Goal: Communication & Community: Share content

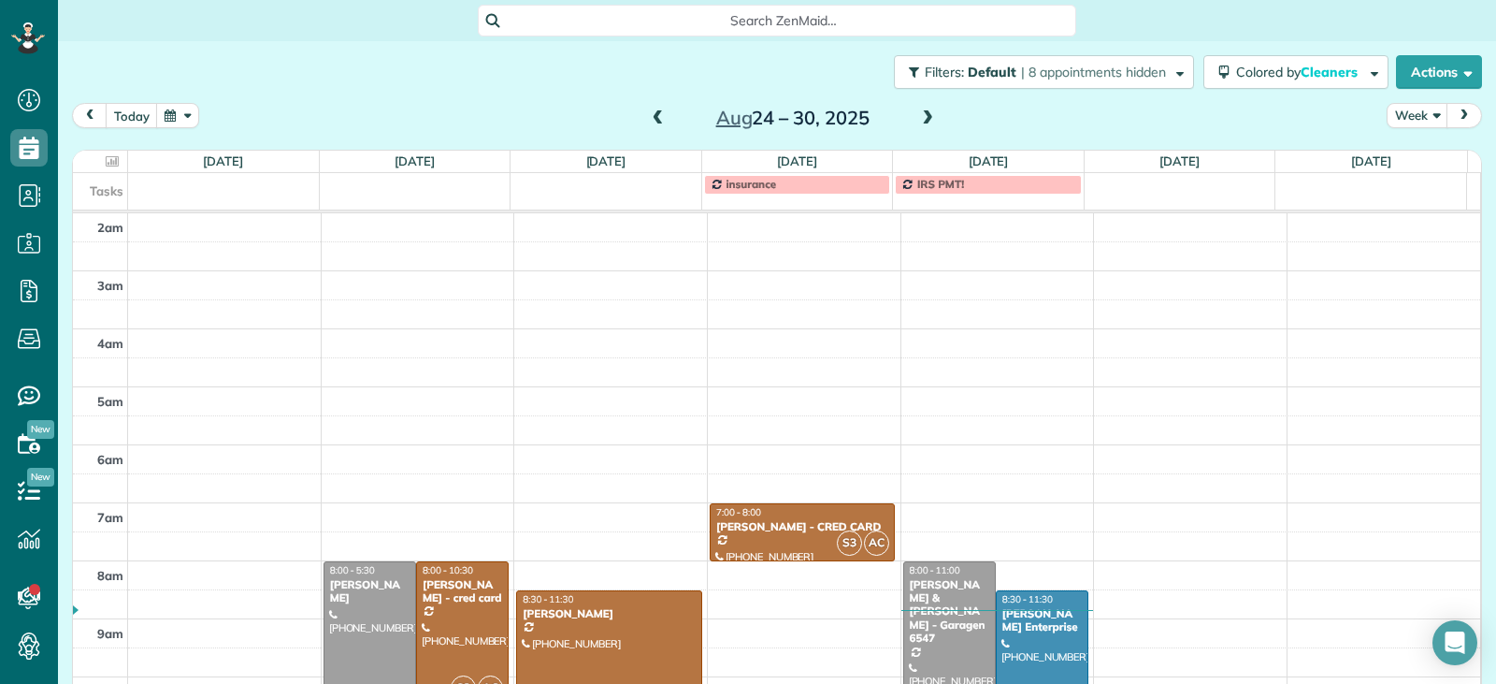
scroll to position [291, 0]
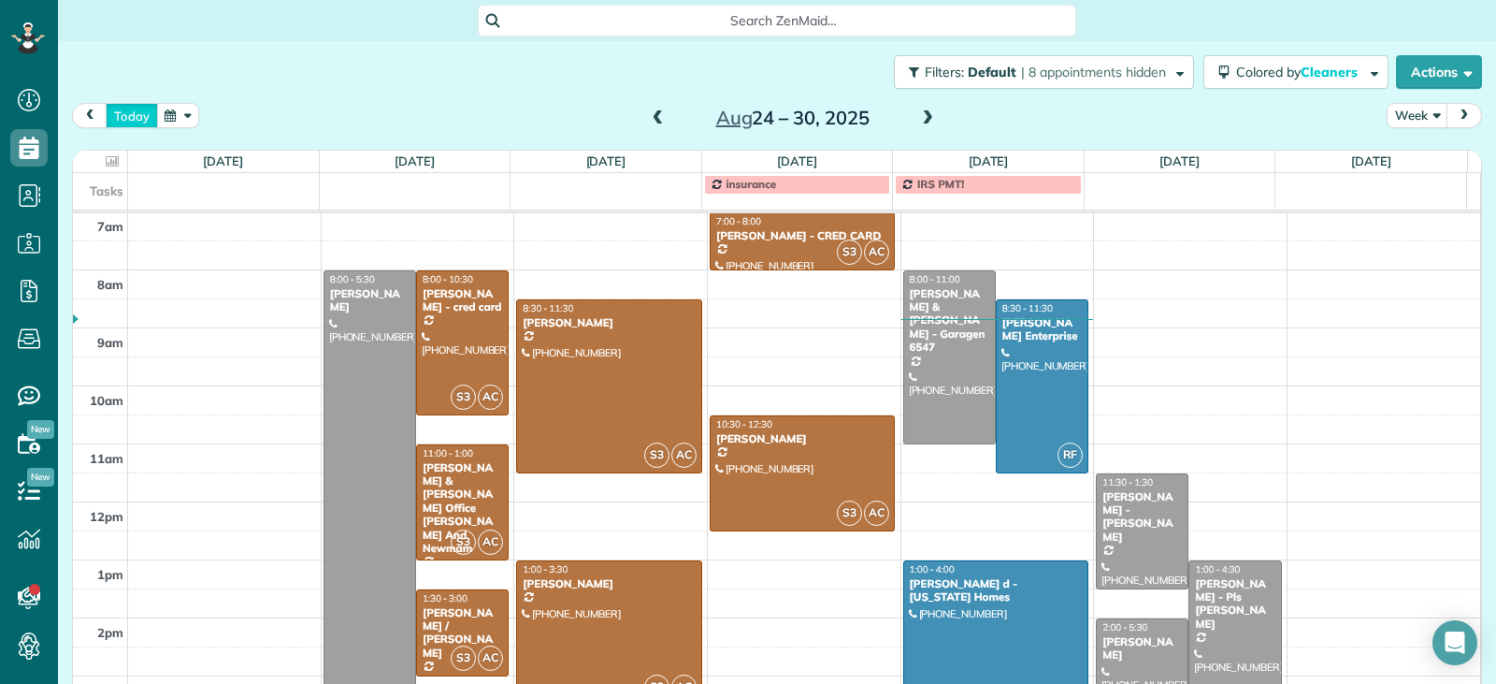
click at [135, 120] on button "today" at bounding box center [132, 115] width 52 height 25
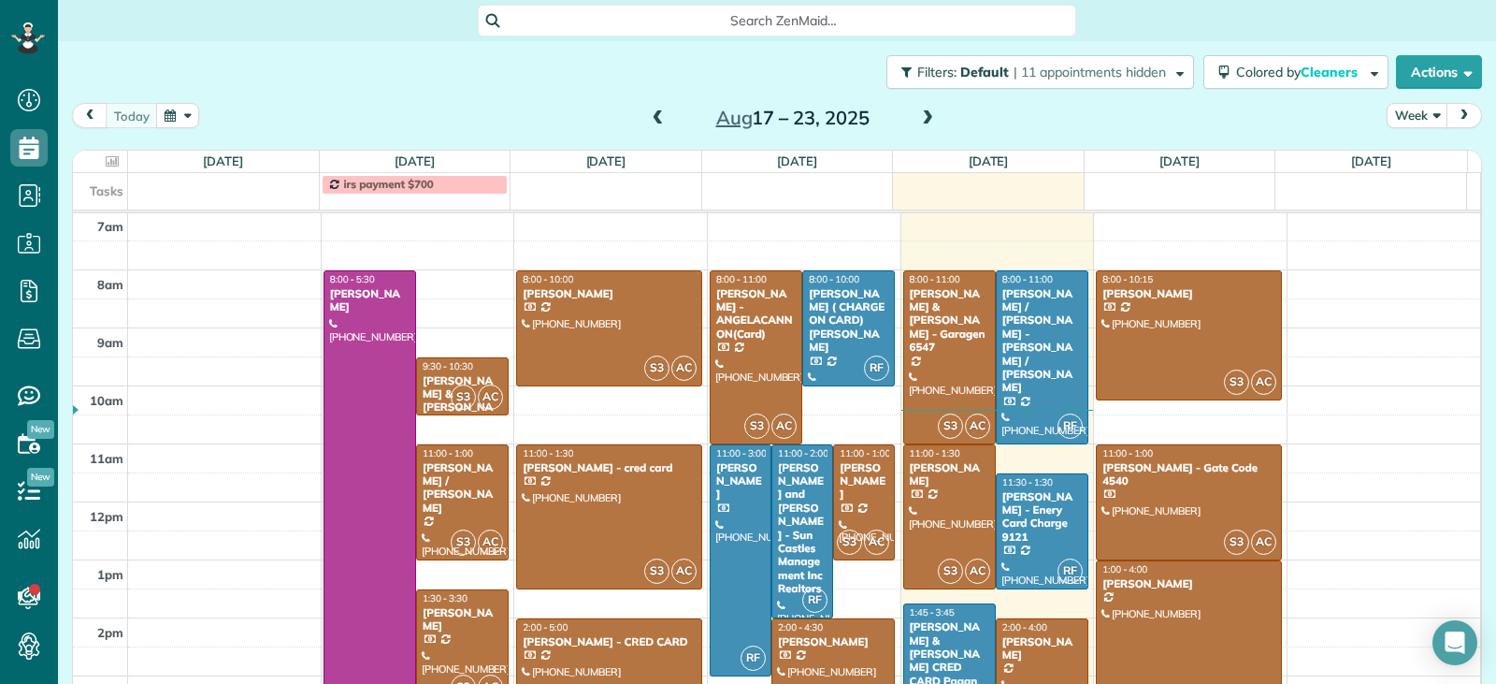
click at [919, 118] on span at bounding box center [927, 118] width 21 height 17
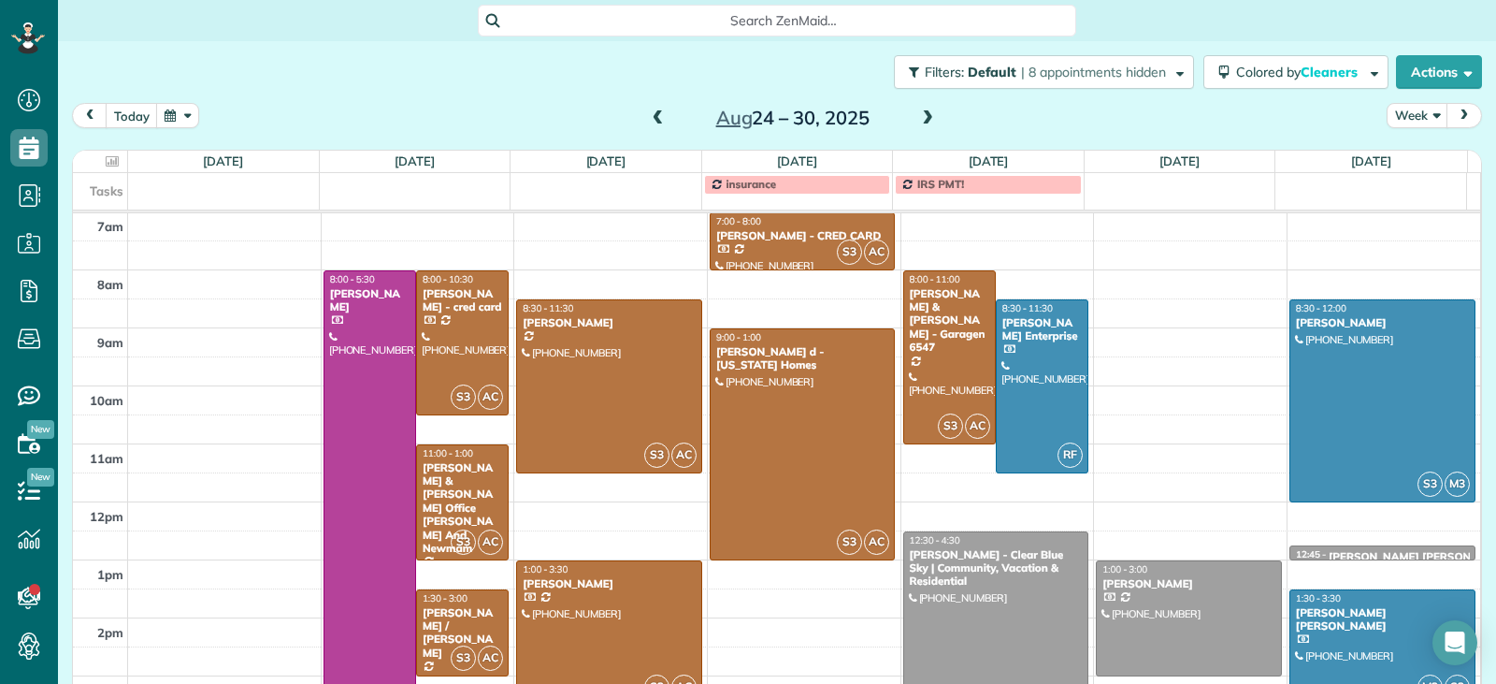
click at [921, 121] on span at bounding box center [927, 118] width 21 height 17
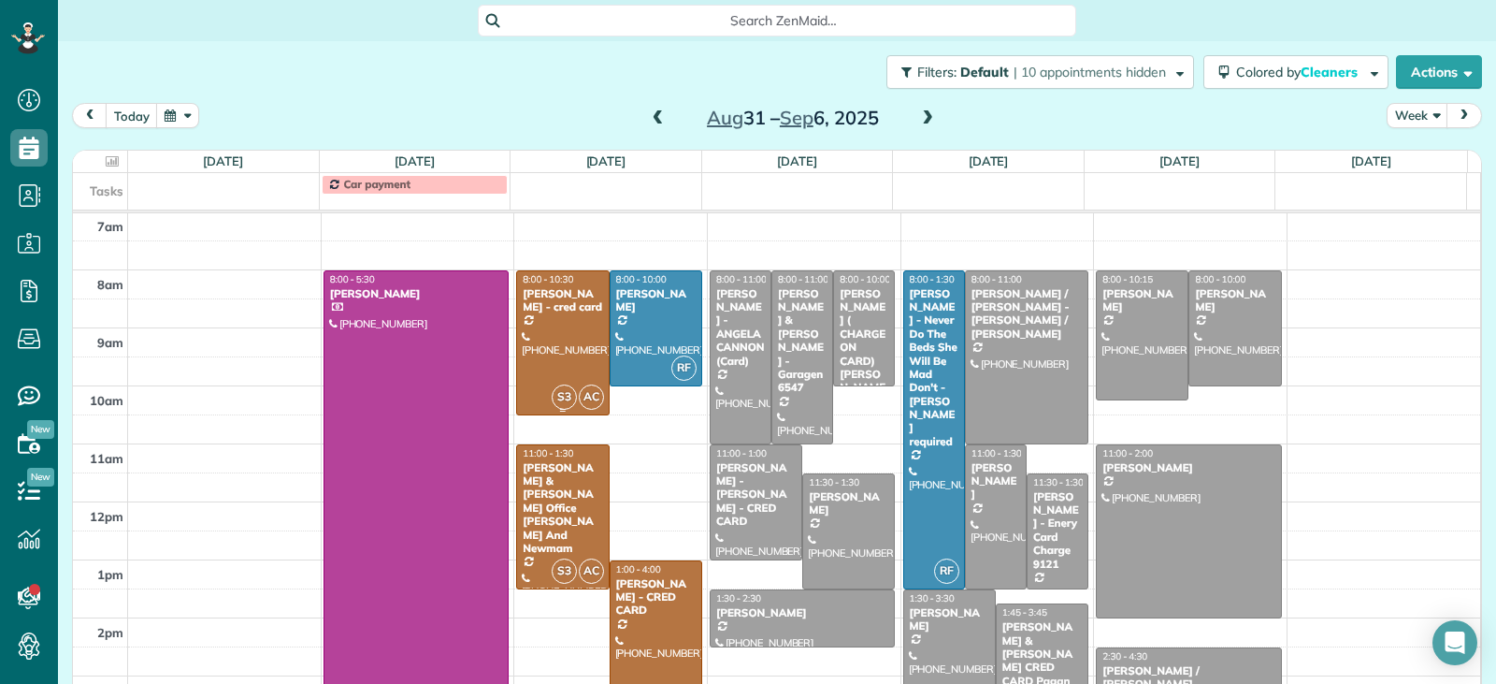
click at [554, 341] on div at bounding box center [562, 342] width 91 height 143
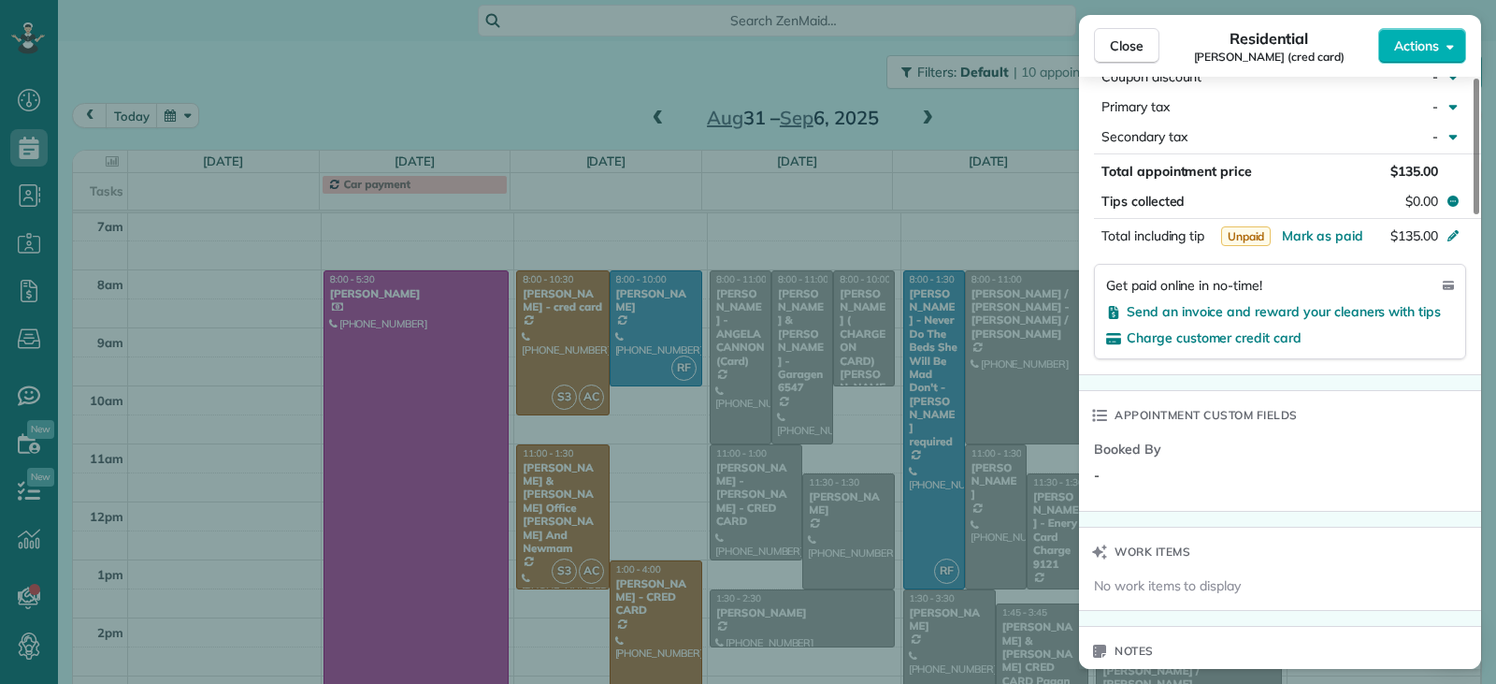
scroll to position [1131, 0]
click at [1200, 311] on span "Send an invoice and reward your cleaners with tips" at bounding box center [1284, 309] width 314 height 17
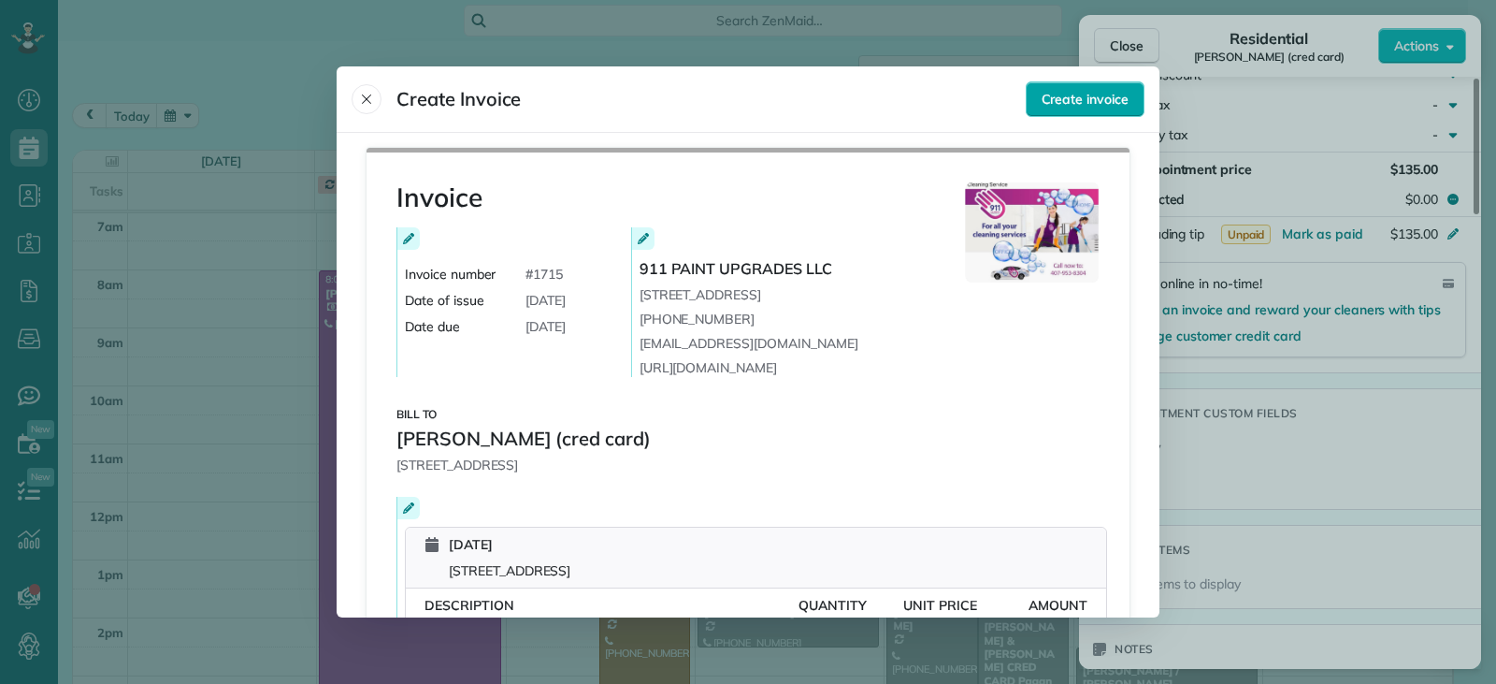
click at [1070, 98] on span "Create invoice" at bounding box center [1085, 99] width 87 height 19
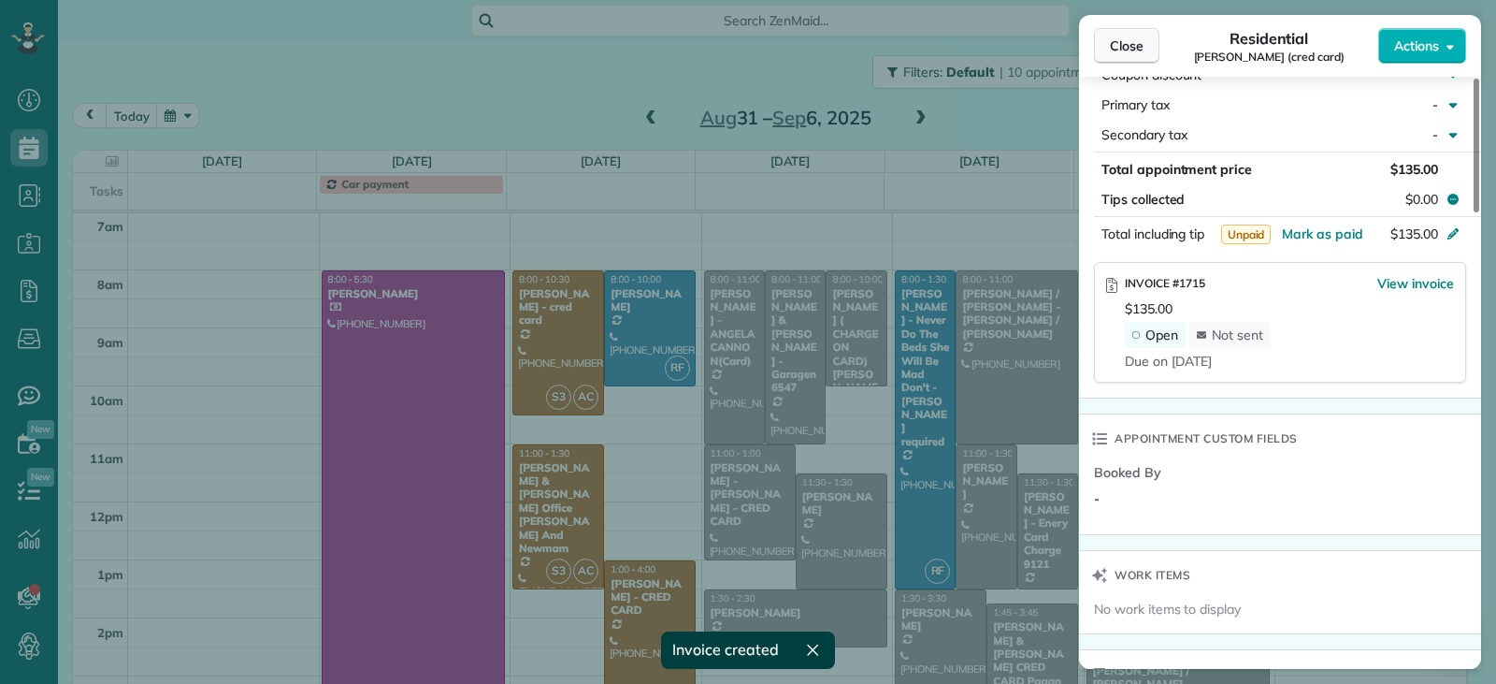
click at [1121, 55] on button "Close" at bounding box center [1126, 46] width 65 height 36
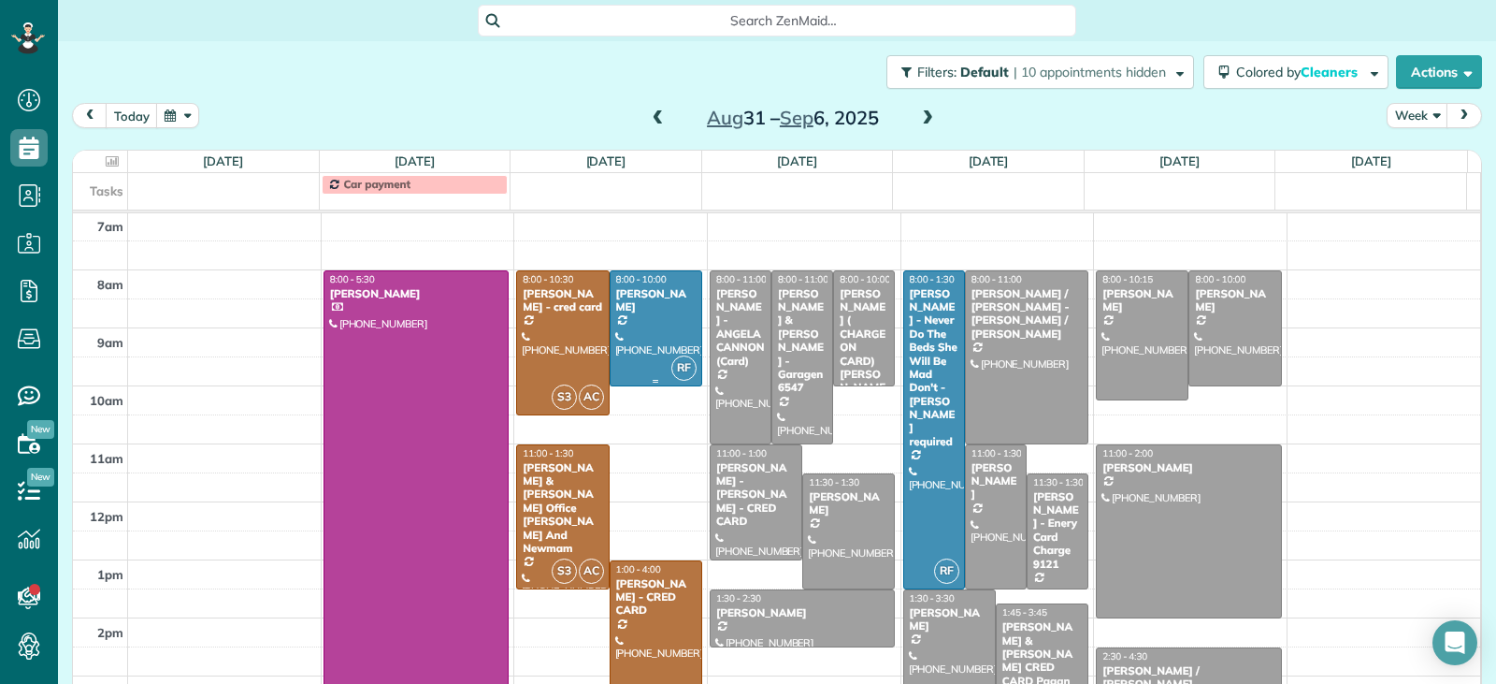
click at [649, 352] on div at bounding box center [656, 328] width 91 height 114
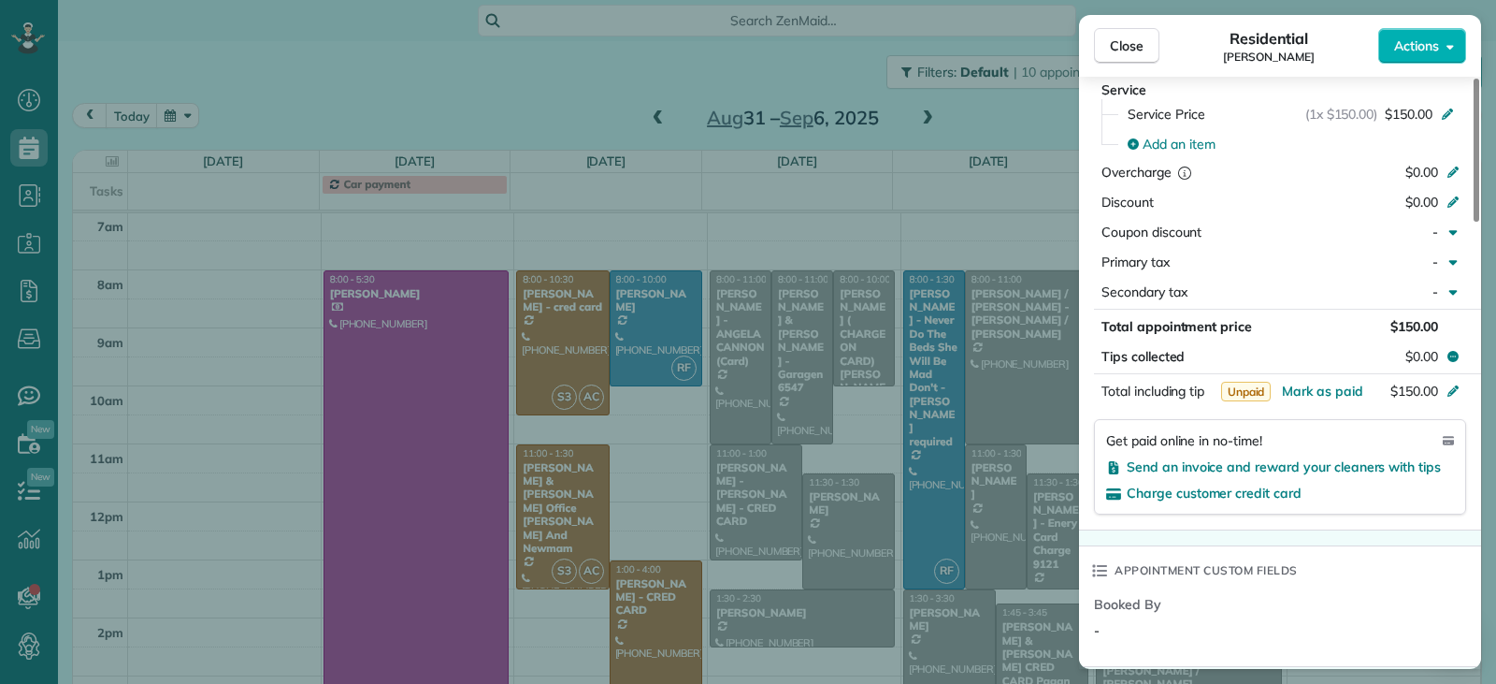
scroll to position [936, 0]
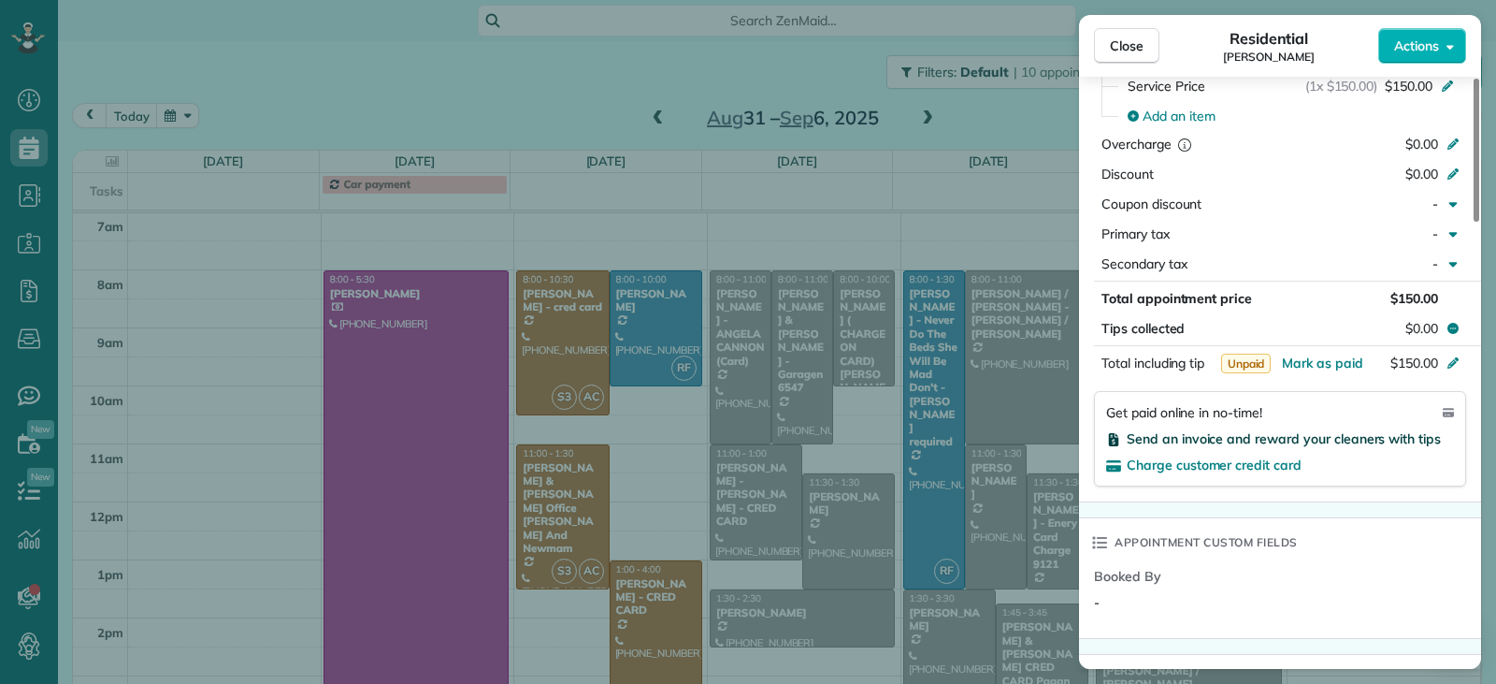
click at [1184, 436] on span "Send an invoice and reward your cleaners with tips" at bounding box center [1284, 438] width 314 height 17
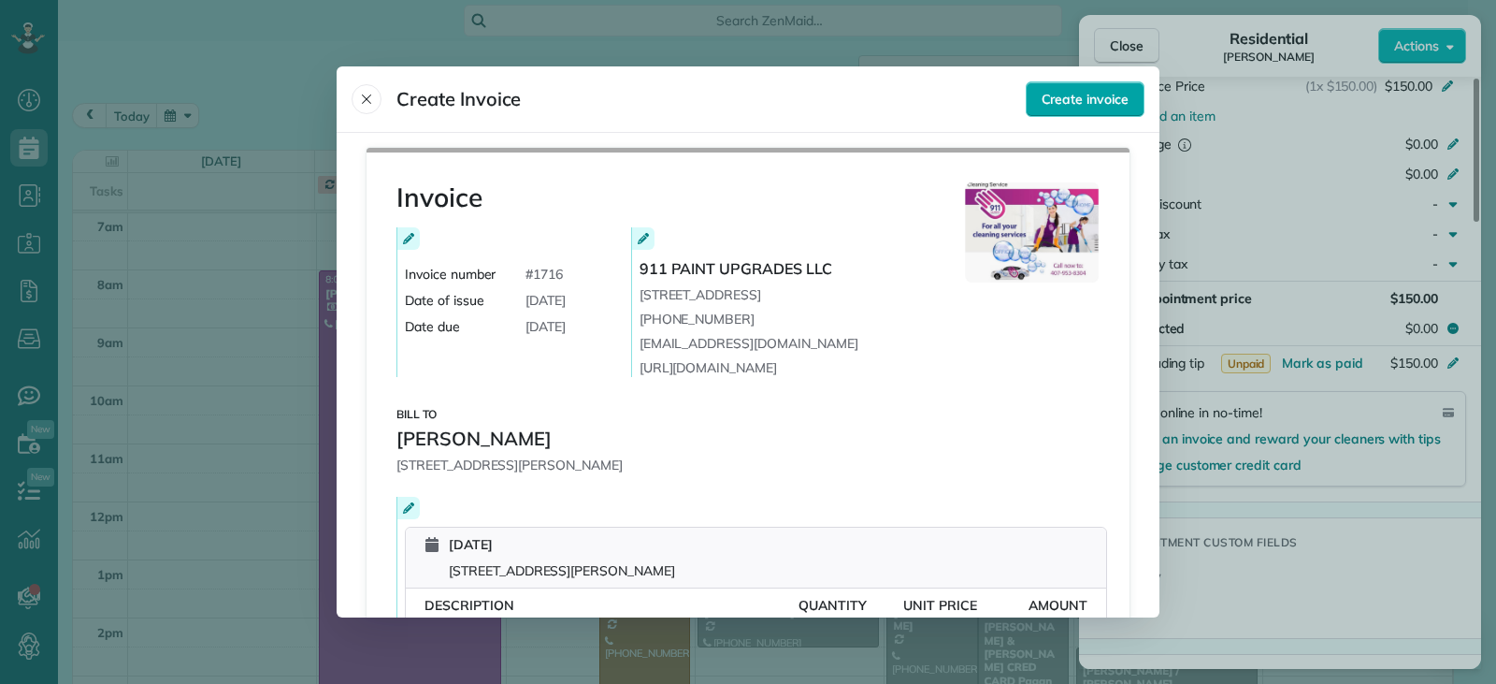
click at [1093, 92] on span "Create invoice" at bounding box center [1085, 99] width 87 height 19
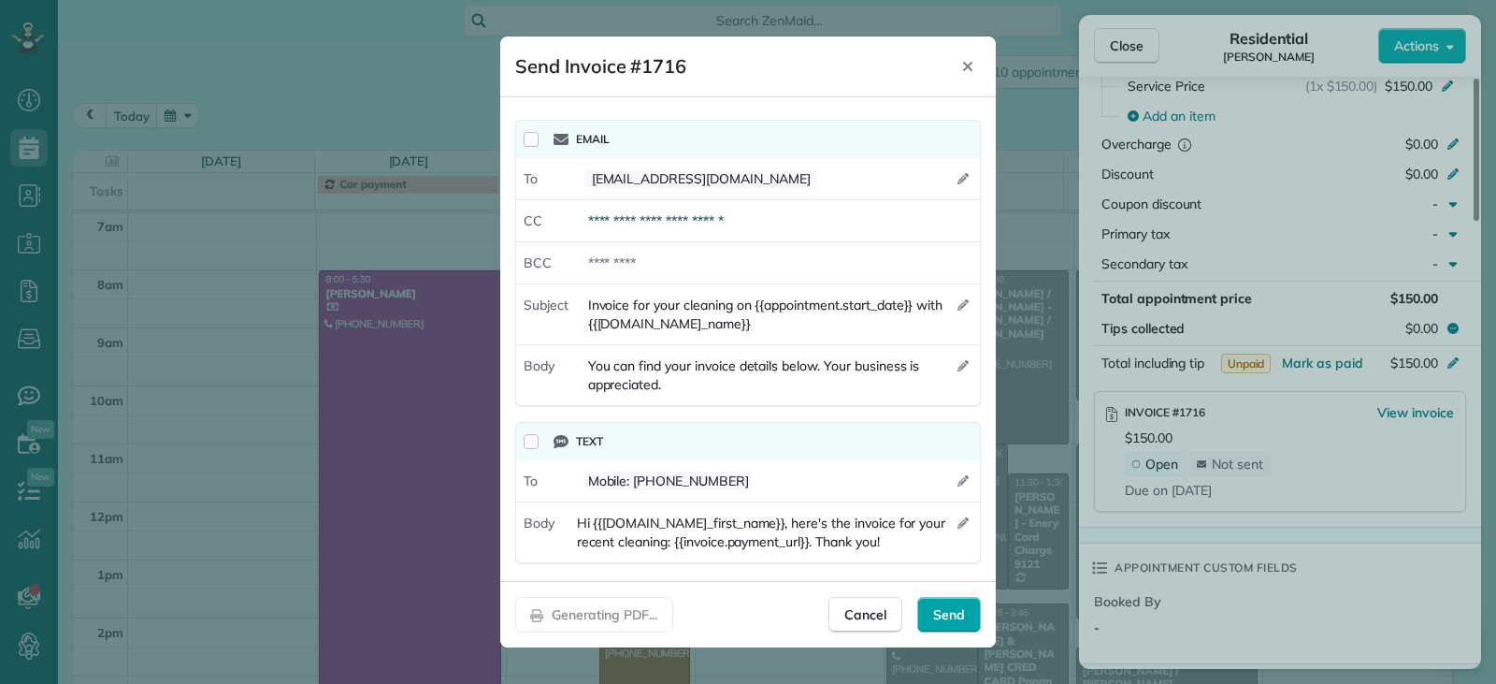
click at [962, 615] on span "Send" at bounding box center [949, 614] width 32 height 19
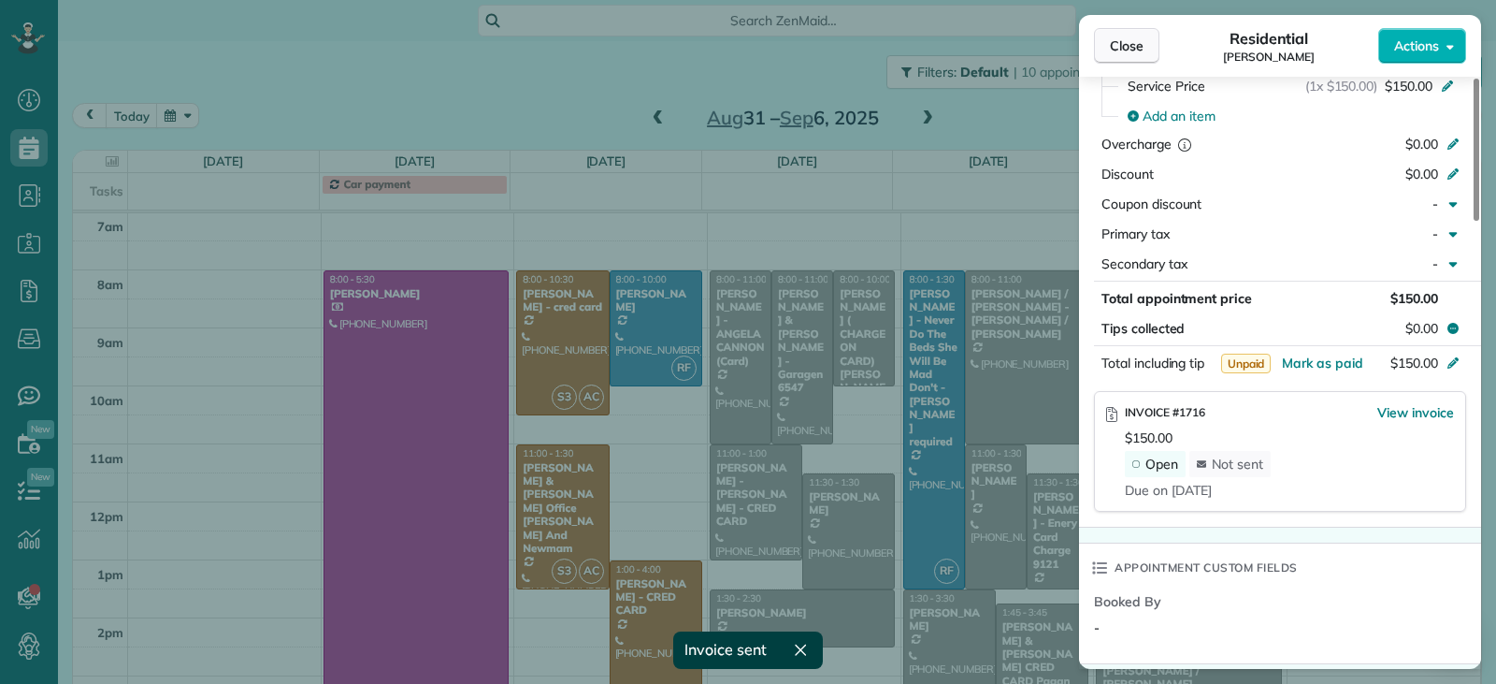
click at [1132, 55] on button "Close" at bounding box center [1126, 46] width 65 height 36
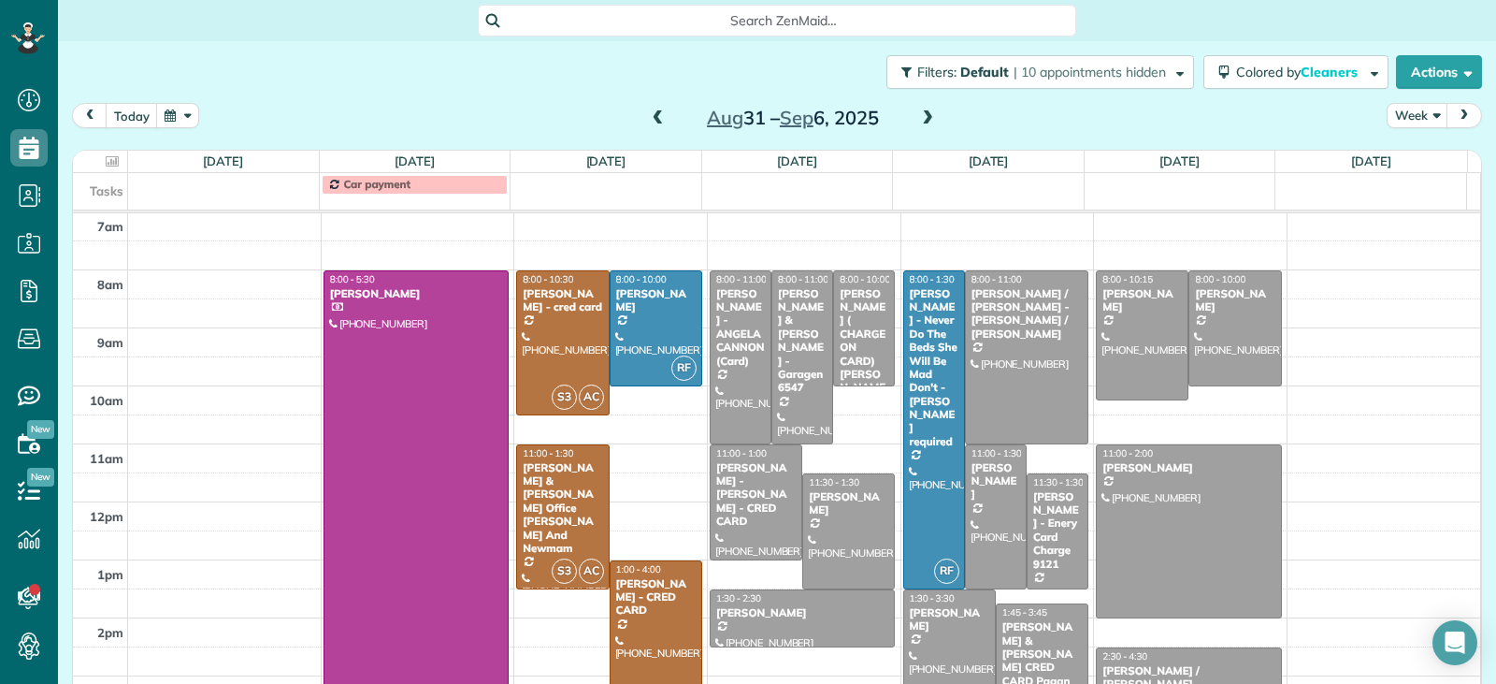
click at [648, 626] on div at bounding box center [656, 647] width 91 height 172
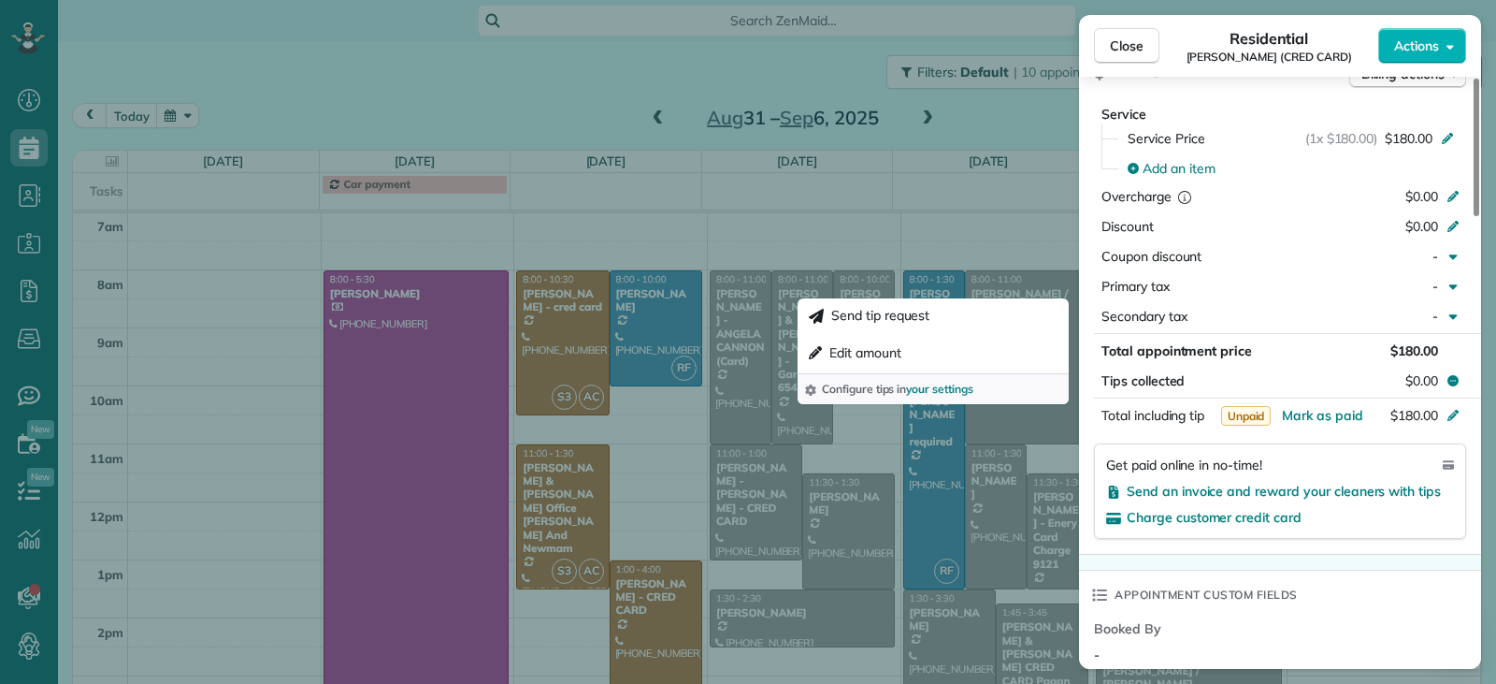
scroll to position [1037, 0]
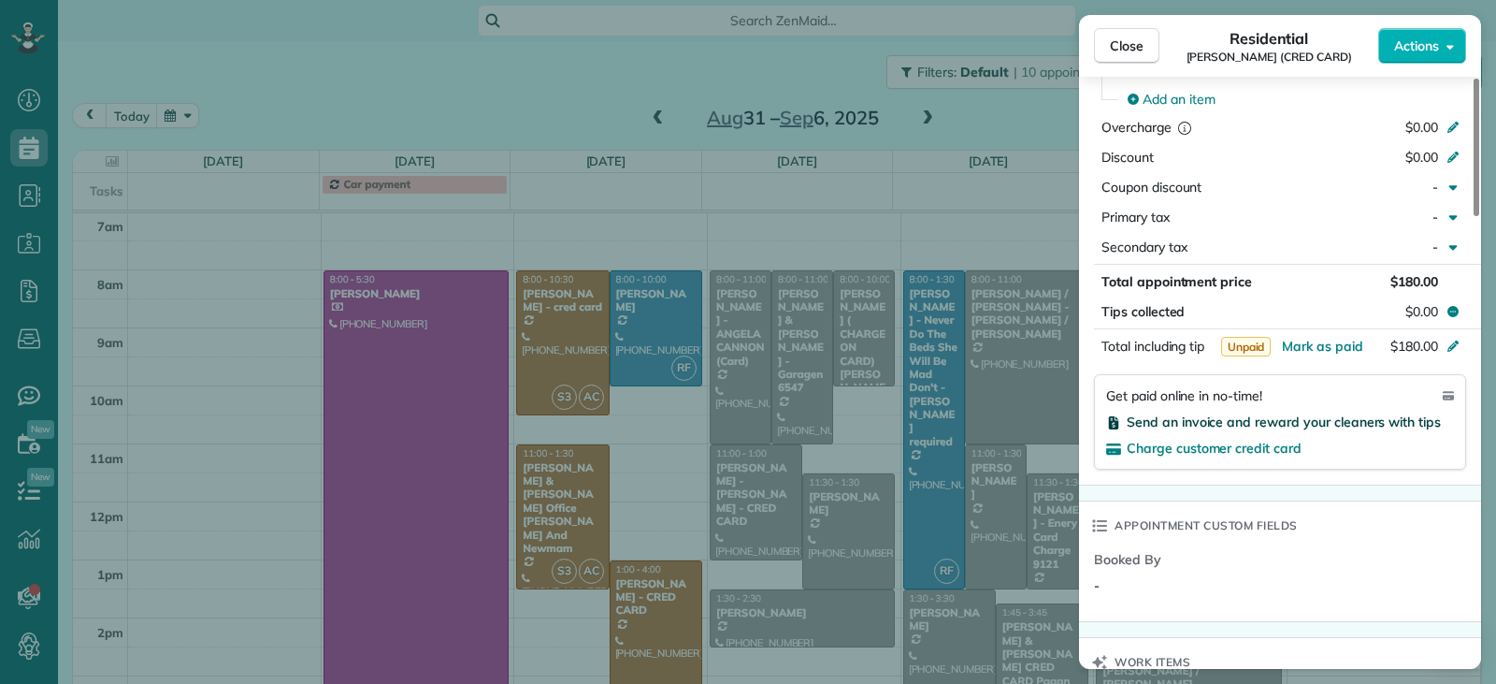
click at [1177, 413] on span "Send an invoice and reward your cleaners with tips" at bounding box center [1284, 421] width 314 height 17
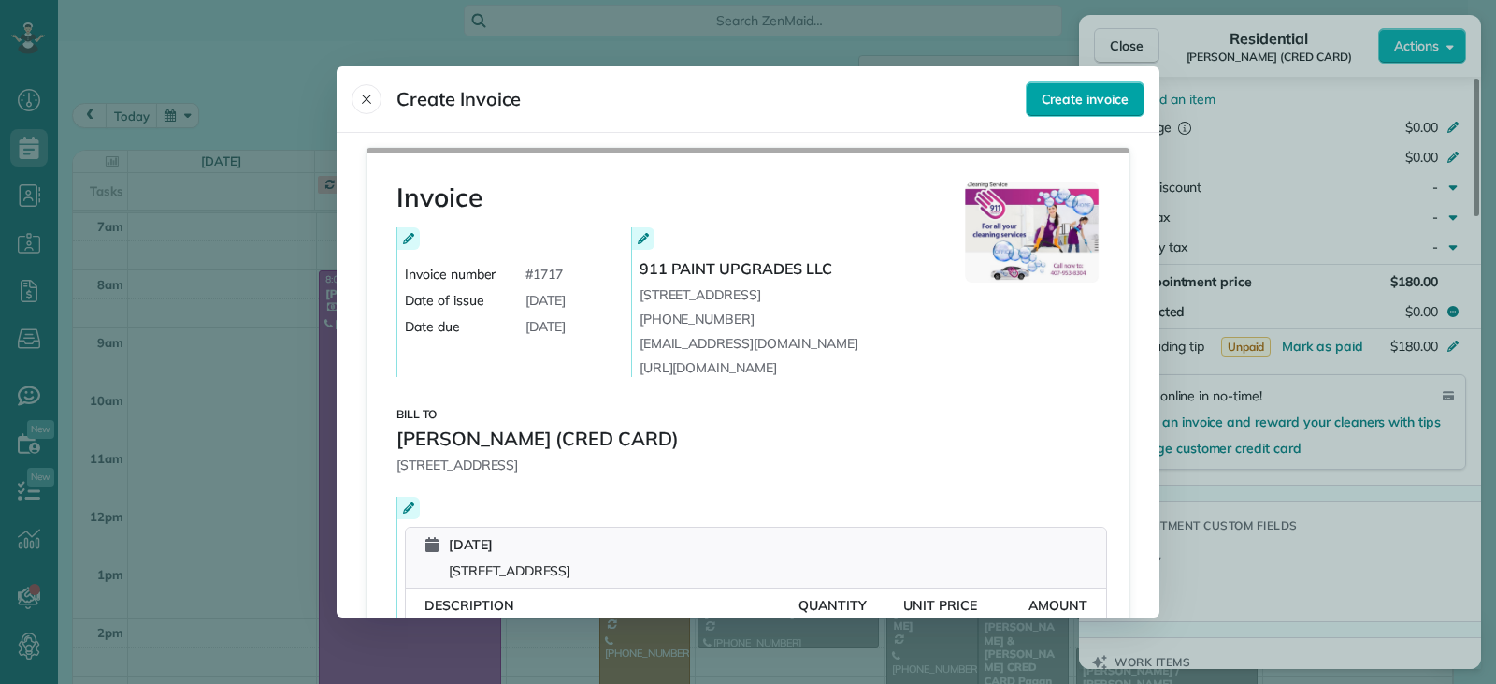
click at [1051, 95] on span "Create invoice" at bounding box center [1085, 99] width 87 height 19
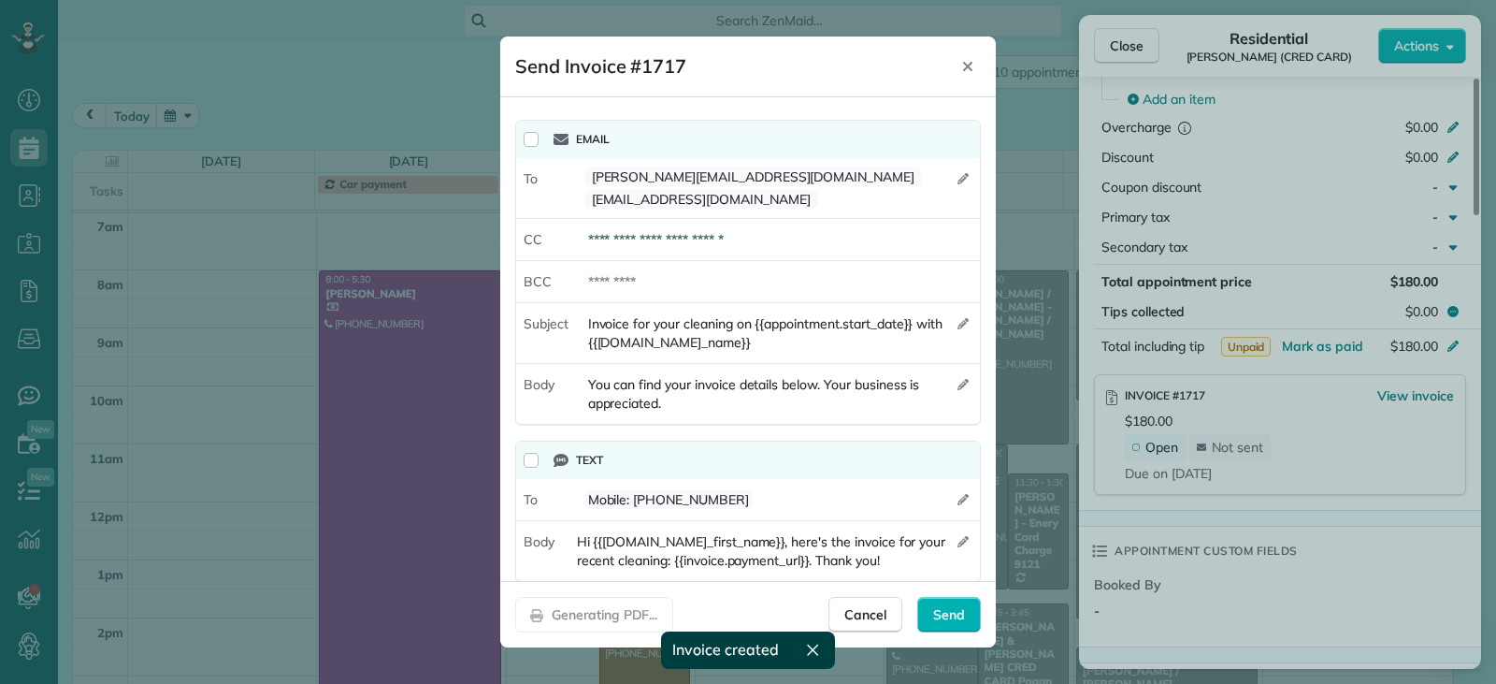
click at [948, 634] on footer "Generating PDF... Cancel Send Cancel Save" at bounding box center [748, 614] width 496 height 66
click at [954, 611] on span "Send" at bounding box center [949, 614] width 32 height 19
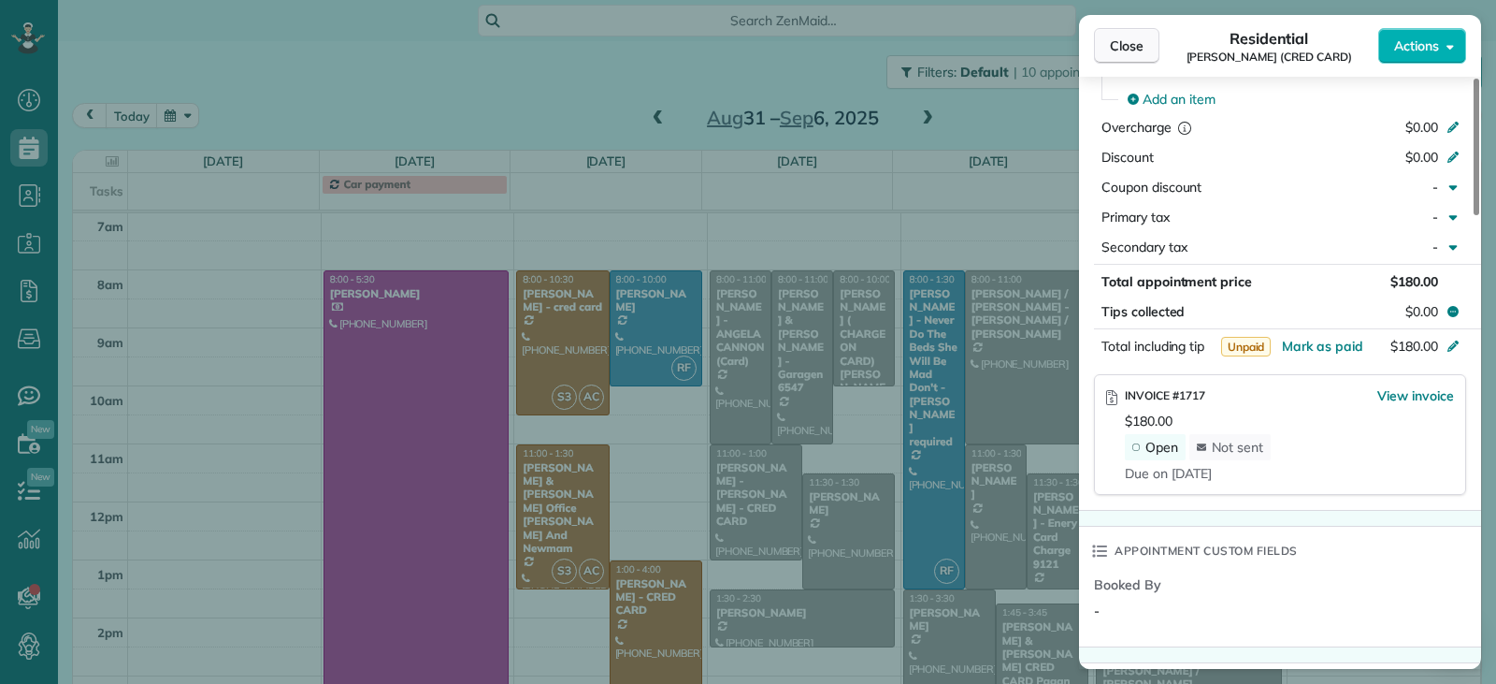
click at [1133, 44] on span "Close" at bounding box center [1127, 45] width 34 height 19
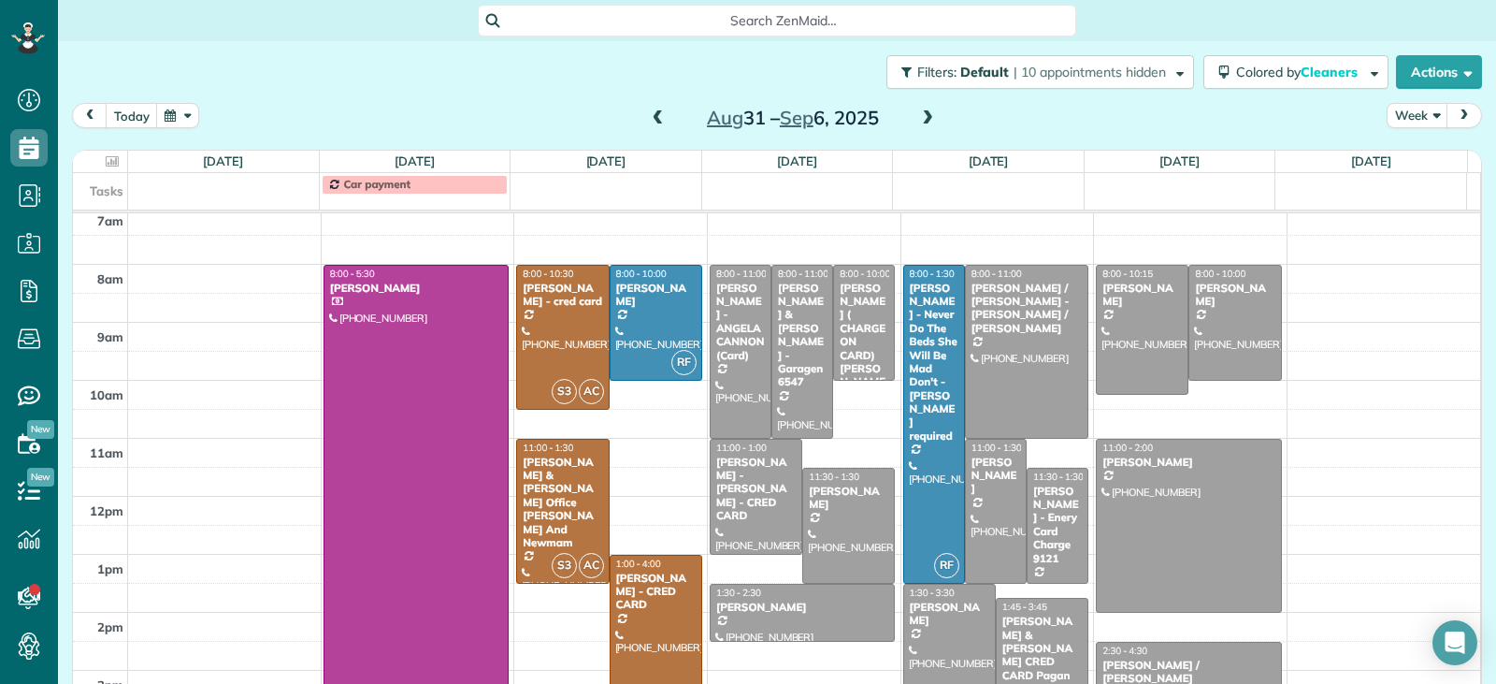
scroll to position [264, 0]
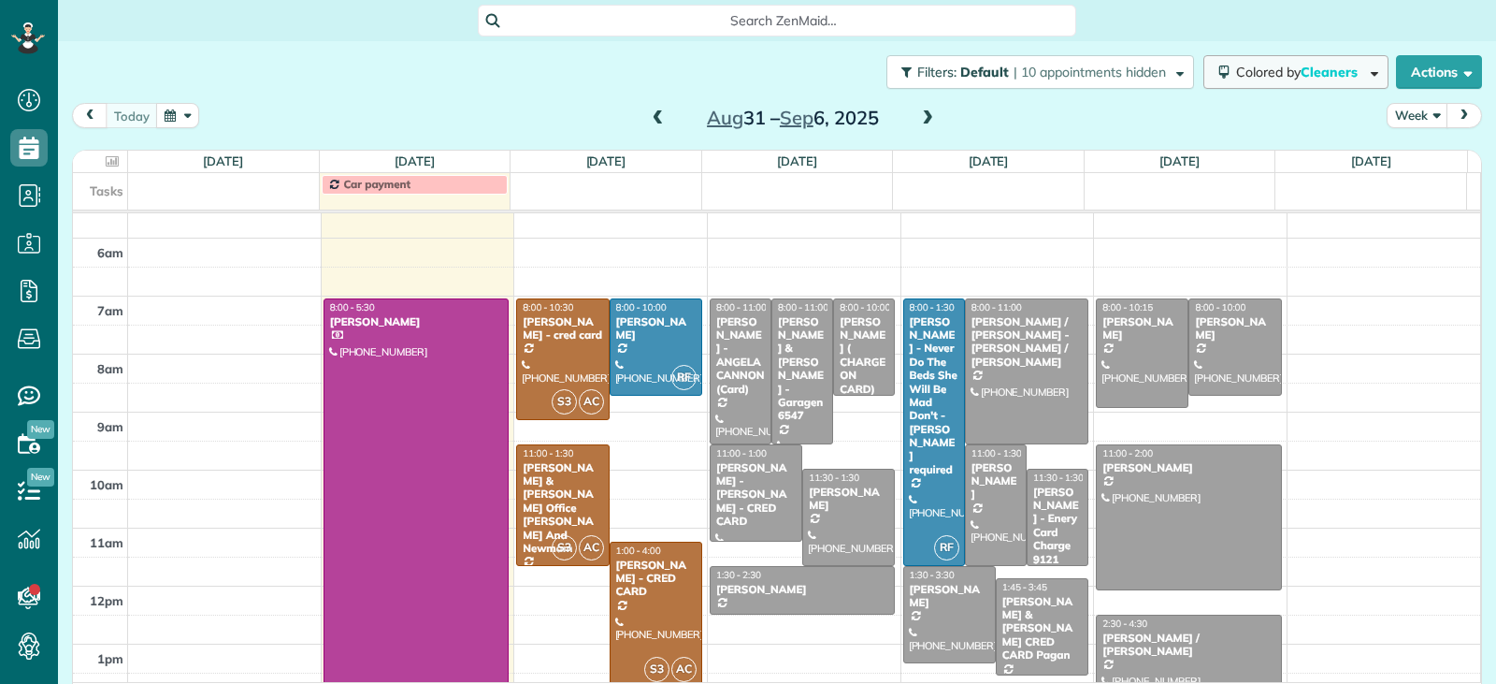
scroll to position [684, 58]
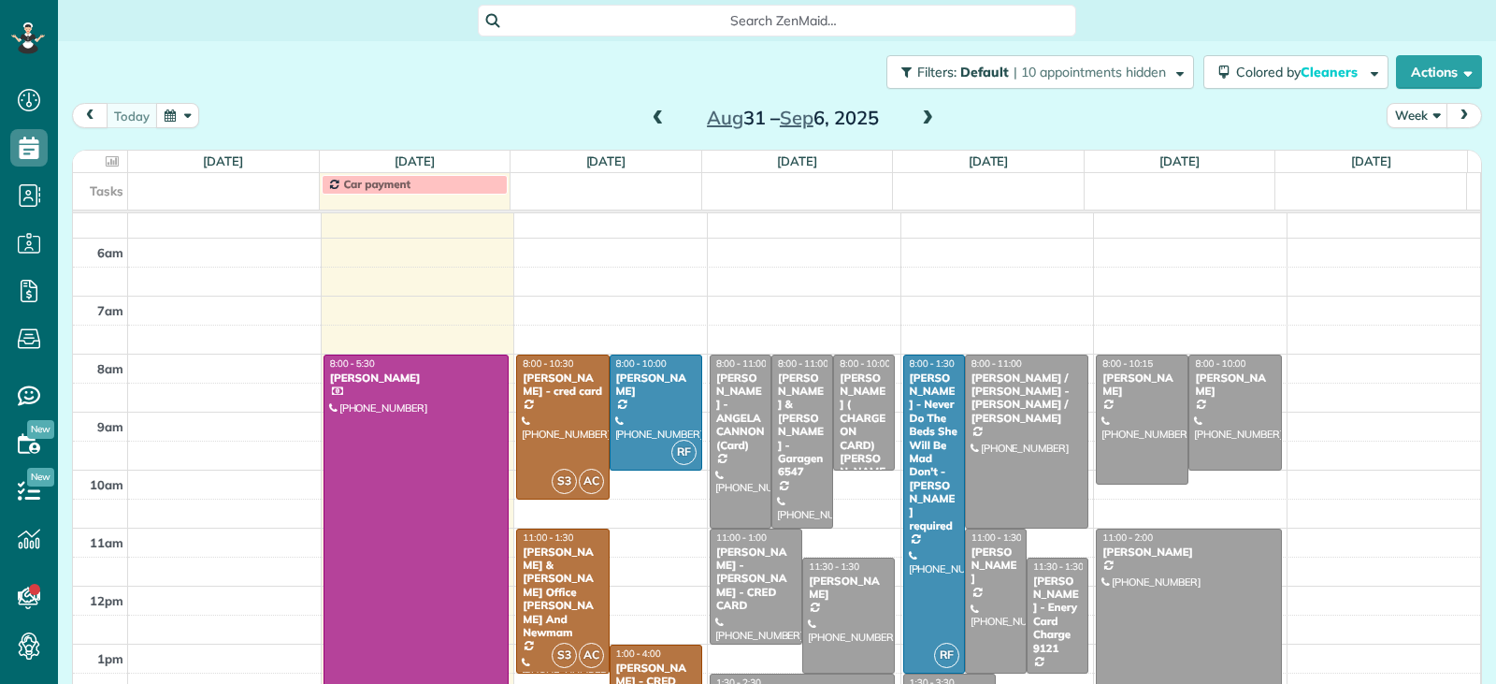
click at [98, 116] on button "prev" at bounding box center [90, 115] width 36 height 25
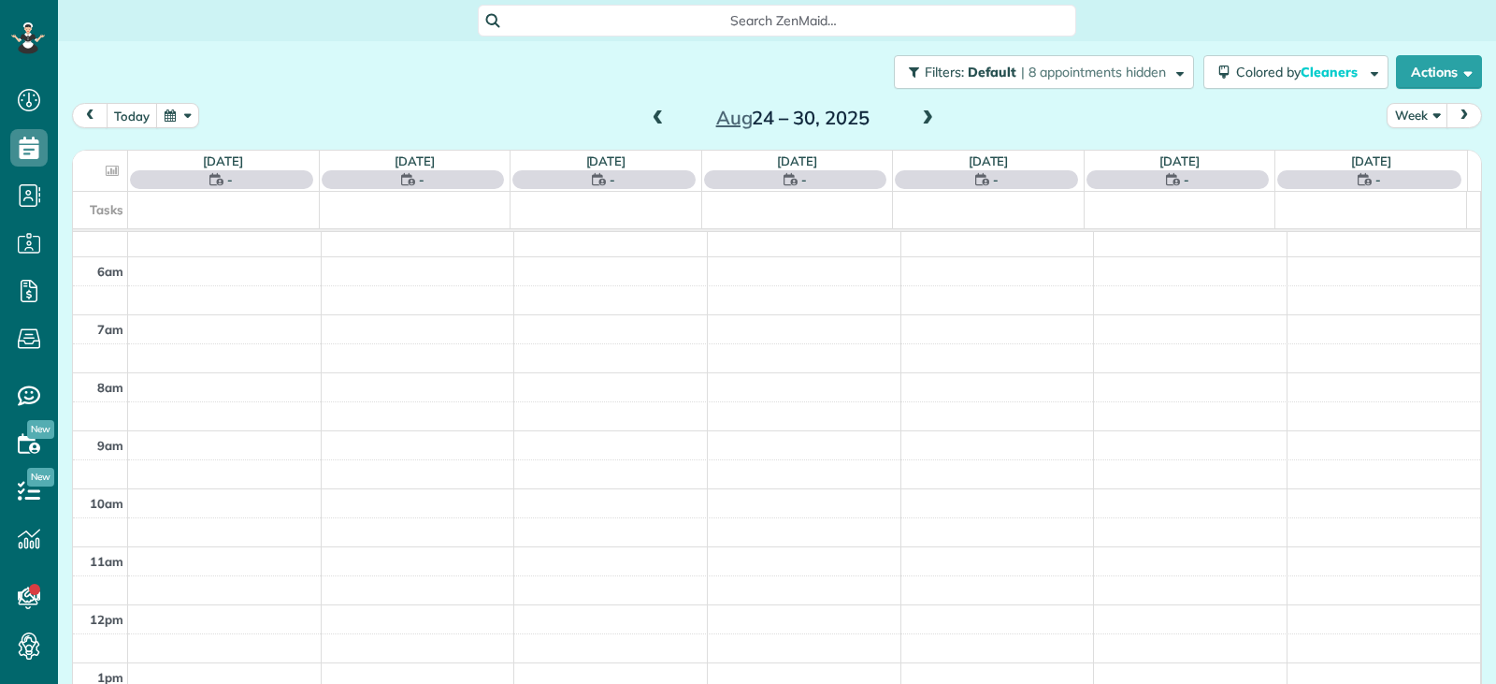
scroll to position [291, 0]
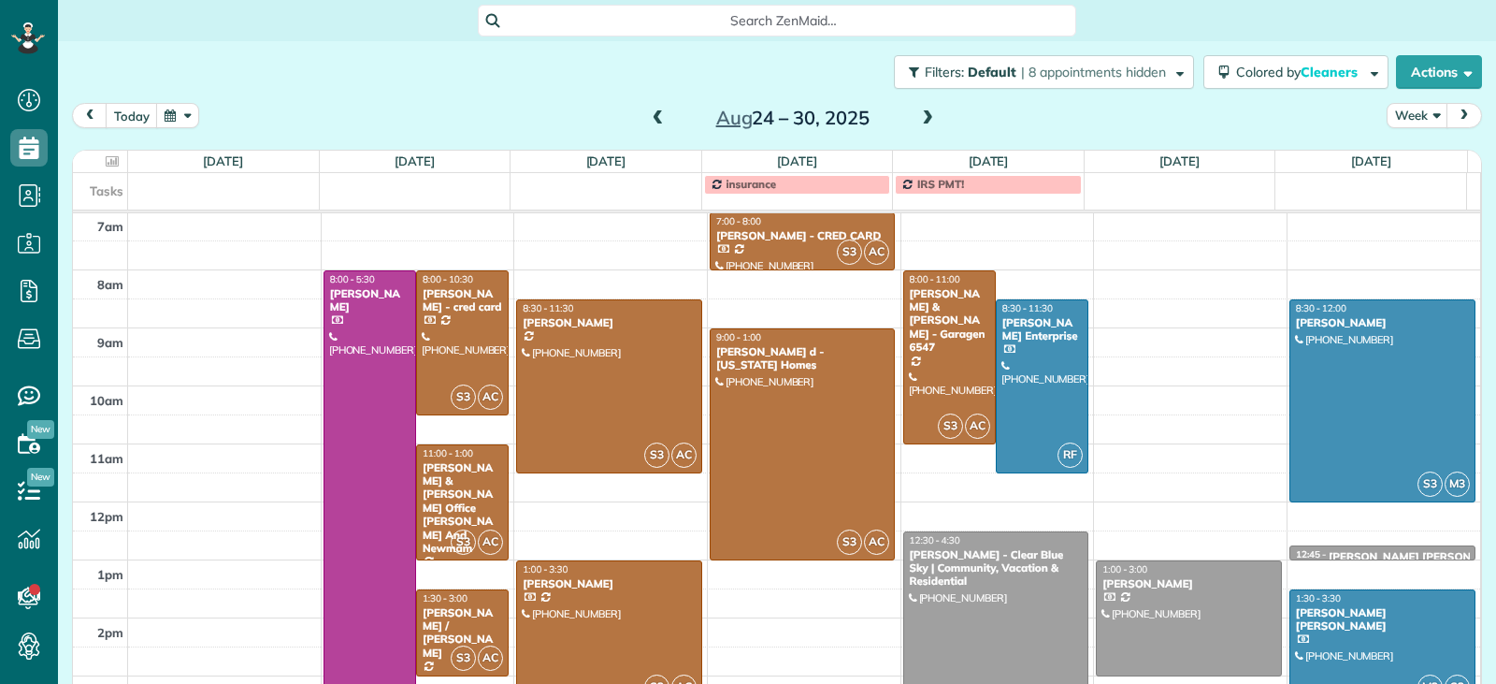
click at [923, 118] on span at bounding box center [927, 118] width 21 height 17
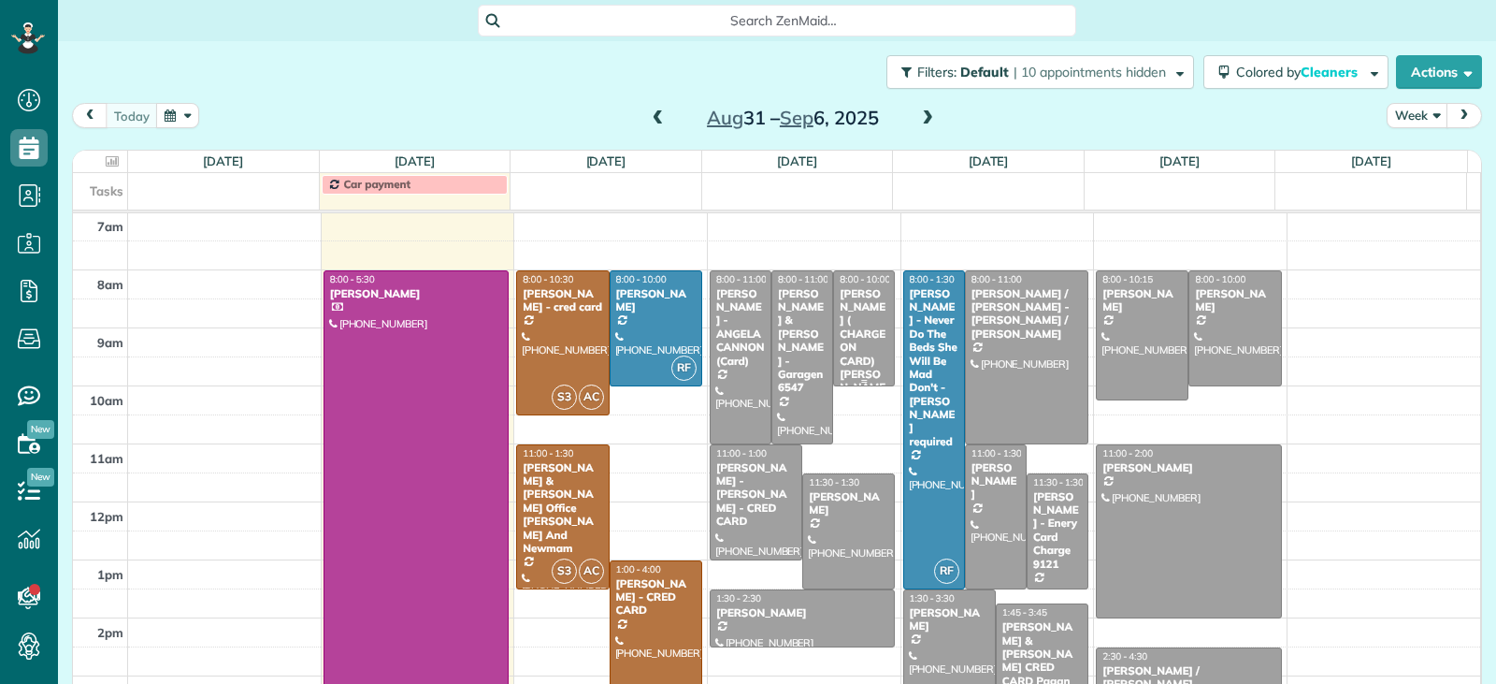
click at [839, 338] on div "[PERSON_NAME] ( CHARGE ON CARD) [PERSON_NAME]" at bounding box center [864, 347] width 50 height 121
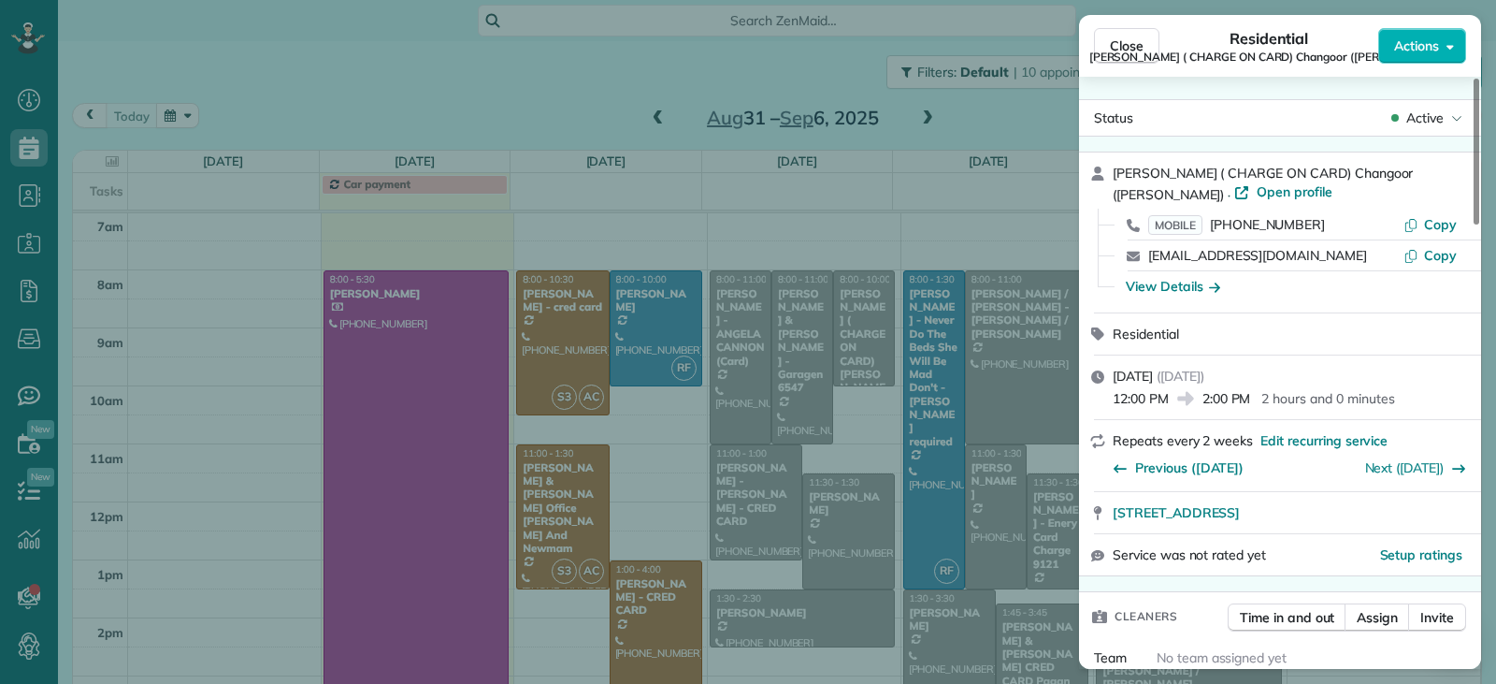
drag, startPoint x: 1132, startPoint y: 59, endPoint x: 621, endPoint y: 140, distance: 517.0
click at [981, 59] on button "Close" at bounding box center [1126, 46] width 65 height 36
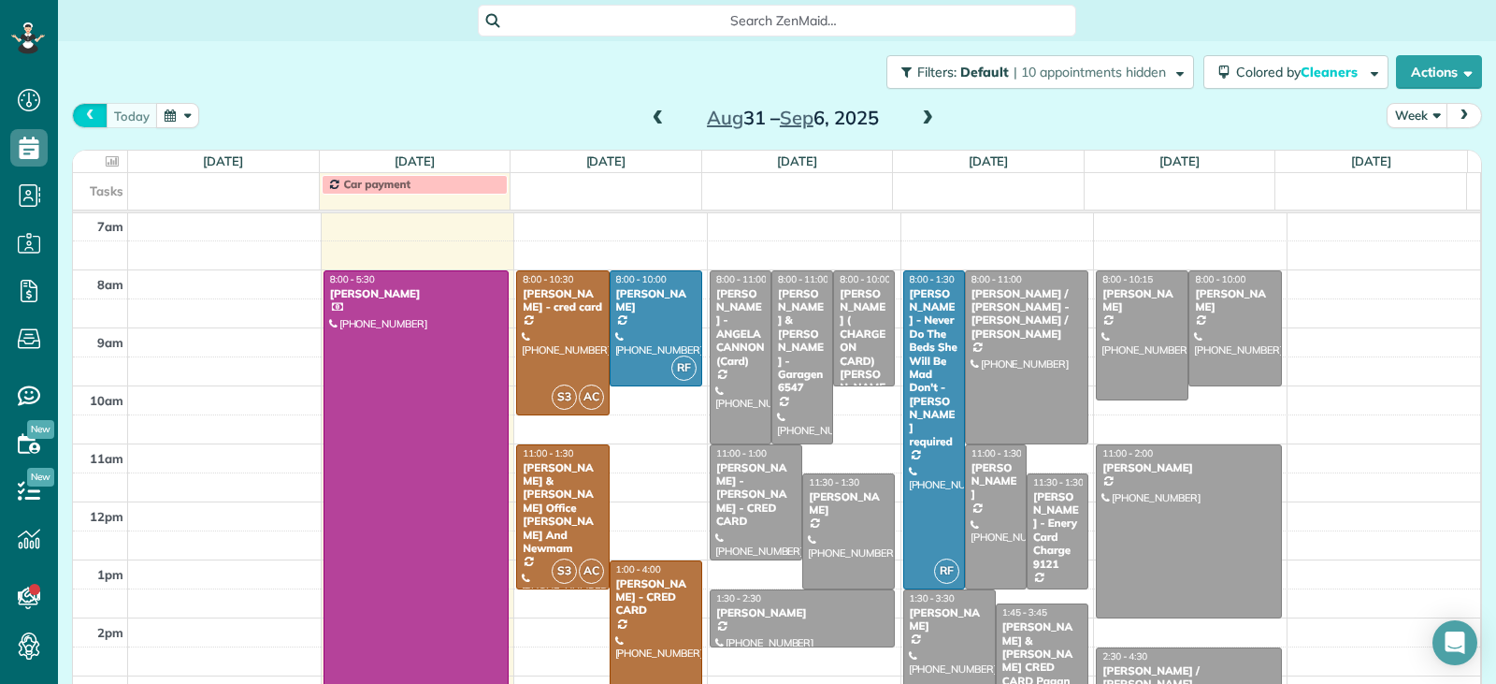
click at [84, 116] on span "prev" at bounding box center [89, 115] width 15 height 12
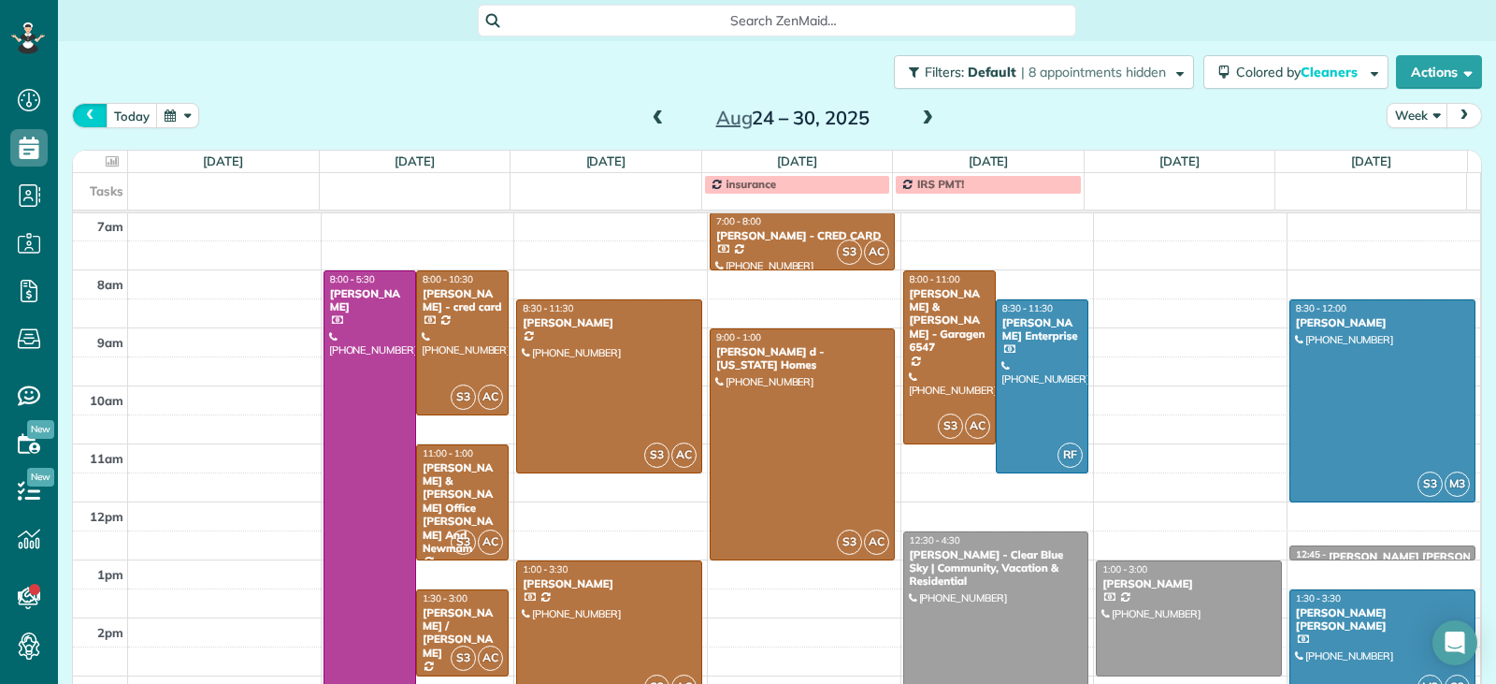
click at [84, 116] on span "prev" at bounding box center [89, 115] width 15 height 12
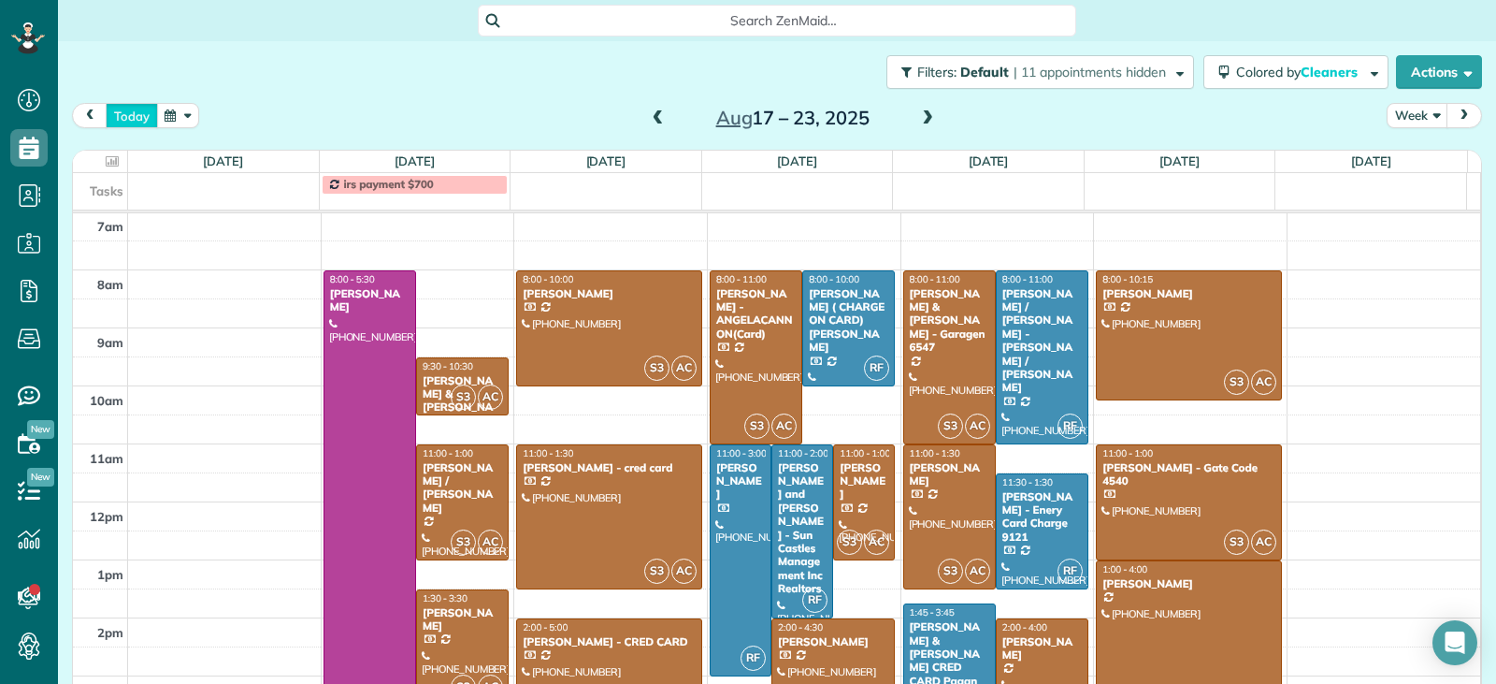
click at [117, 115] on button "today" at bounding box center [132, 115] width 52 height 25
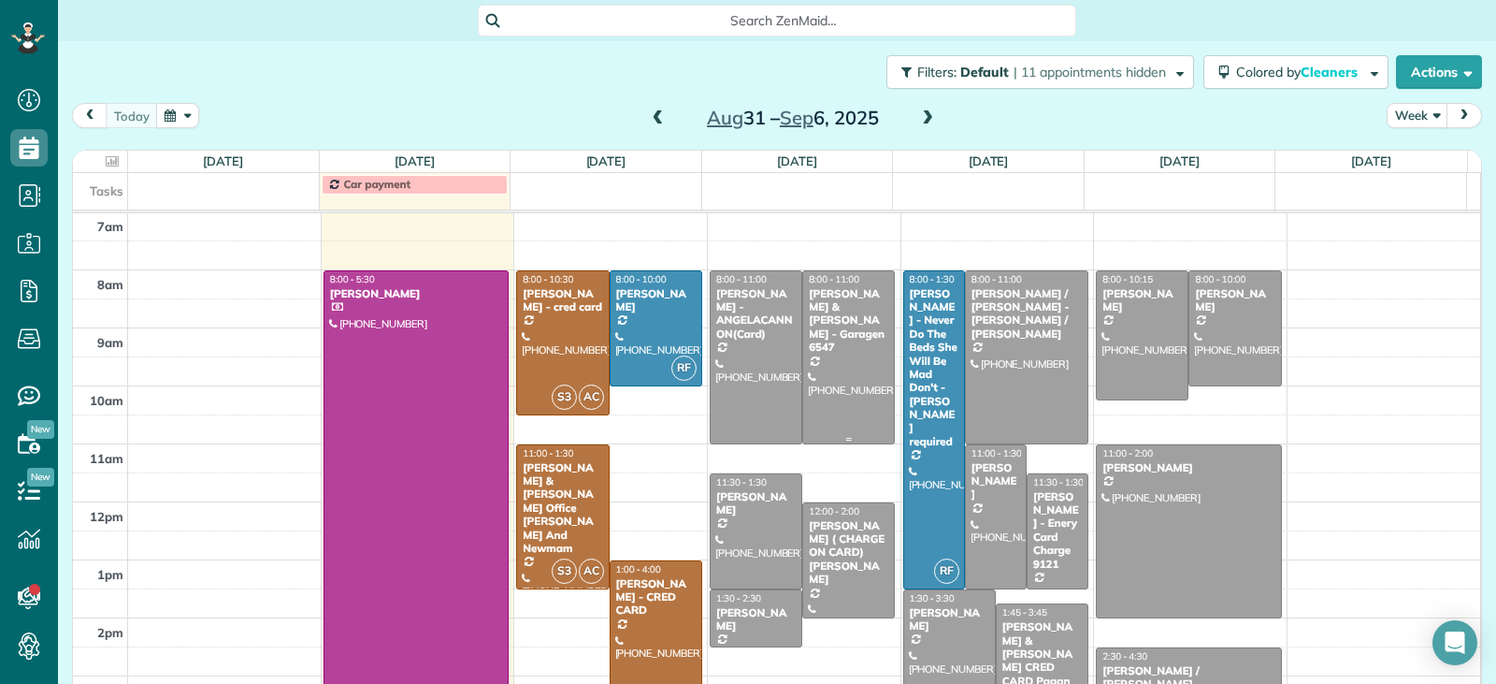
click at [842, 408] on div at bounding box center [848, 357] width 91 height 172
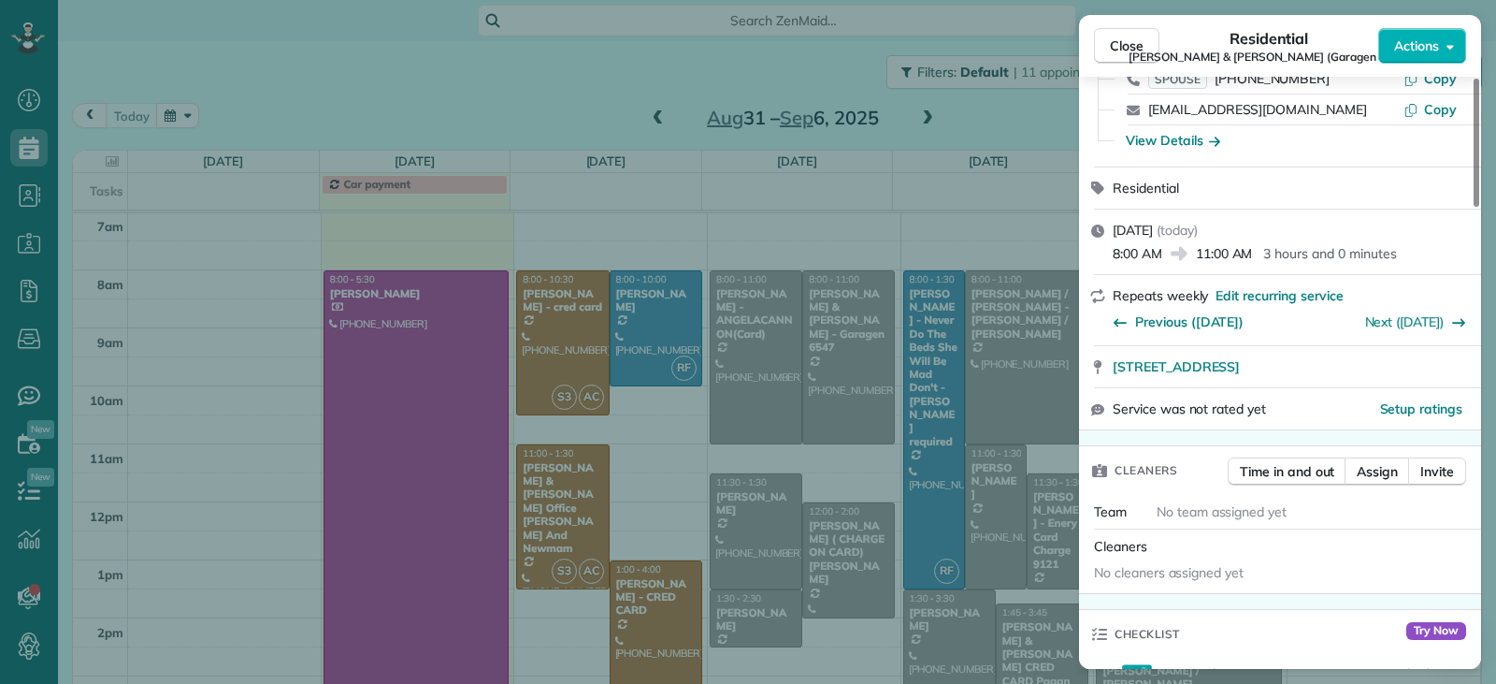
scroll to position [374, 0]
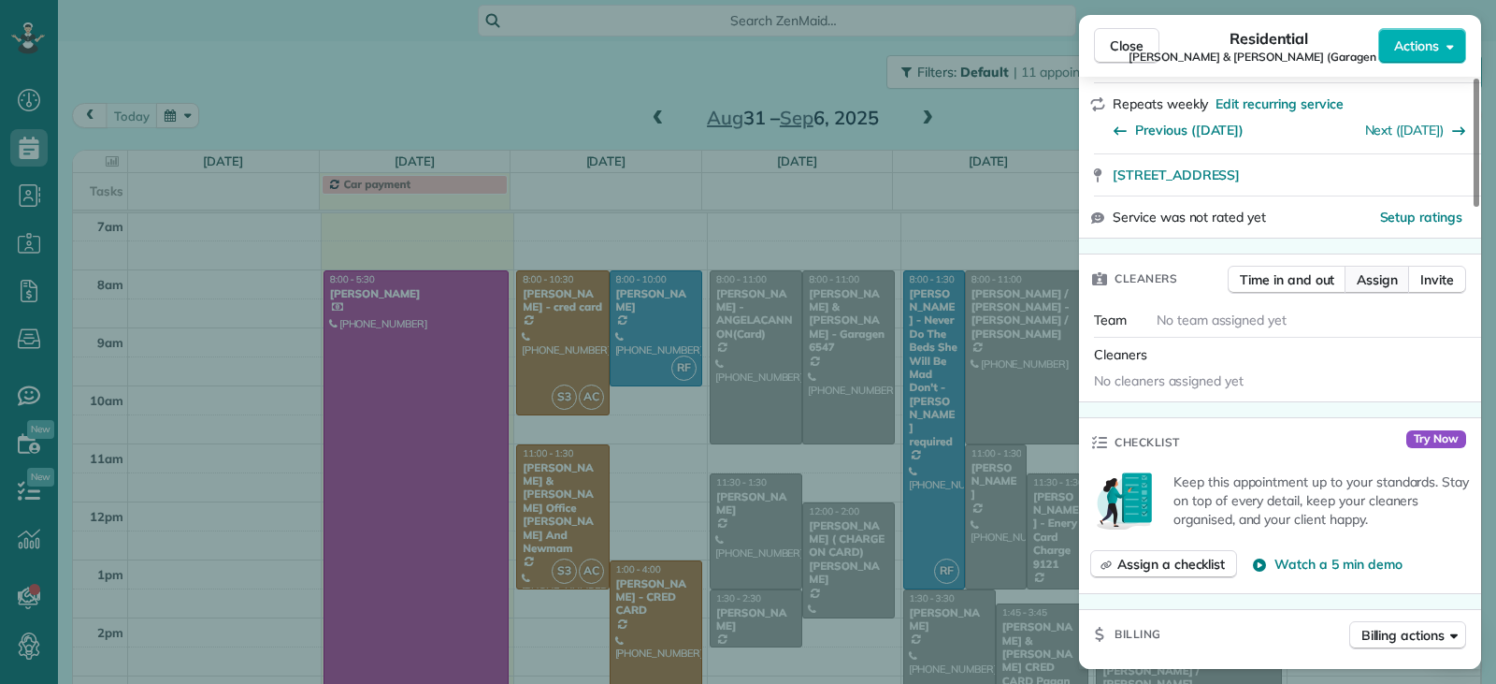
click at [981, 278] on span "Assign" at bounding box center [1377, 279] width 41 height 19
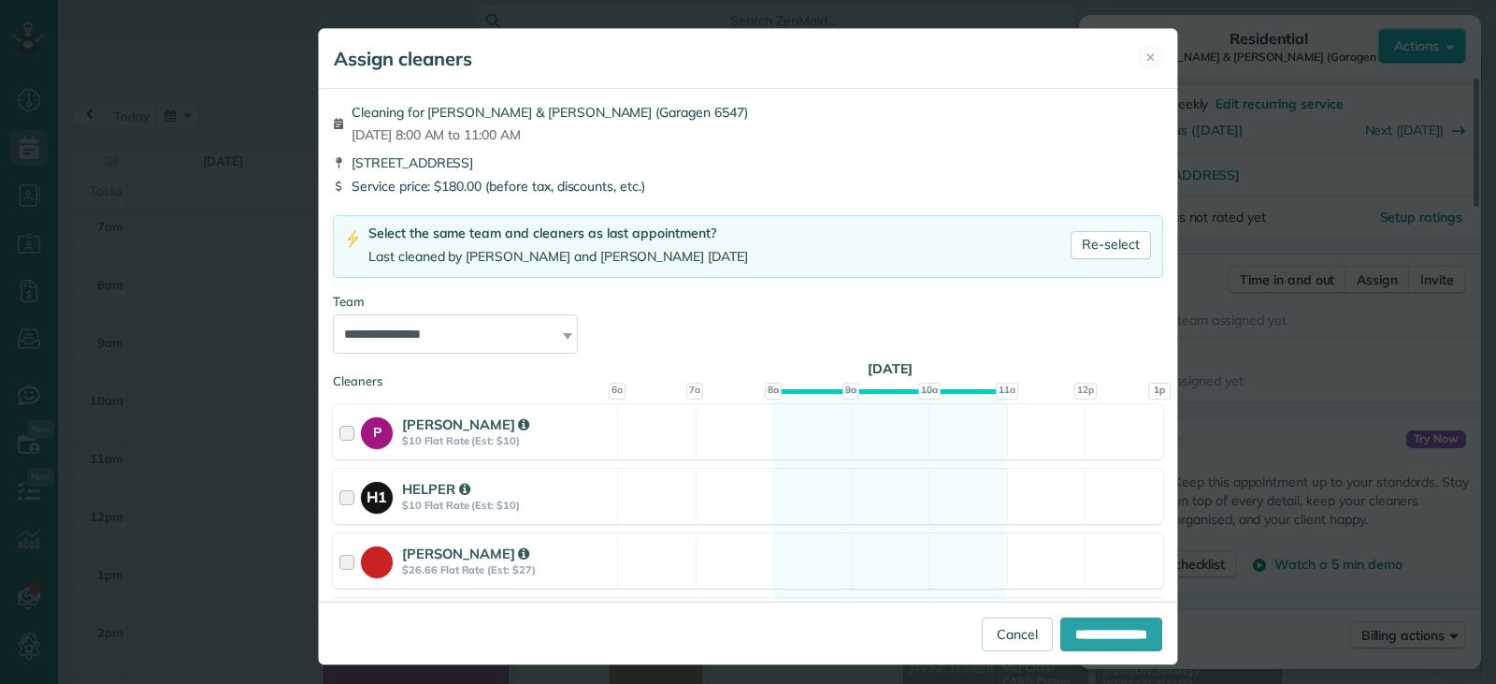
scroll to position [442, 0]
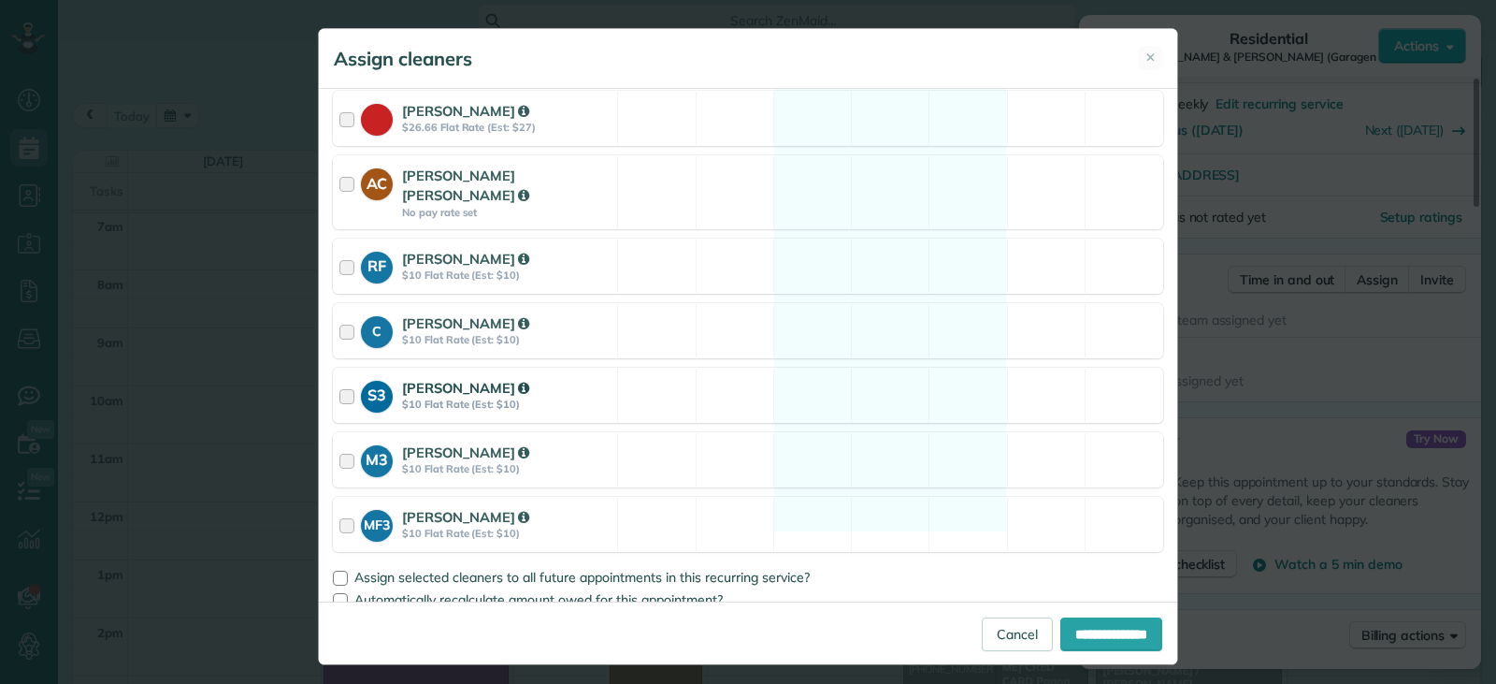
click at [406, 397] on strong "$10 Flat Rate (Est: $10)" at bounding box center [506, 403] width 209 height 13
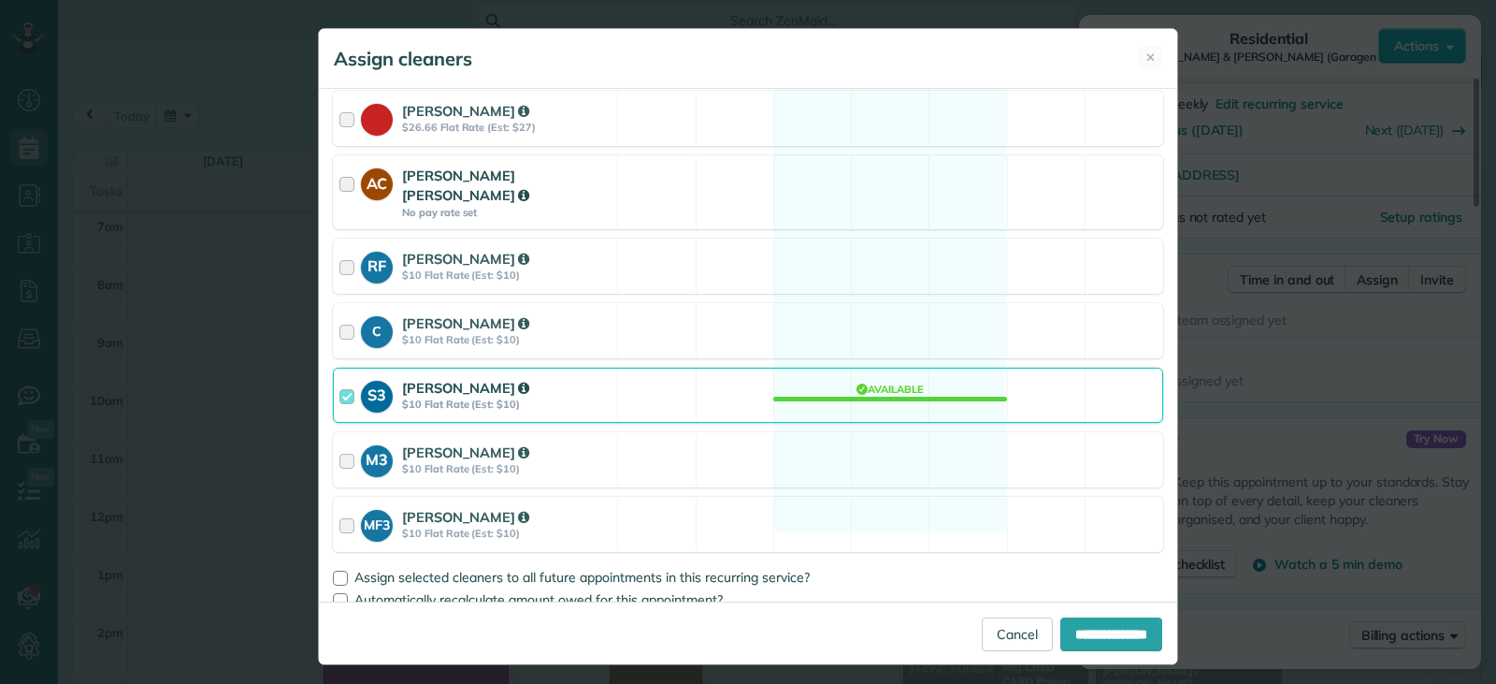
click at [339, 186] on div at bounding box center [350, 192] width 22 height 53
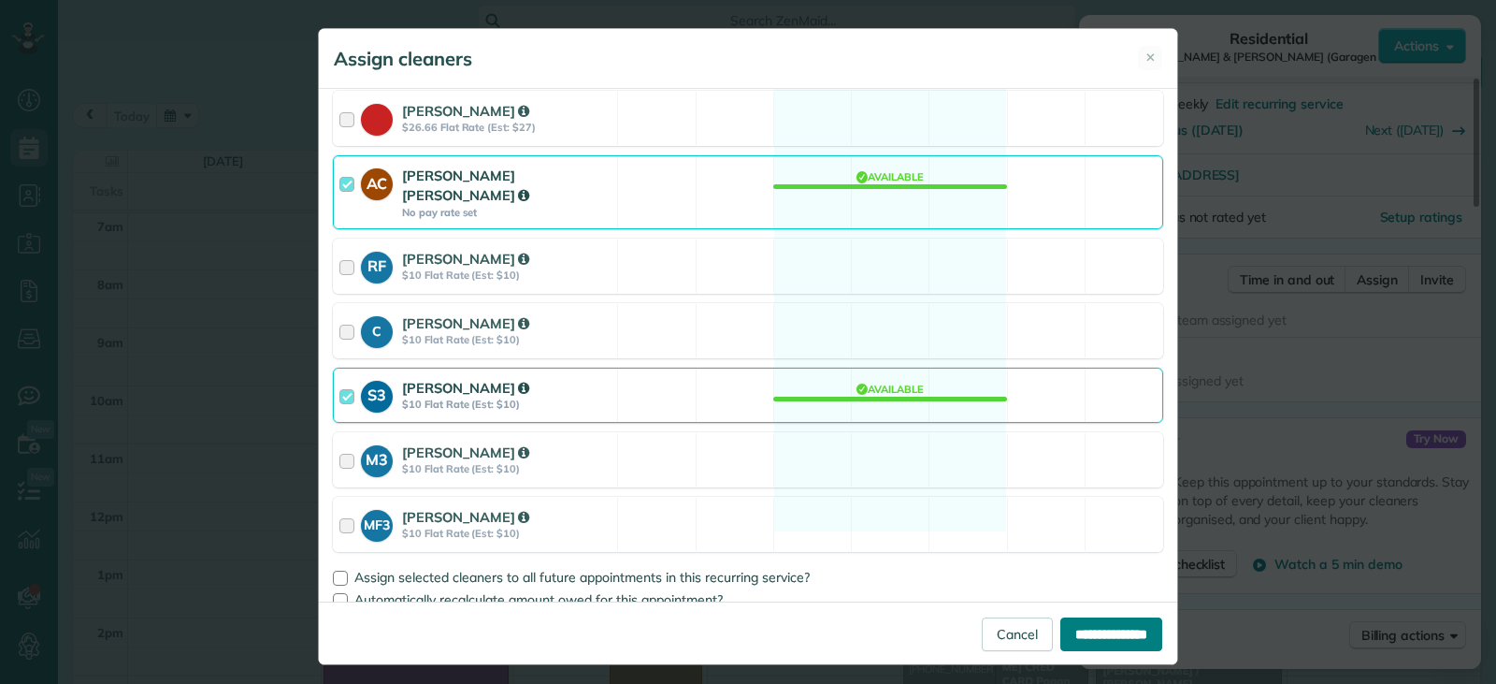
click at [981, 634] on input "**********" at bounding box center [1111, 634] width 102 height 34
type input "**********"
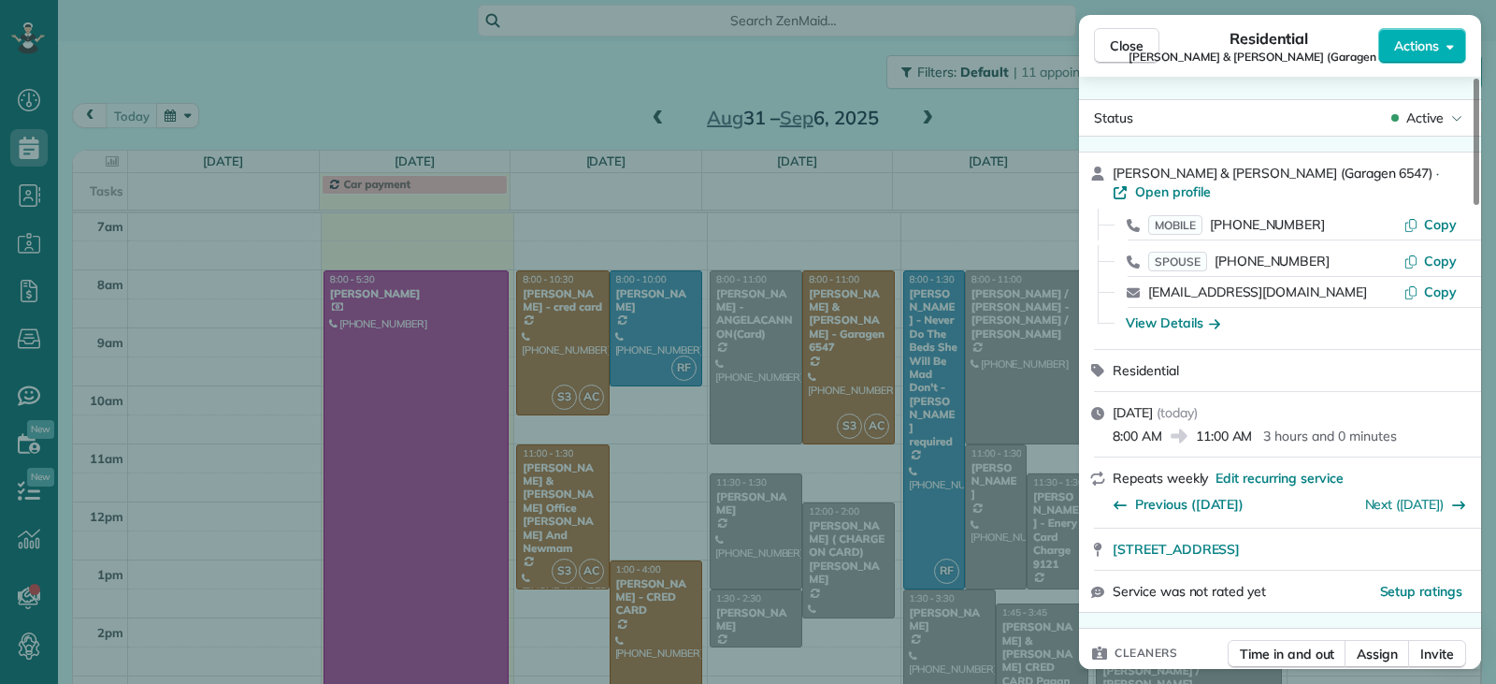
drag, startPoint x: 1128, startPoint y: 50, endPoint x: 957, endPoint y: 380, distance: 371.0
click at [981, 50] on span "Close" at bounding box center [1127, 45] width 34 height 19
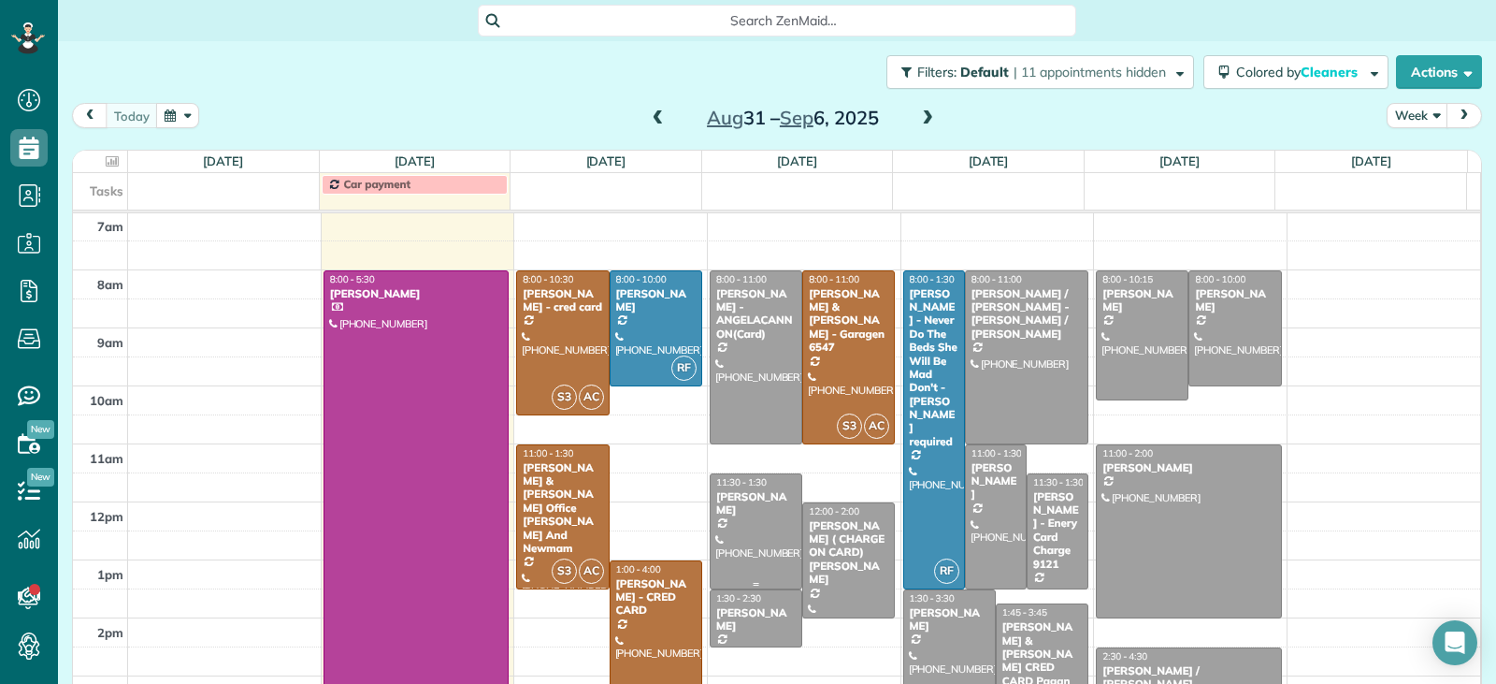
click at [751, 556] on div at bounding box center [756, 531] width 91 height 114
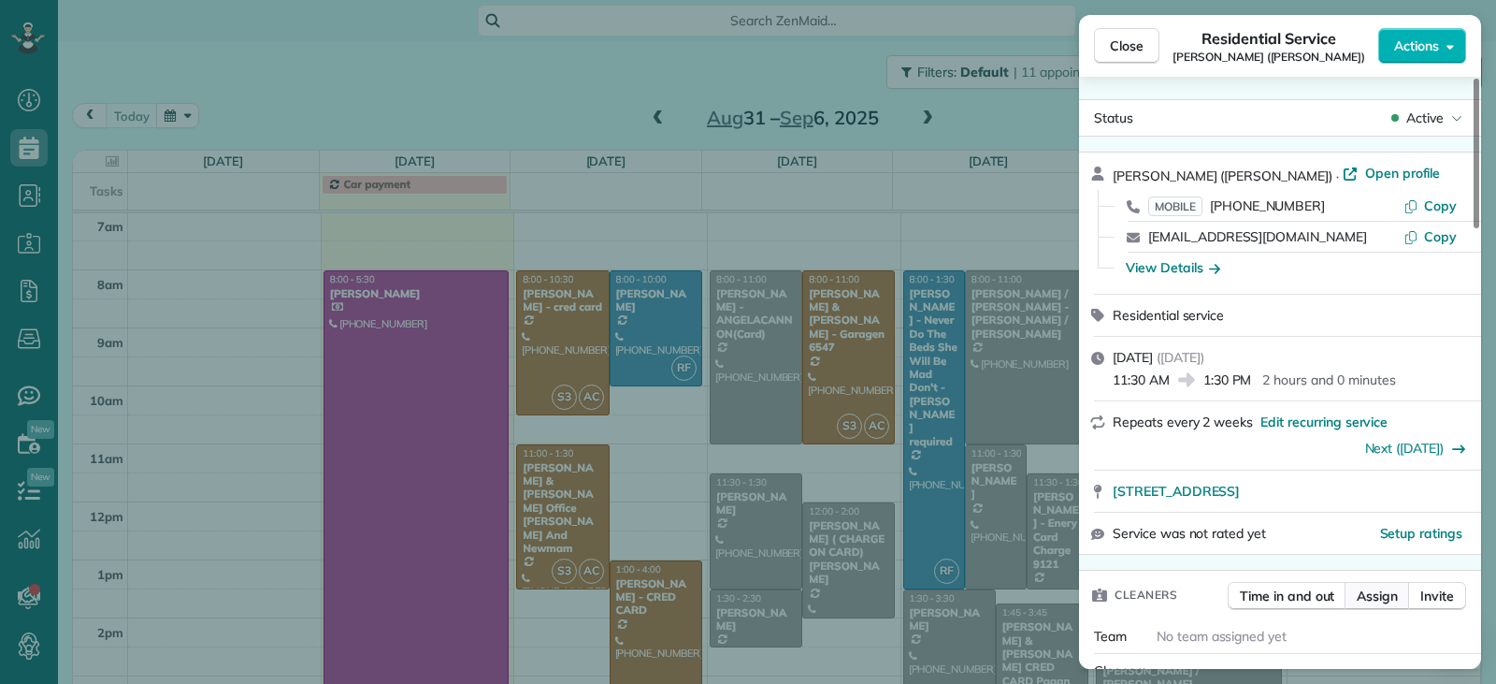
click at [981, 591] on span "Assign" at bounding box center [1377, 595] width 41 height 19
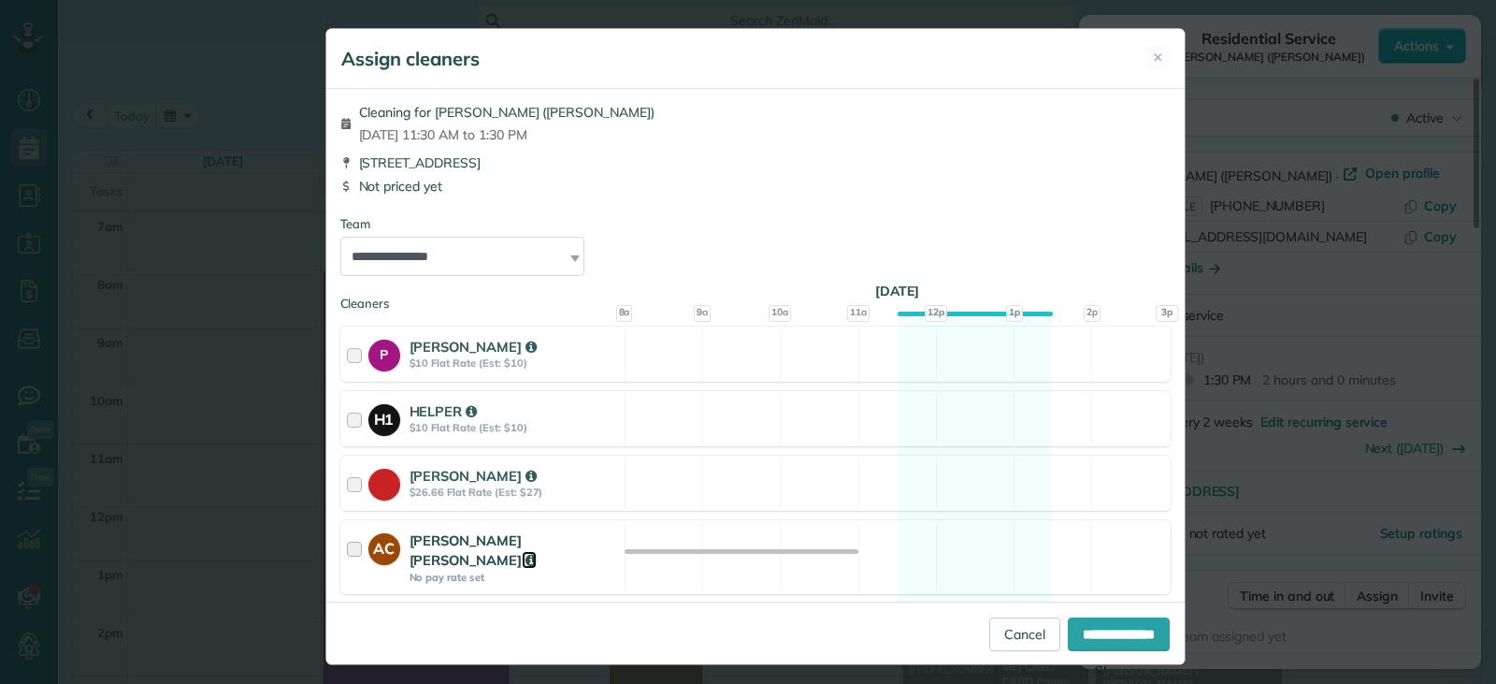
click at [526, 554] on icon at bounding box center [531, 560] width 11 height 13
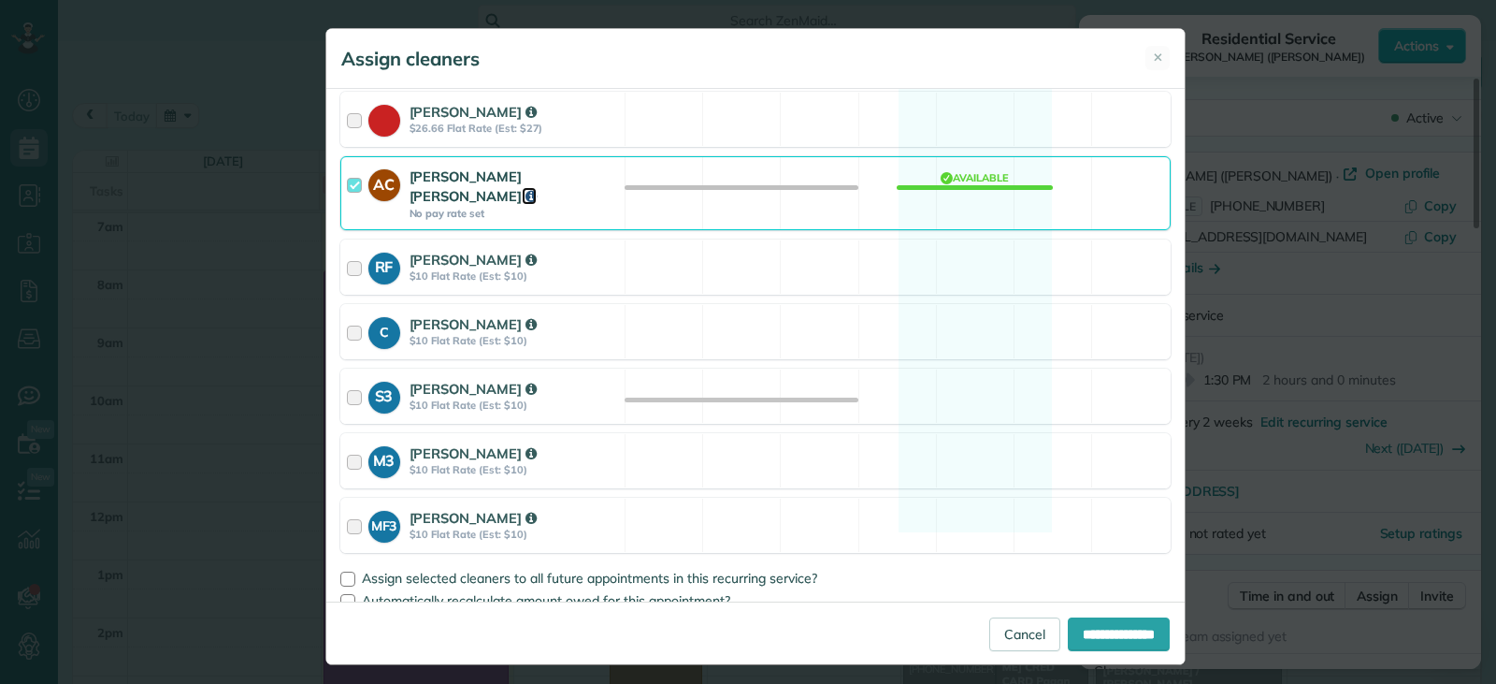
scroll to position [365, 0]
click at [356, 378] on div at bounding box center [358, 395] width 22 height 35
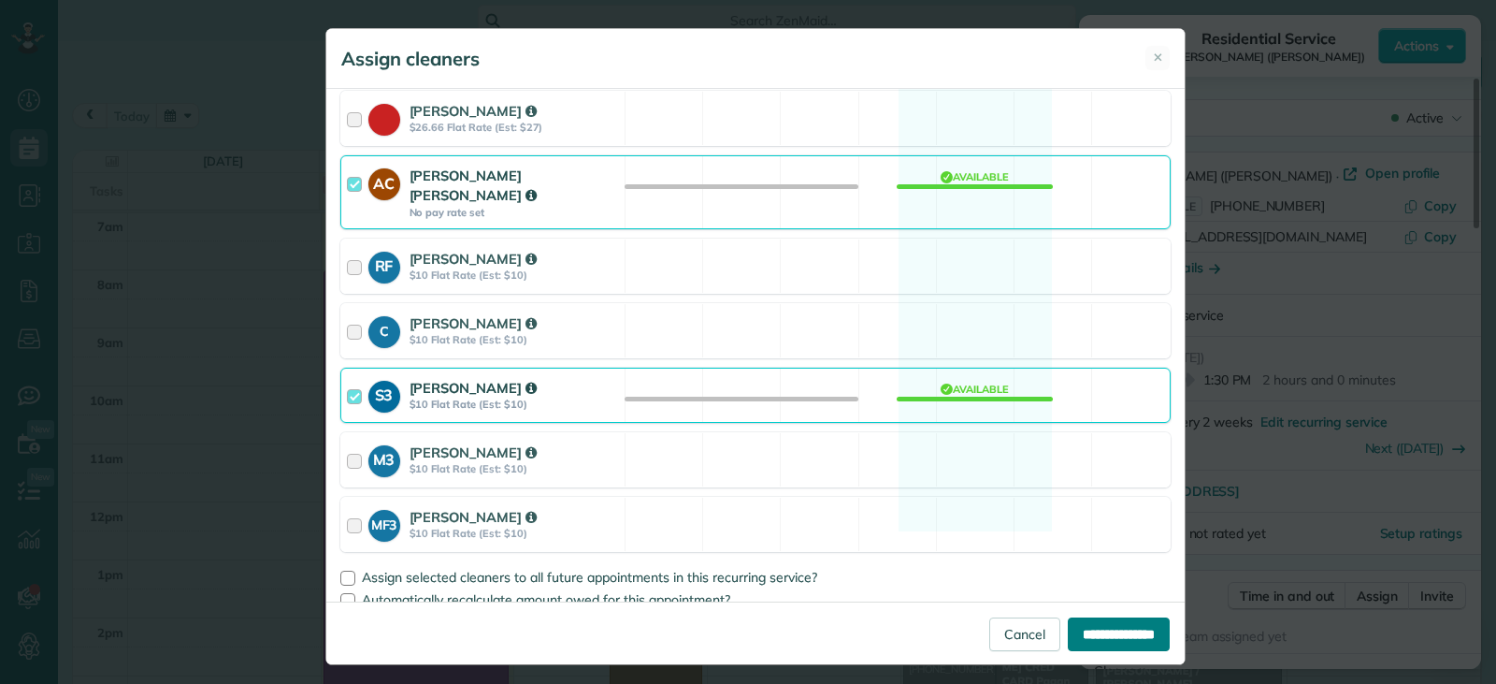
click at [981, 628] on input "**********" at bounding box center [1119, 634] width 102 height 34
type input "**********"
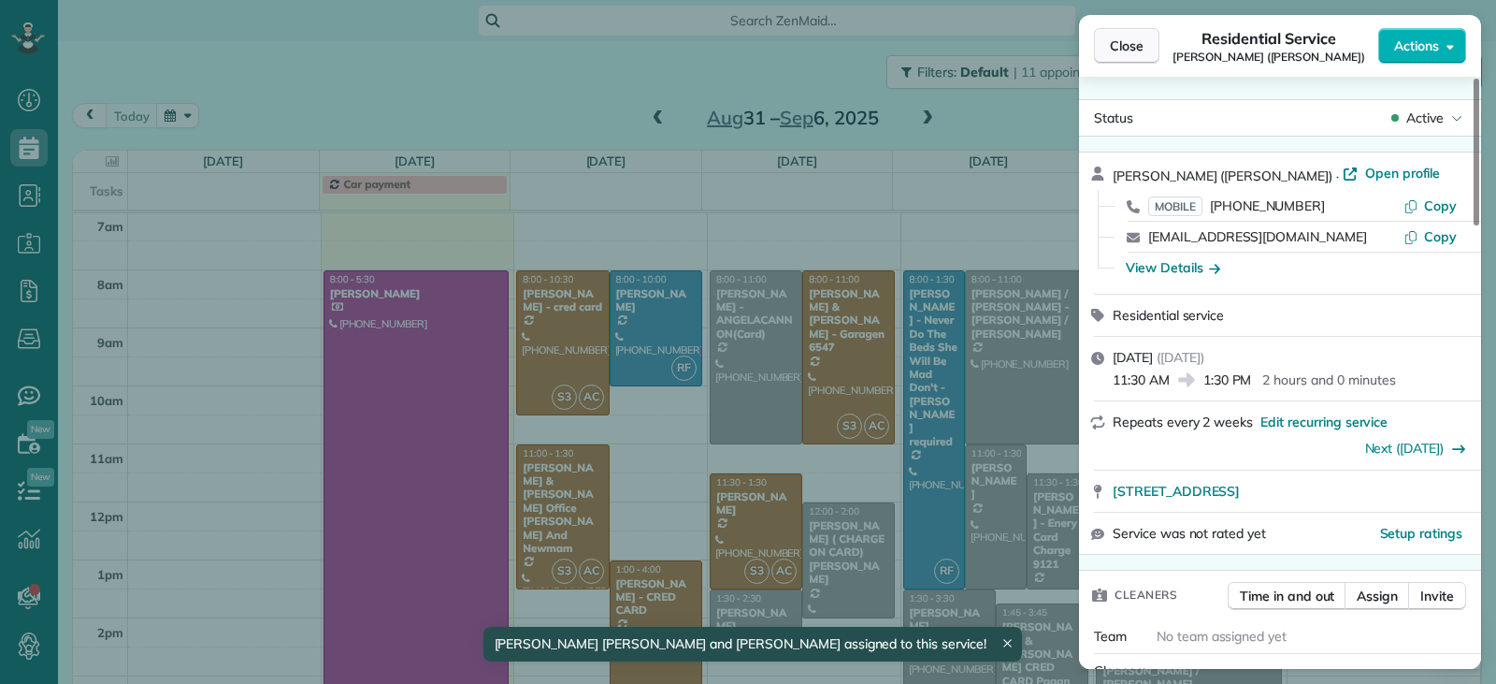
click at [981, 40] on button "Close" at bounding box center [1126, 46] width 65 height 36
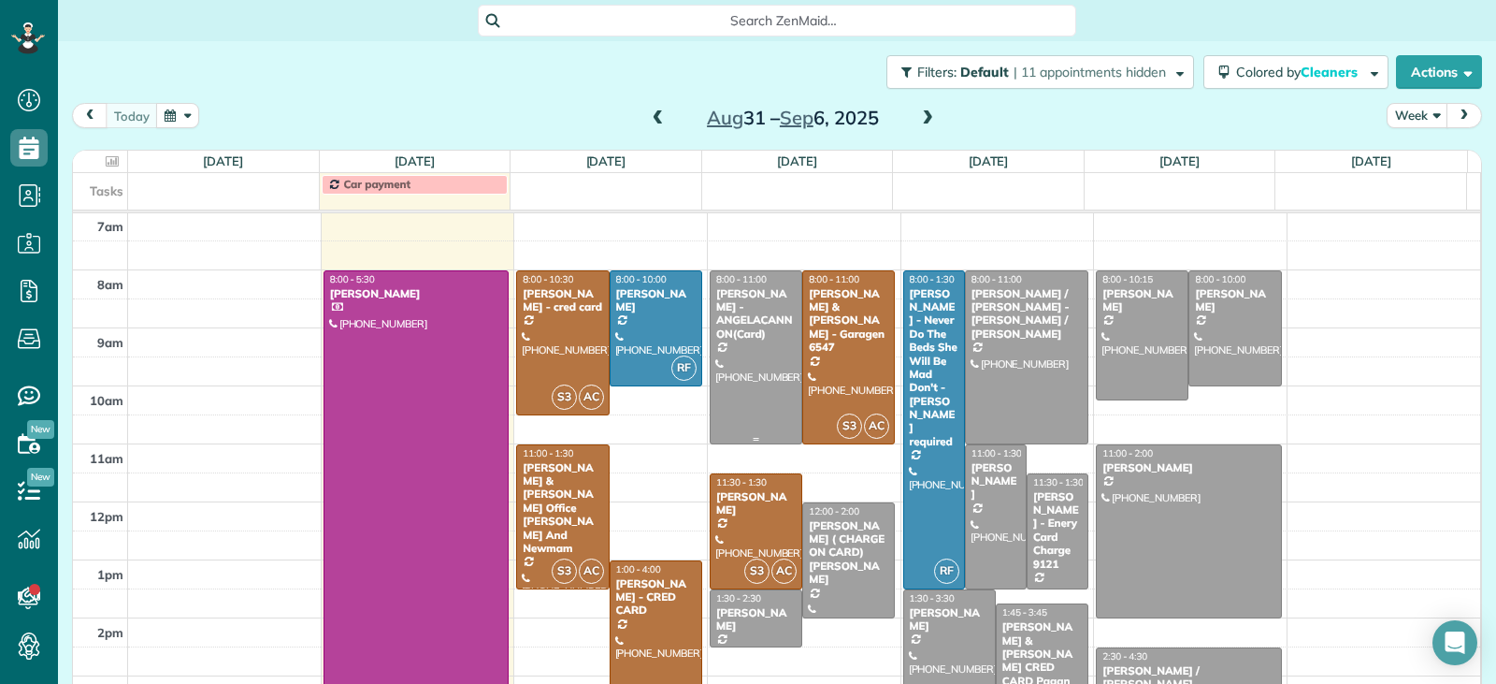
click at [731, 400] on div at bounding box center [756, 357] width 91 height 172
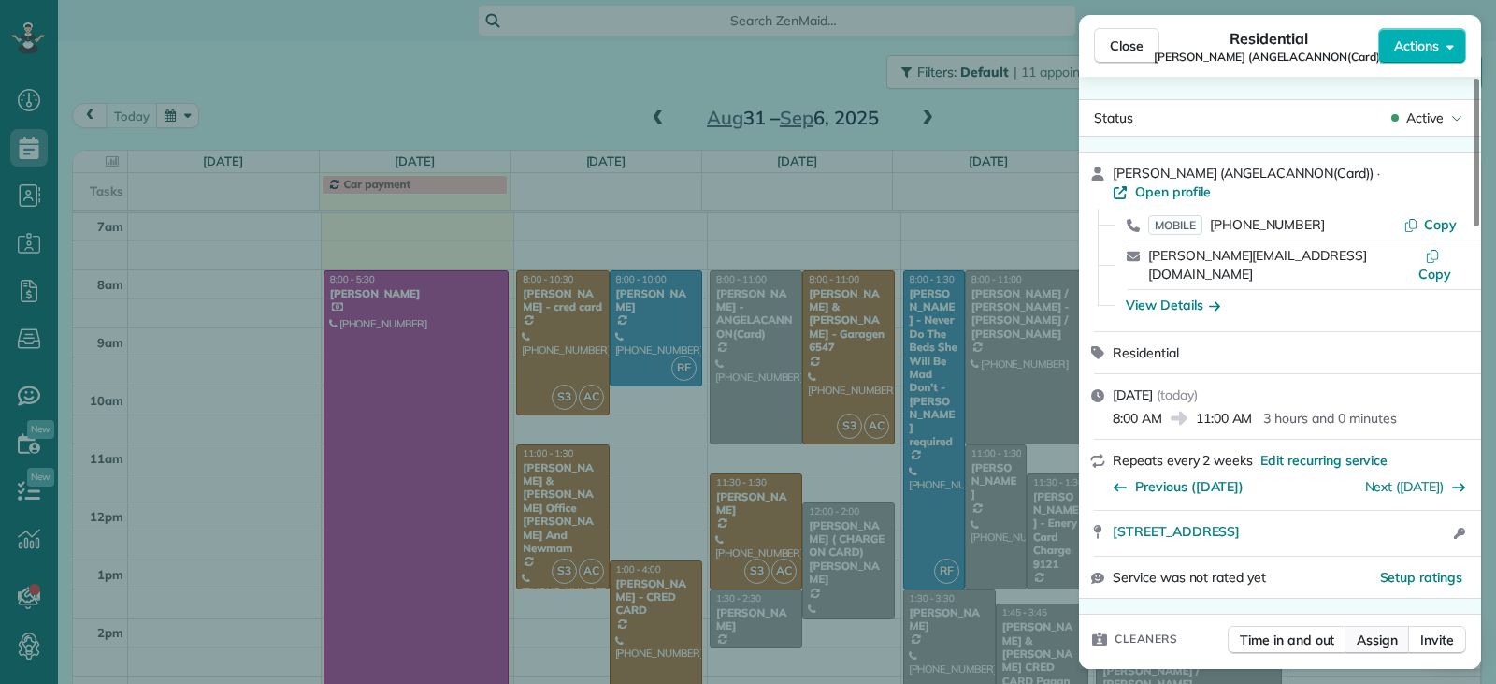
click at [981, 630] on span "Assign" at bounding box center [1377, 639] width 41 height 19
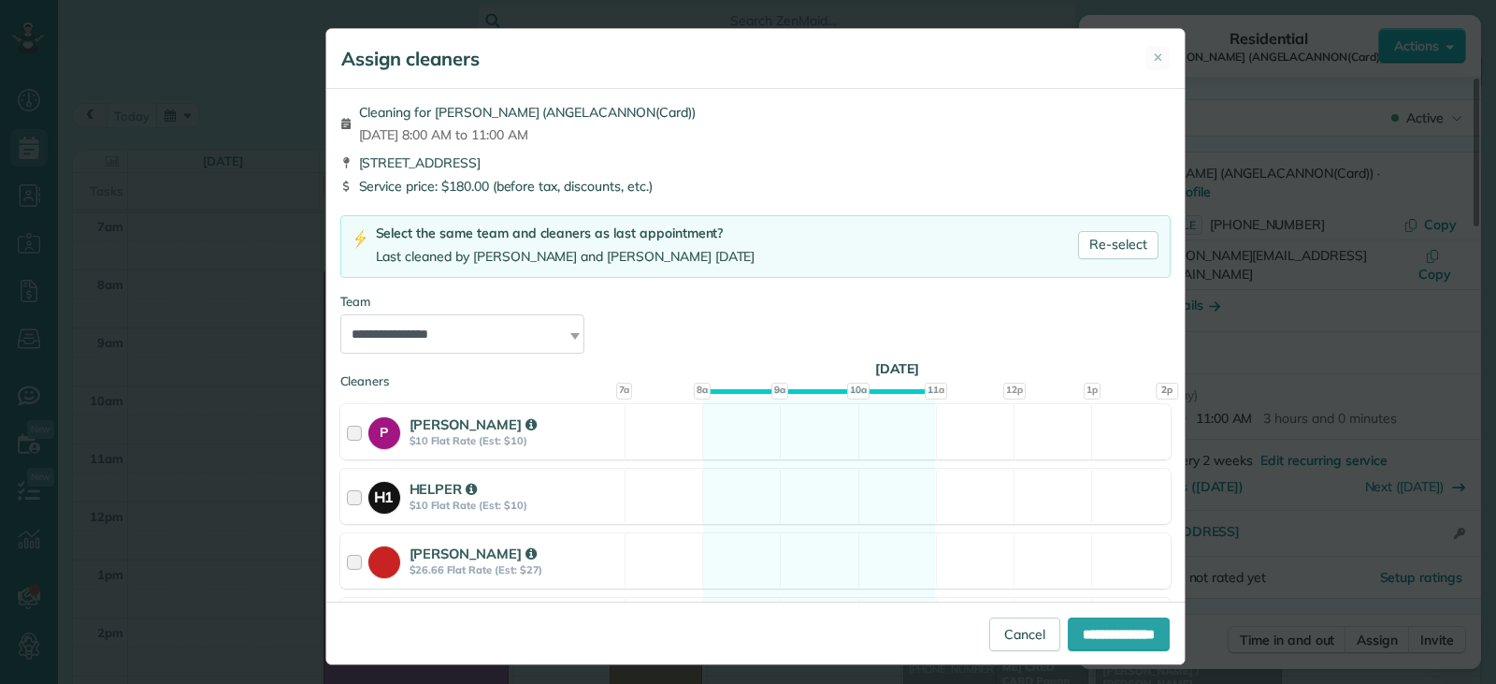
scroll to position [442, 0]
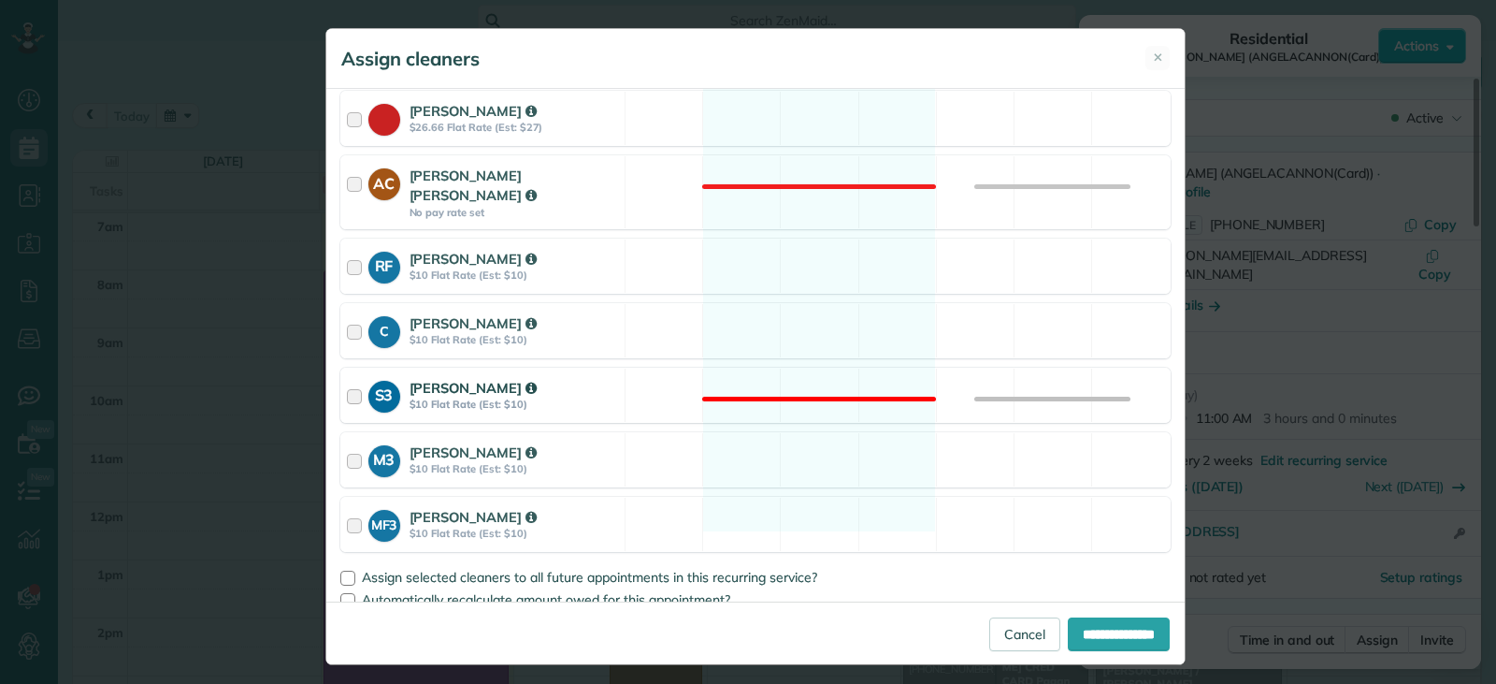
click at [434, 397] on strong "$10 Flat Rate (Est: $10)" at bounding box center [514, 403] width 209 height 13
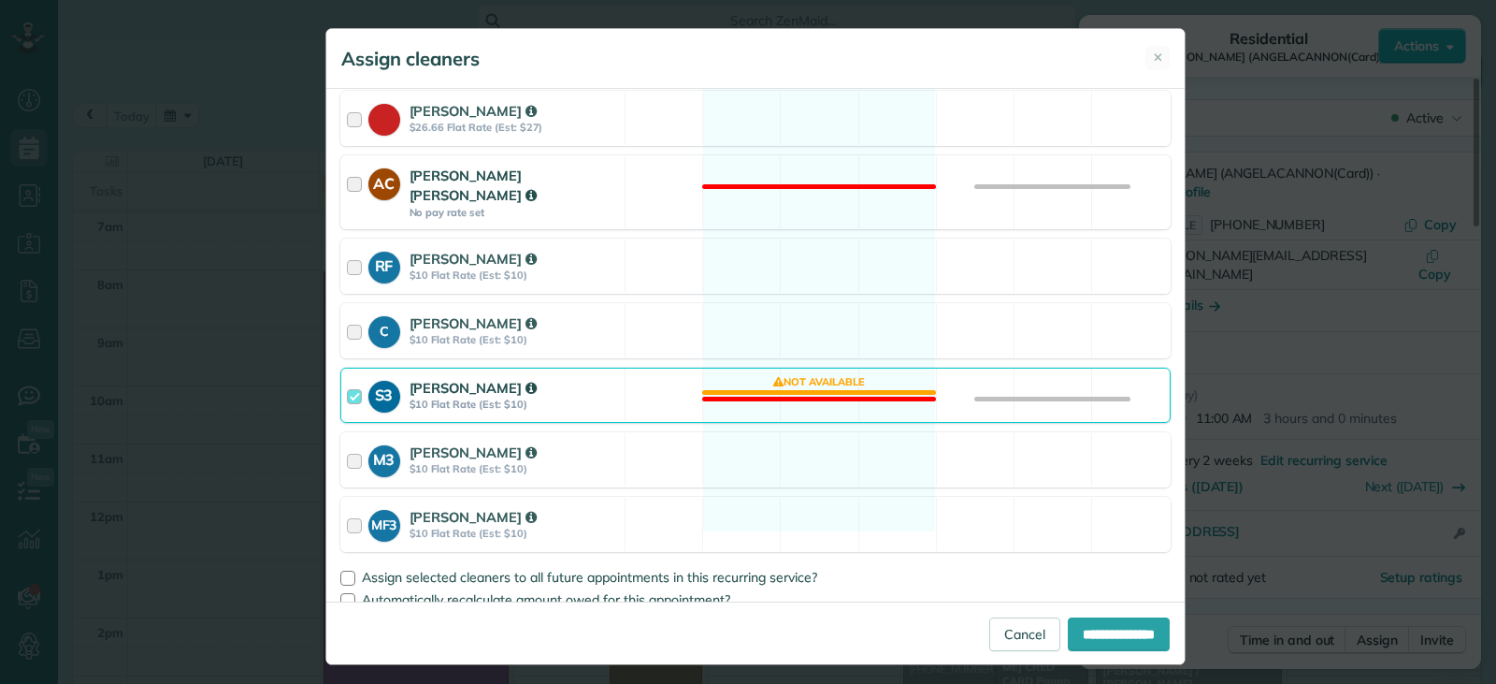
click at [347, 180] on div at bounding box center [358, 192] width 22 height 53
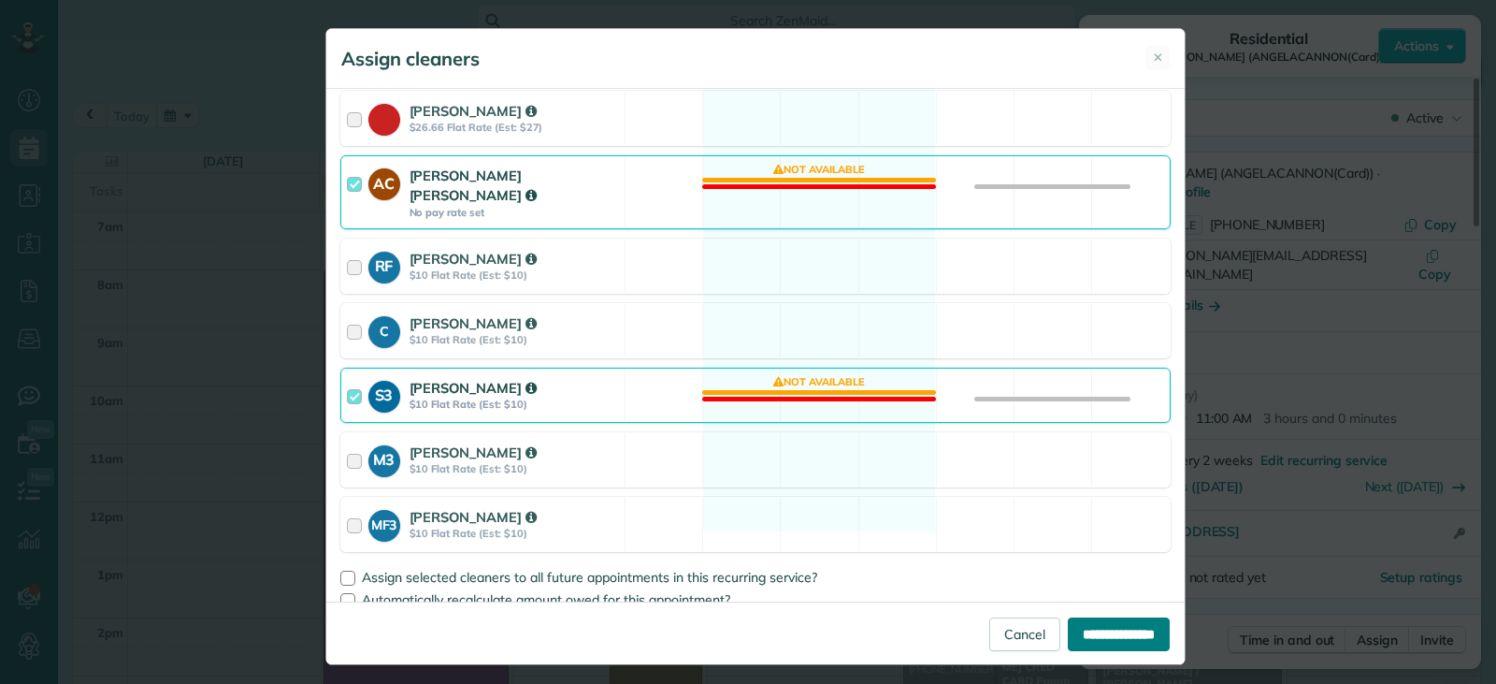
click at [981, 629] on input "**********" at bounding box center [1119, 634] width 102 height 34
type input "**********"
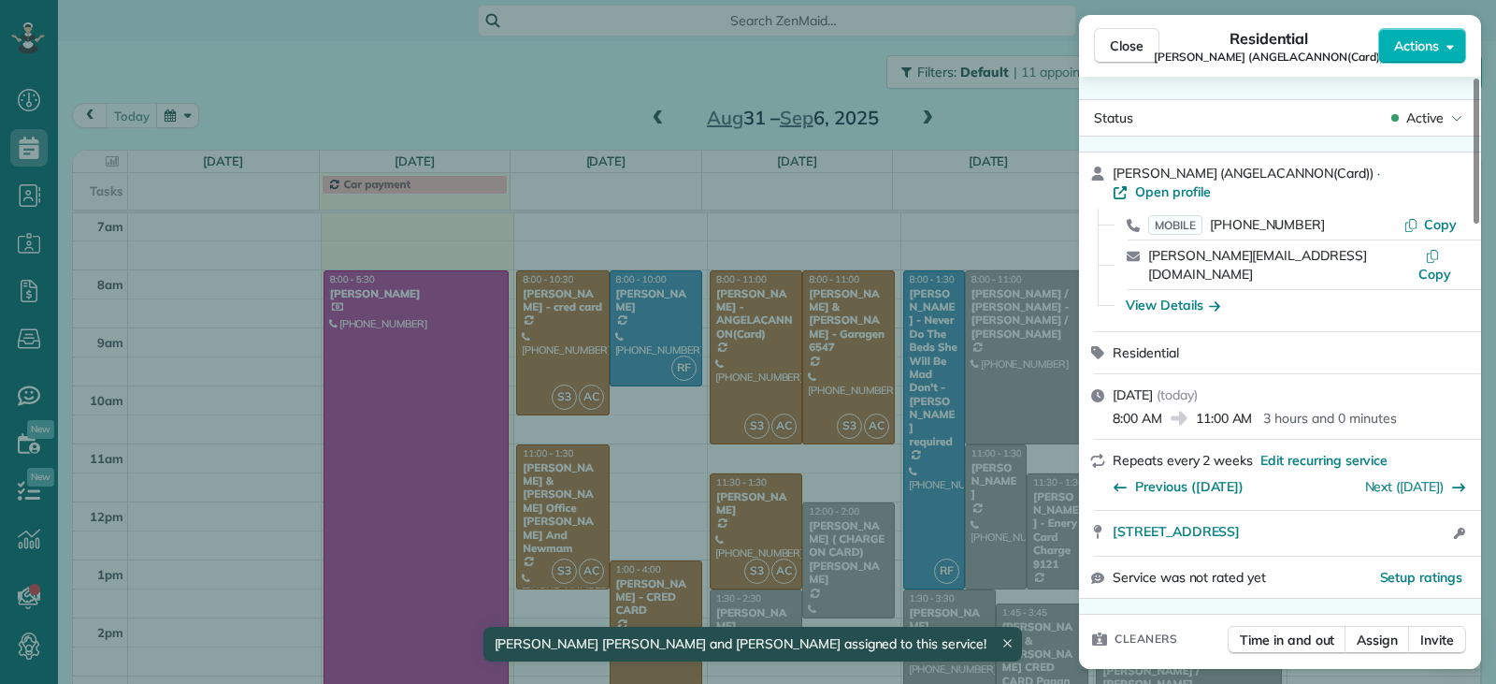
drag, startPoint x: 1113, startPoint y: 50, endPoint x: 1095, endPoint y: 94, distance: 46.5
click at [981, 50] on span "Close" at bounding box center [1127, 45] width 34 height 19
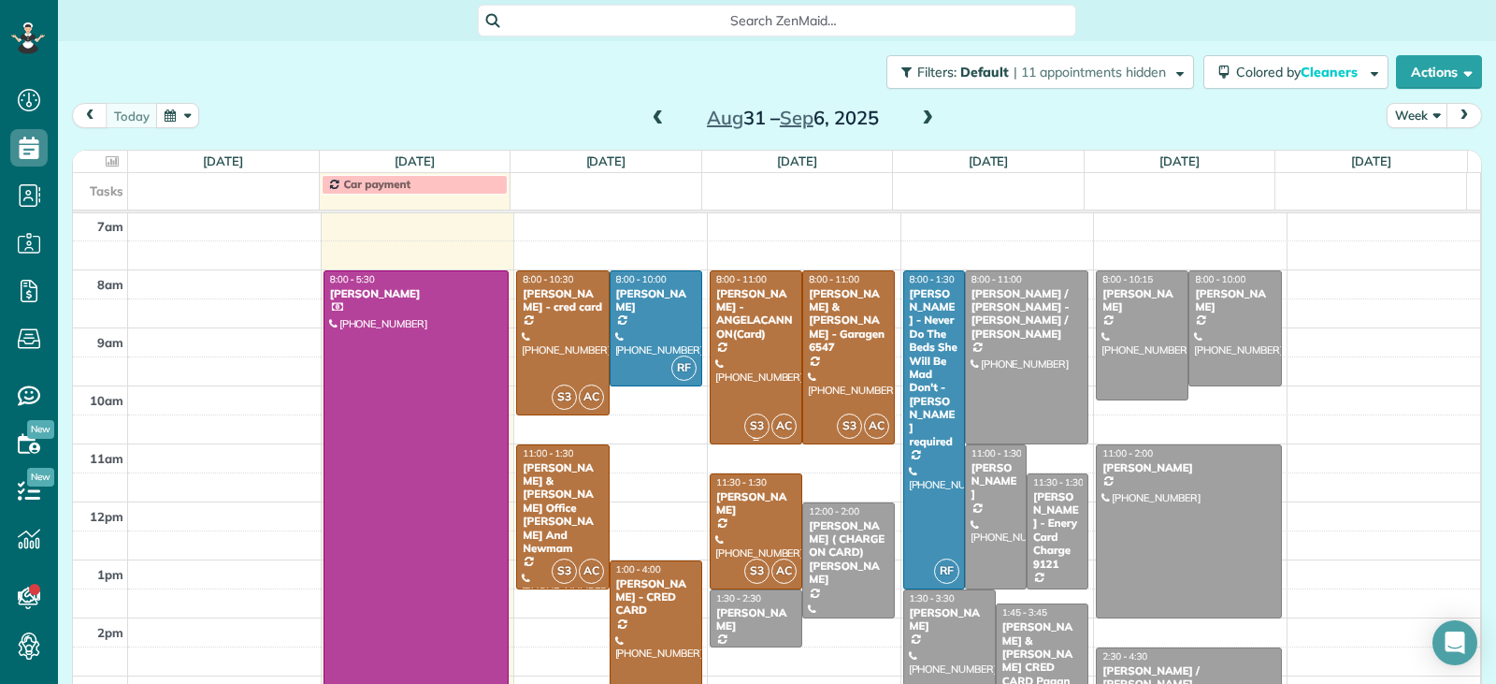
click at [757, 387] on div at bounding box center [756, 357] width 91 height 172
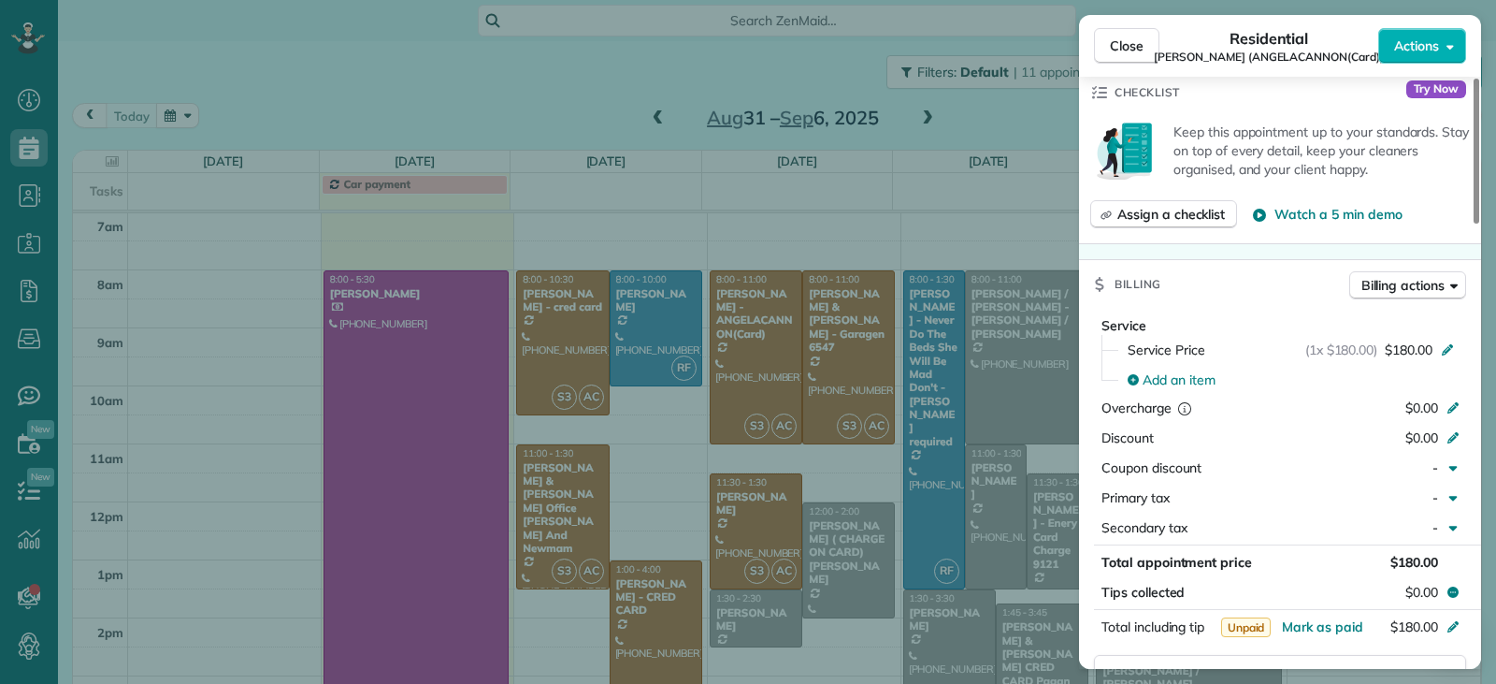
scroll to position [752, 0]
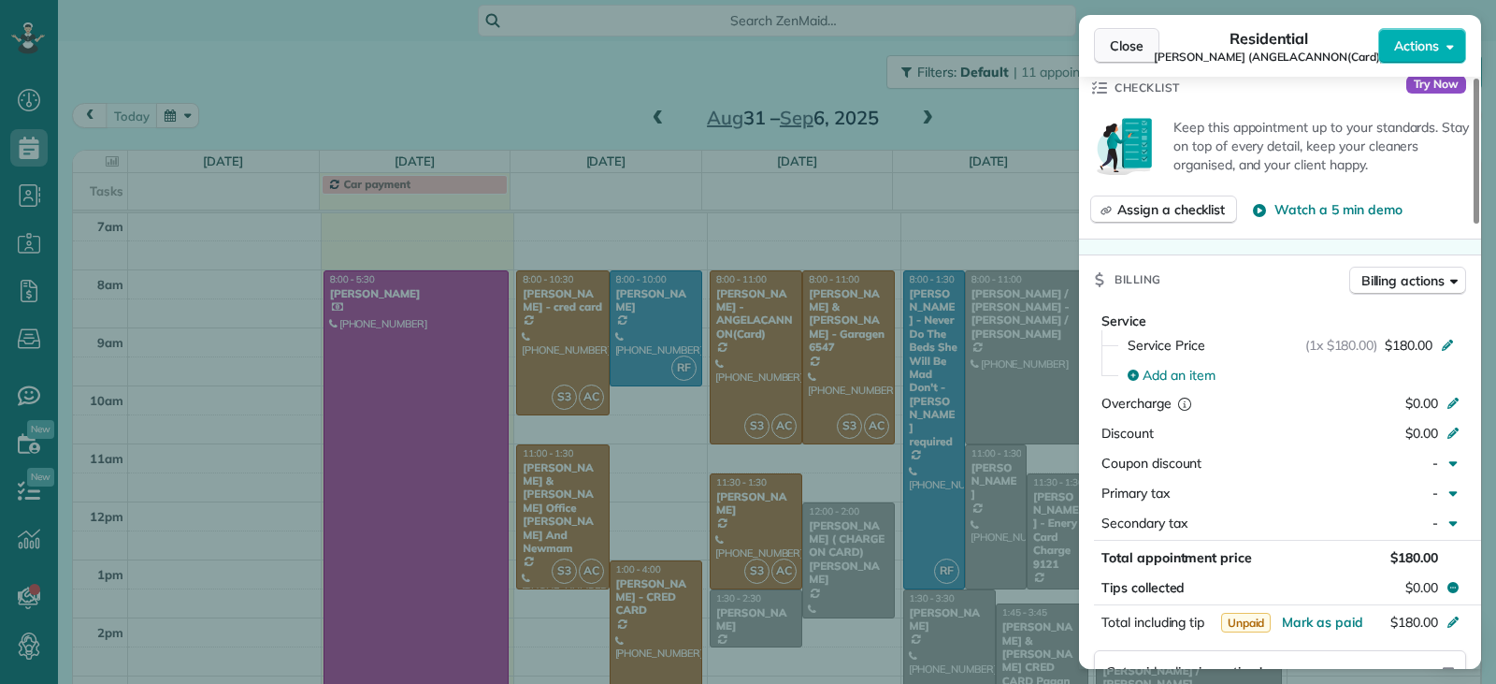
click at [981, 45] on span "Close" at bounding box center [1127, 45] width 34 height 19
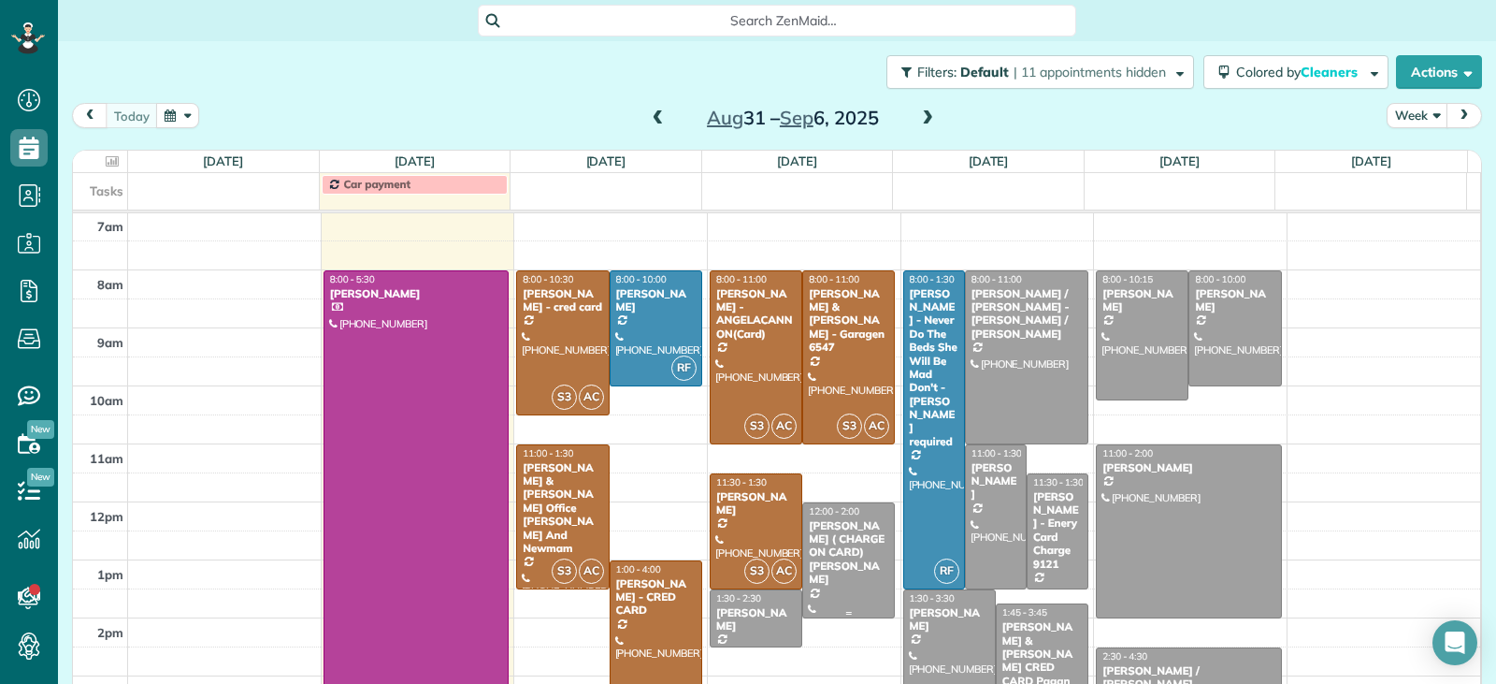
click at [831, 584] on div "[PERSON_NAME] ( CHARGE ON CARD) [PERSON_NAME]" at bounding box center [848, 552] width 81 height 67
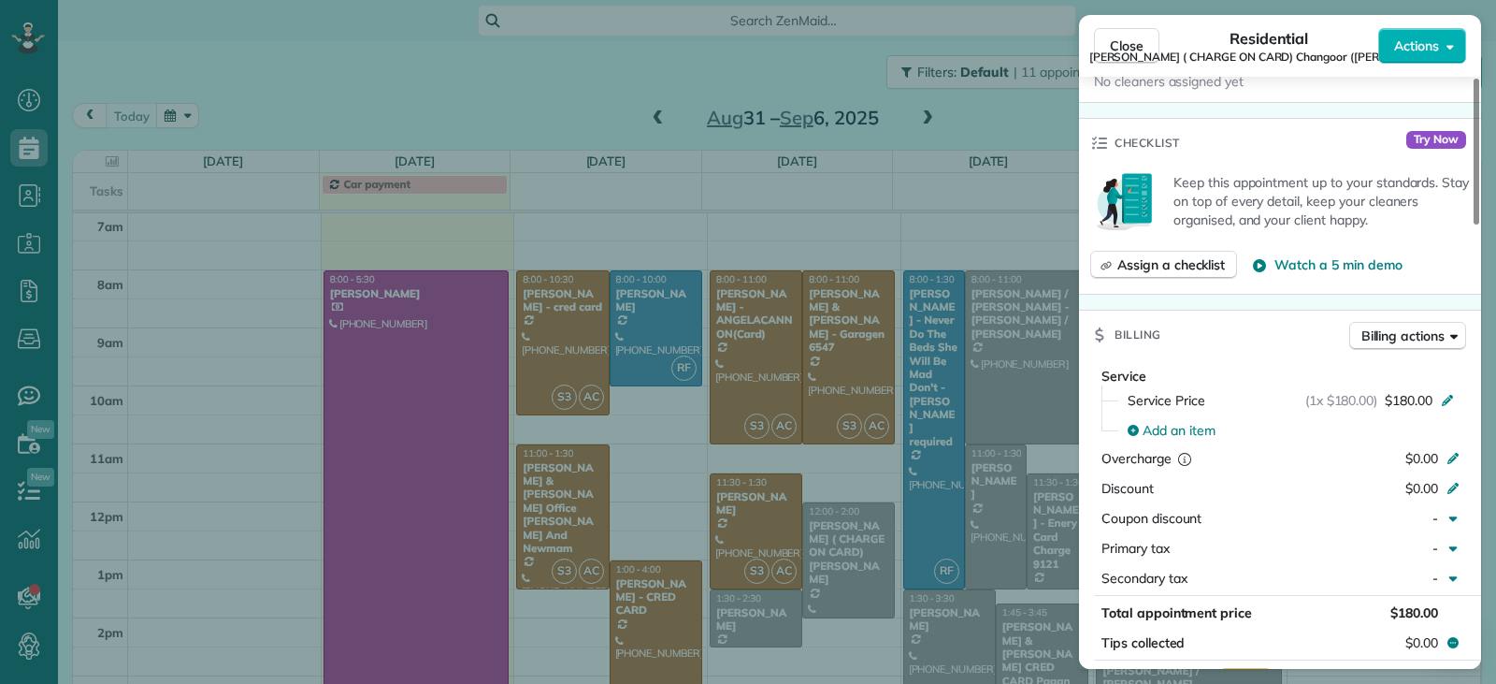
scroll to position [935, 0]
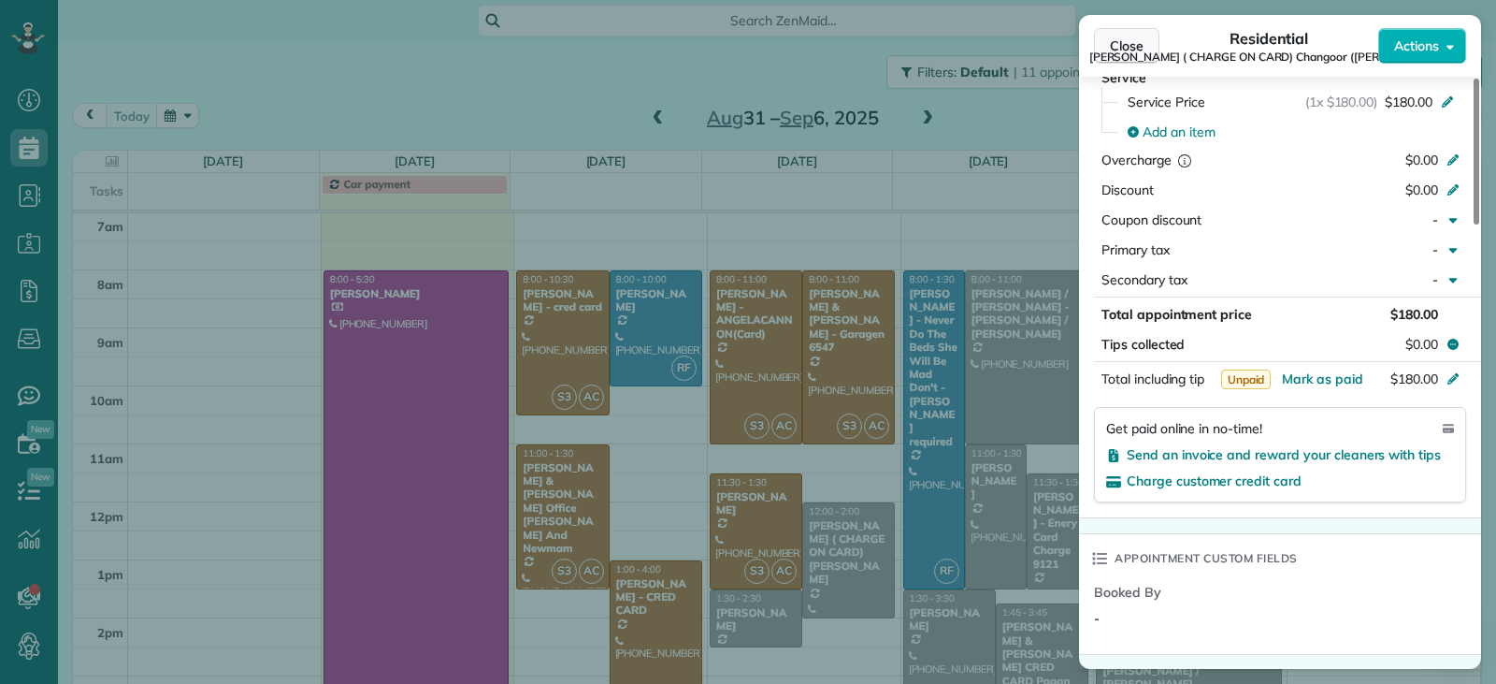
click at [981, 41] on span "Close" at bounding box center [1127, 45] width 34 height 19
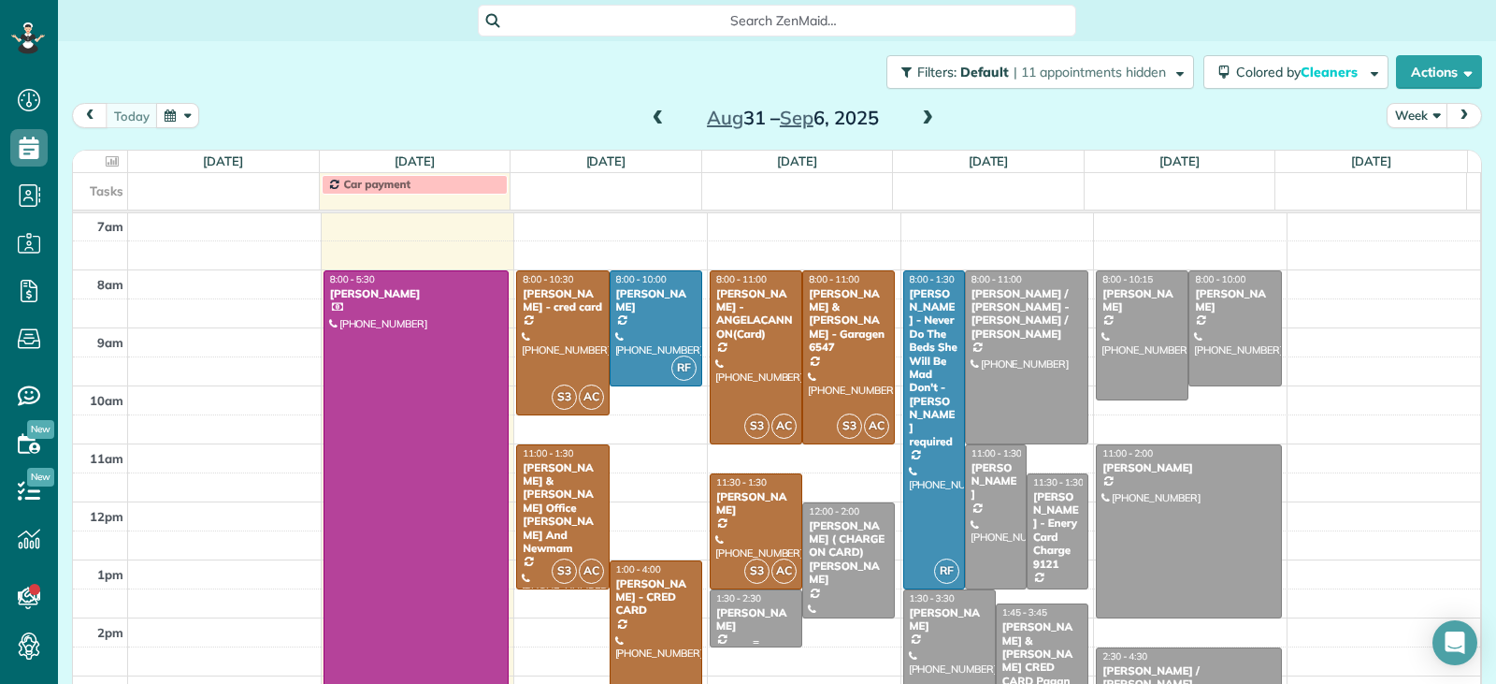
click at [750, 610] on div "[PERSON_NAME]" at bounding box center [755, 619] width 81 height 27
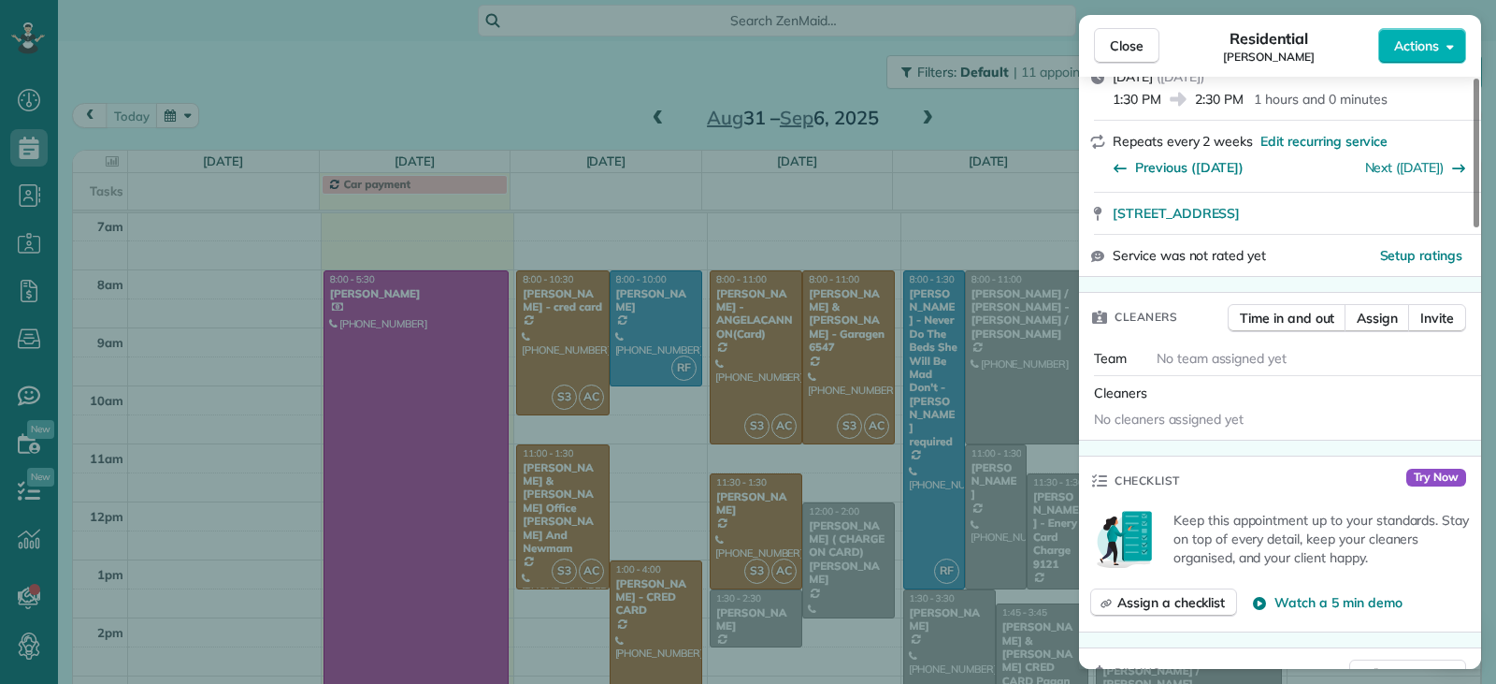
scroll to position [469, 0]
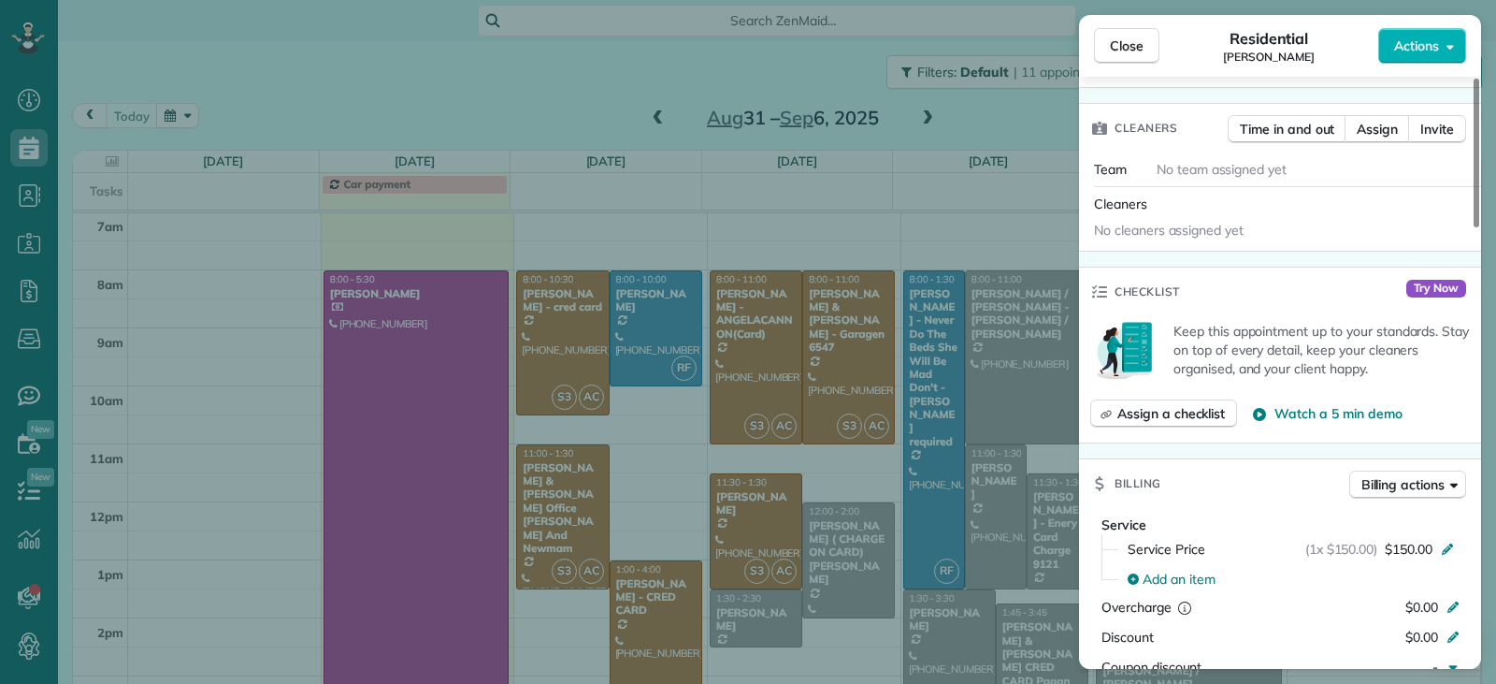
drag, startPoint x: 1118, startPoint y: 54, endPoint x: 1023, endPoint y: 264, distance: 230.2
click at [981, 54] on span "Close" at bounding box center [1127, 45] width 34 height 19
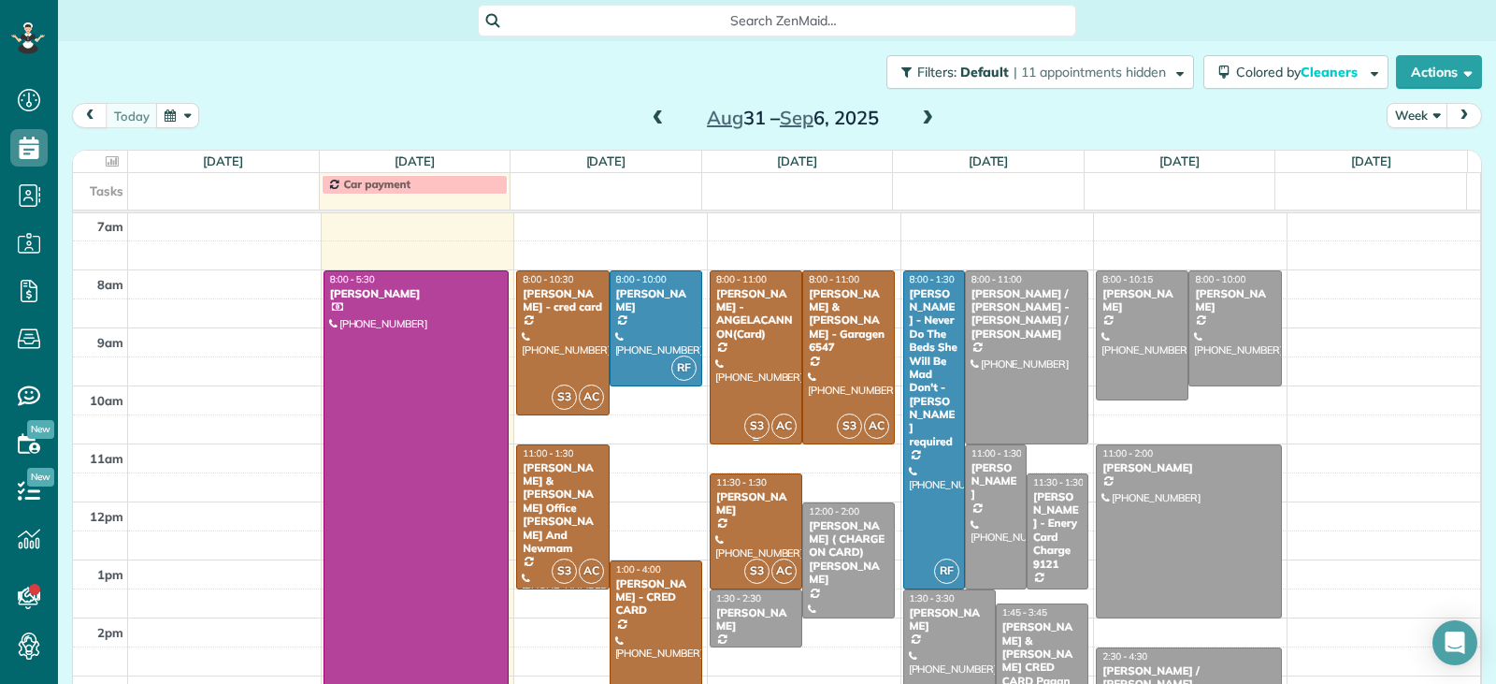
click at [760, 395] on div at bounding box center [756, 357] width 91 height 172
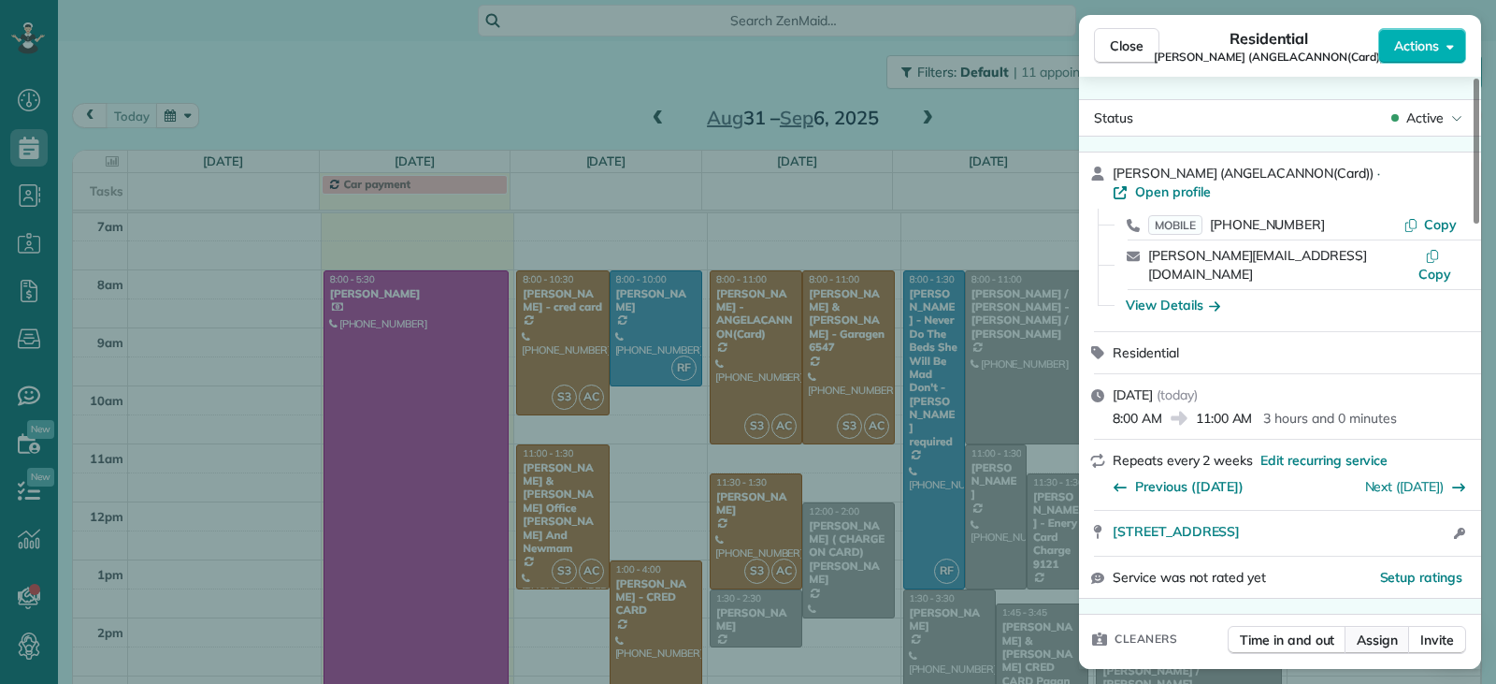
click at [981, 630] on span "Assign" at bounding box center [1377, 639] width 41 height 19
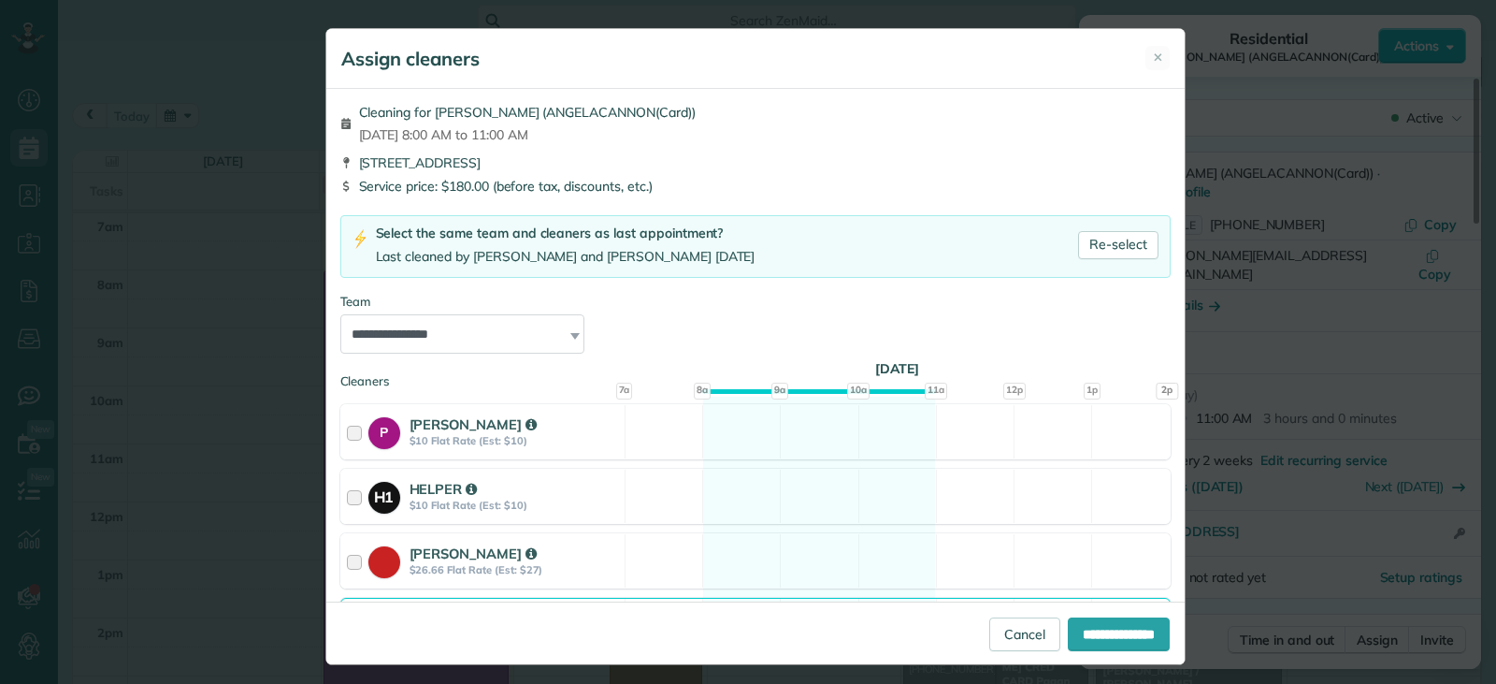
scroll to position [442, 0]
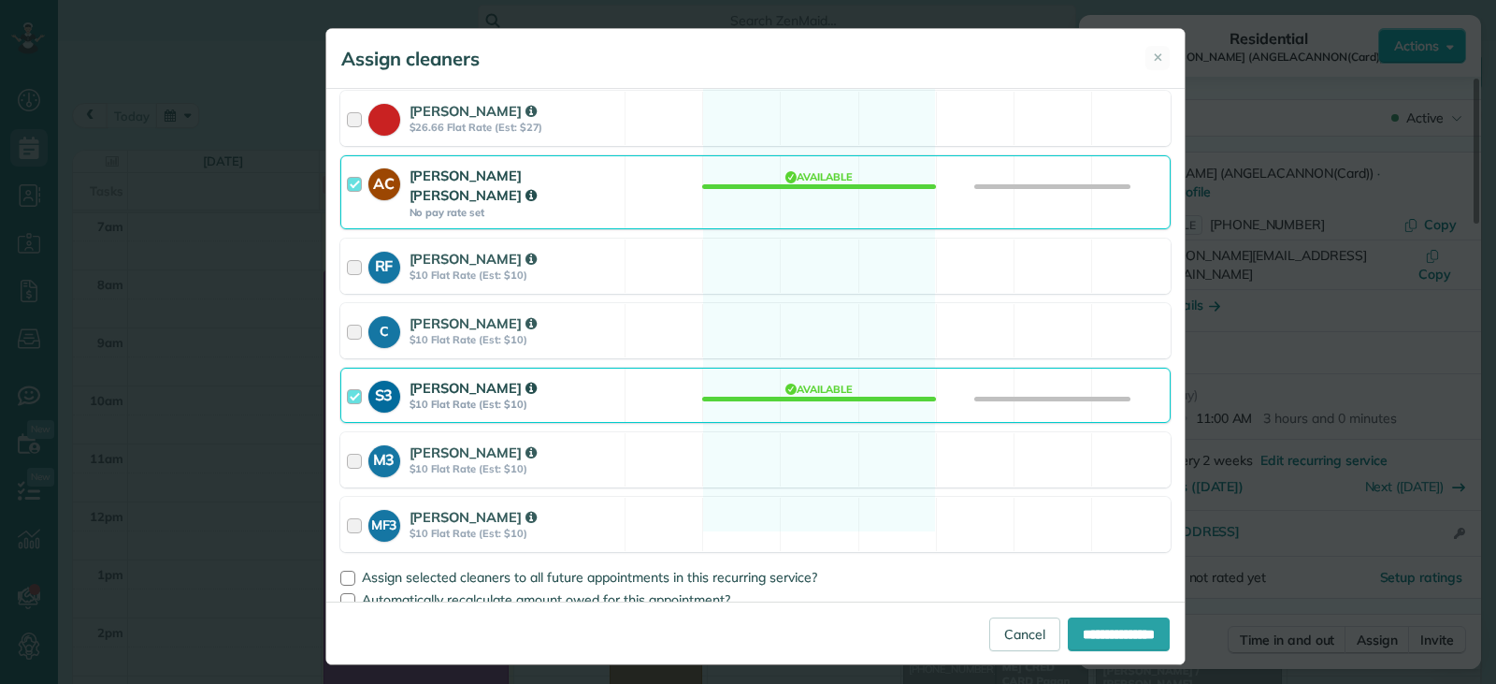
click at [347, 379] on div at bounding box center [358, 395] width 22 height 35
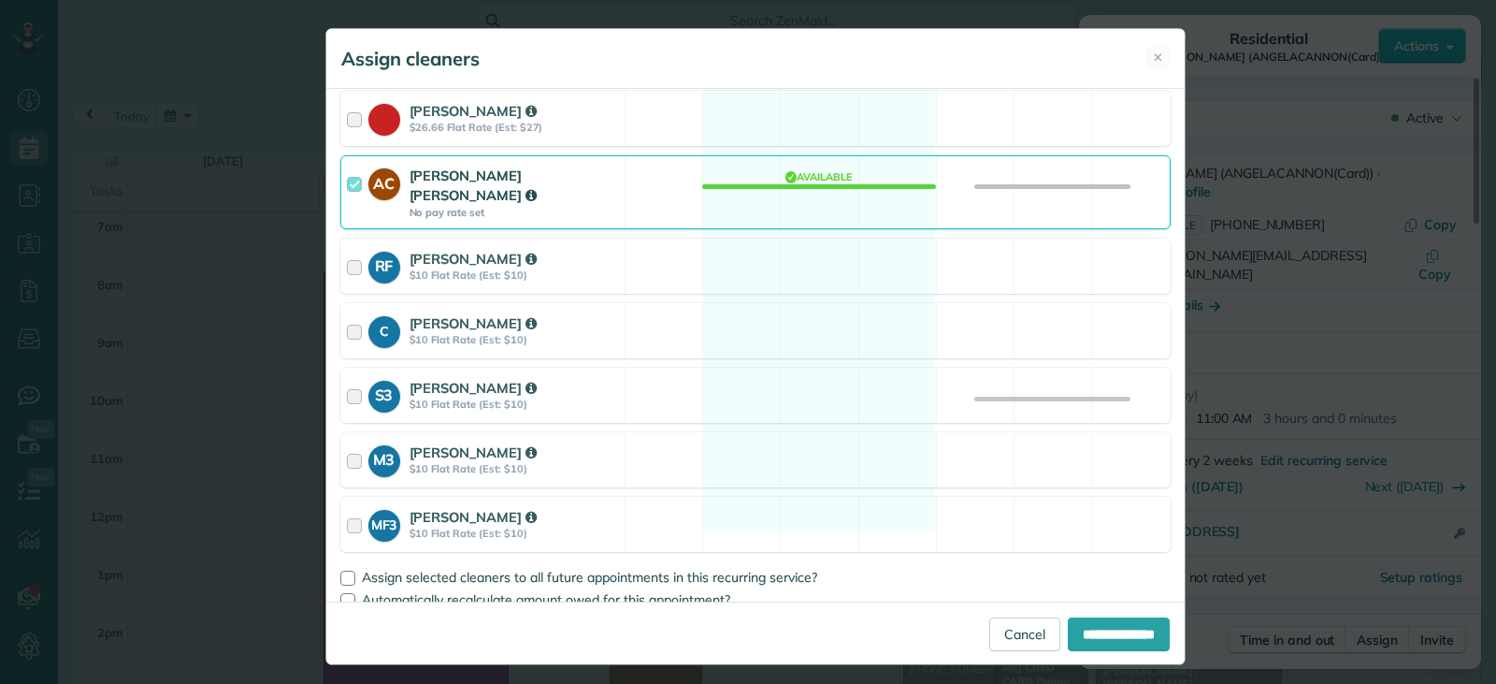
click at [353, 185] on div at bounding box center [358, 192] width 22 height 53
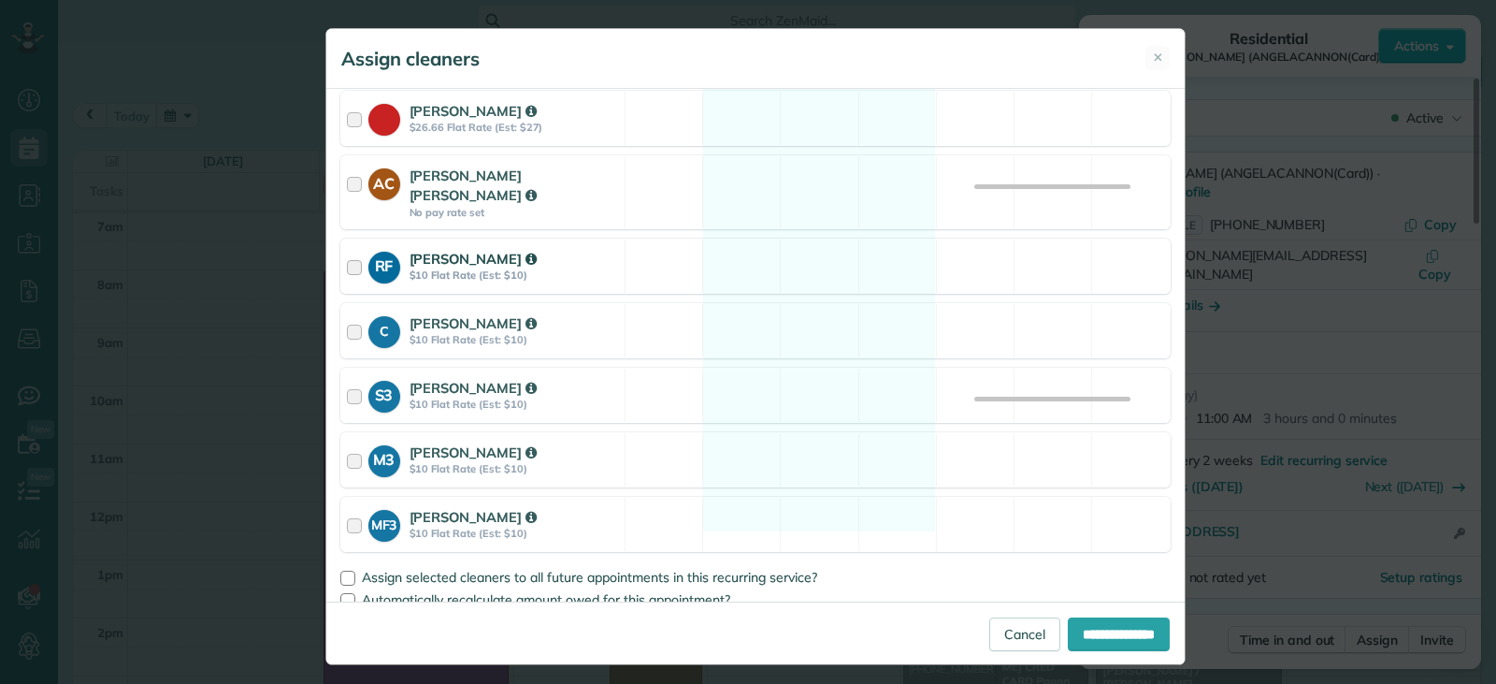
click at [352, 259] on div at bounding box center [358, 266] width 22 height 35
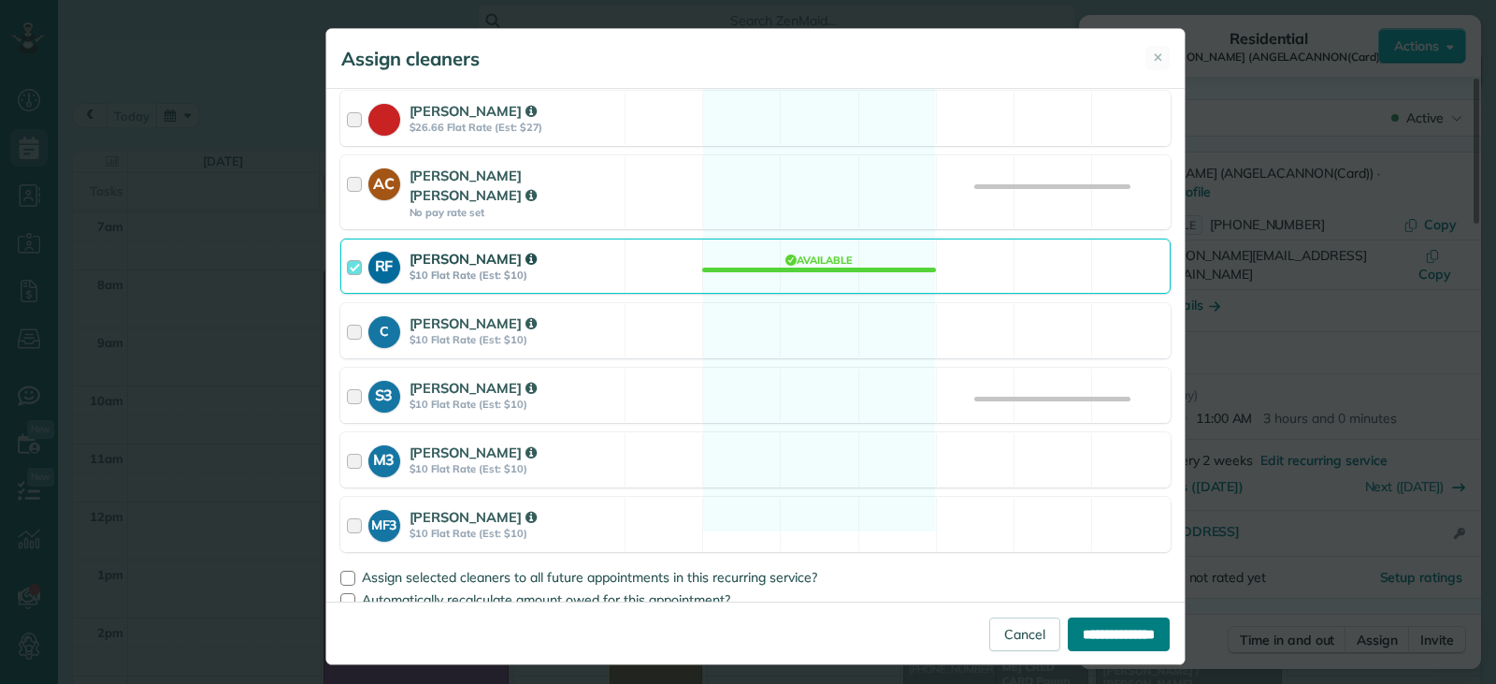
click at [981, 627] on input "**********" at bounding box center [1119, 634] width 102 height 34
type input "**********"
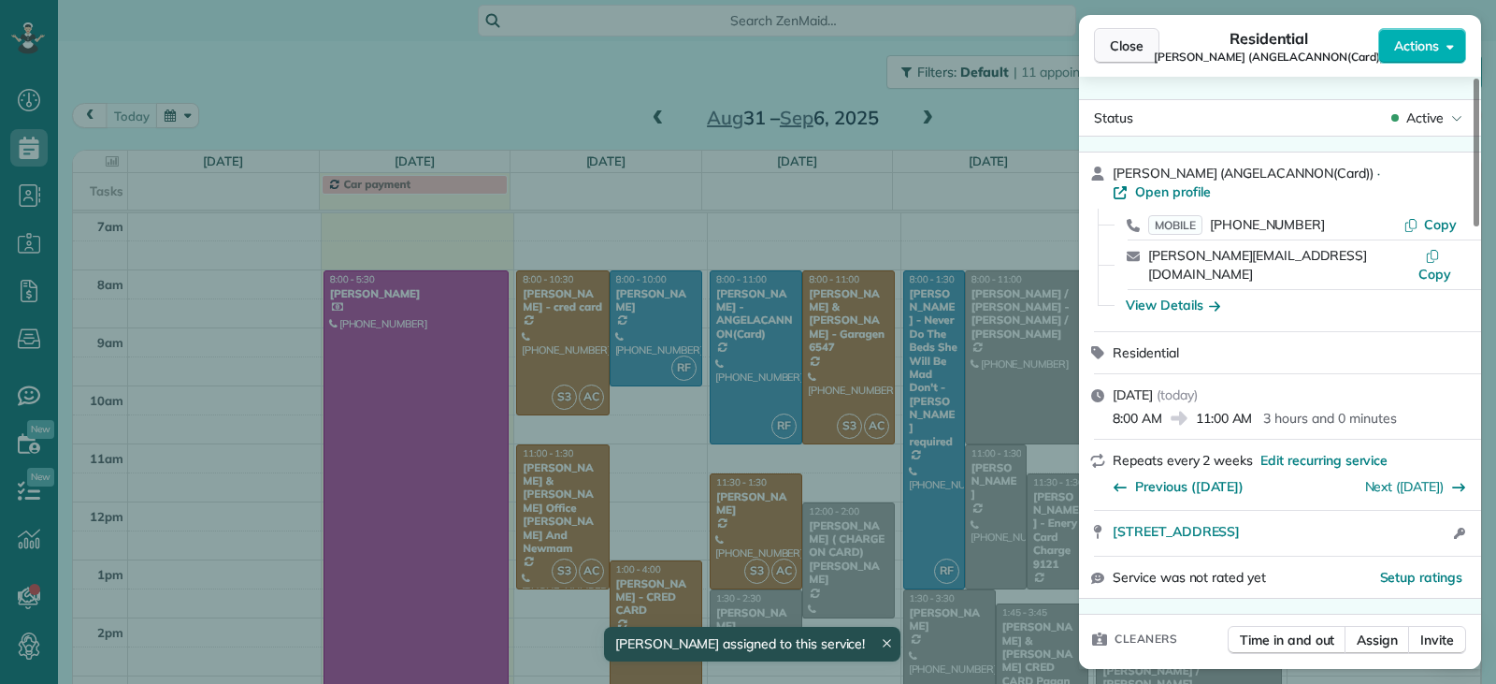
click at [981, 49] on span "Close" at bounding box center [1127, 45] width 34 height 19
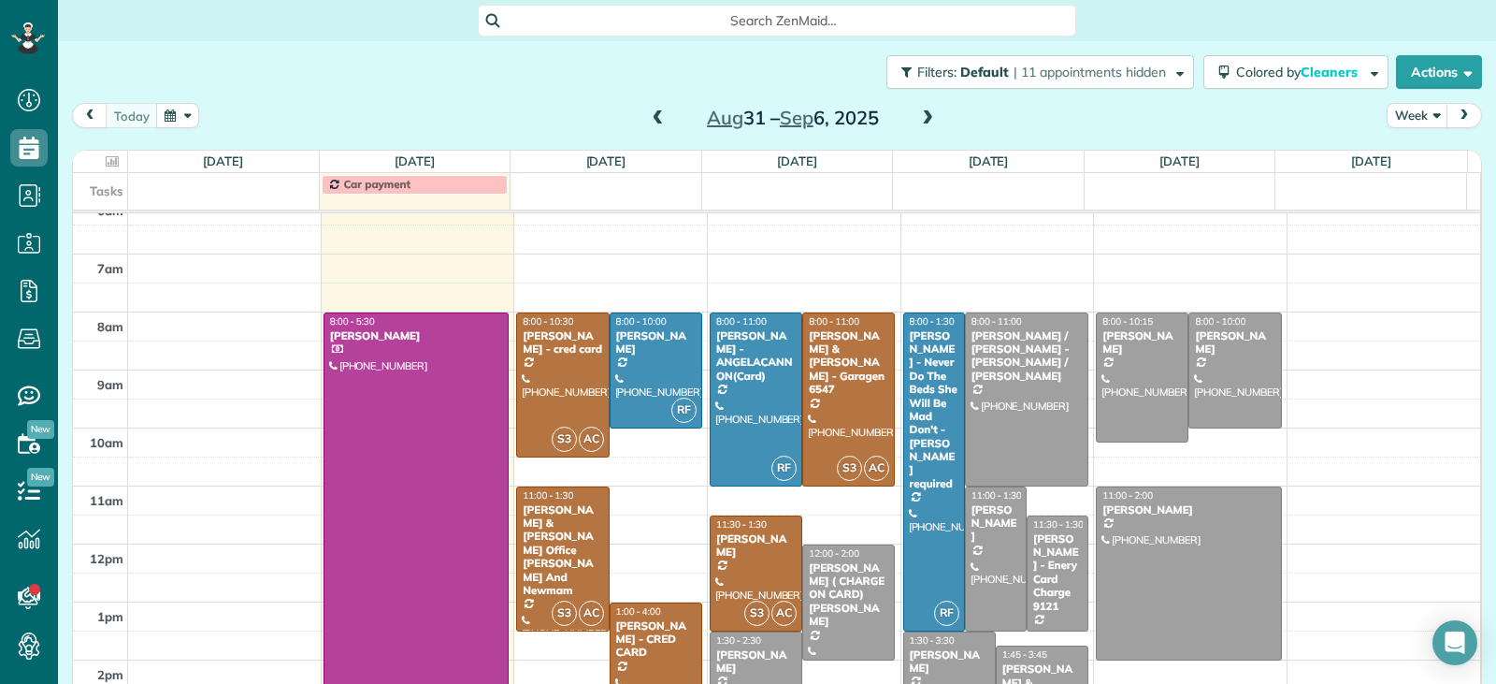
scroll to position [245, 0]
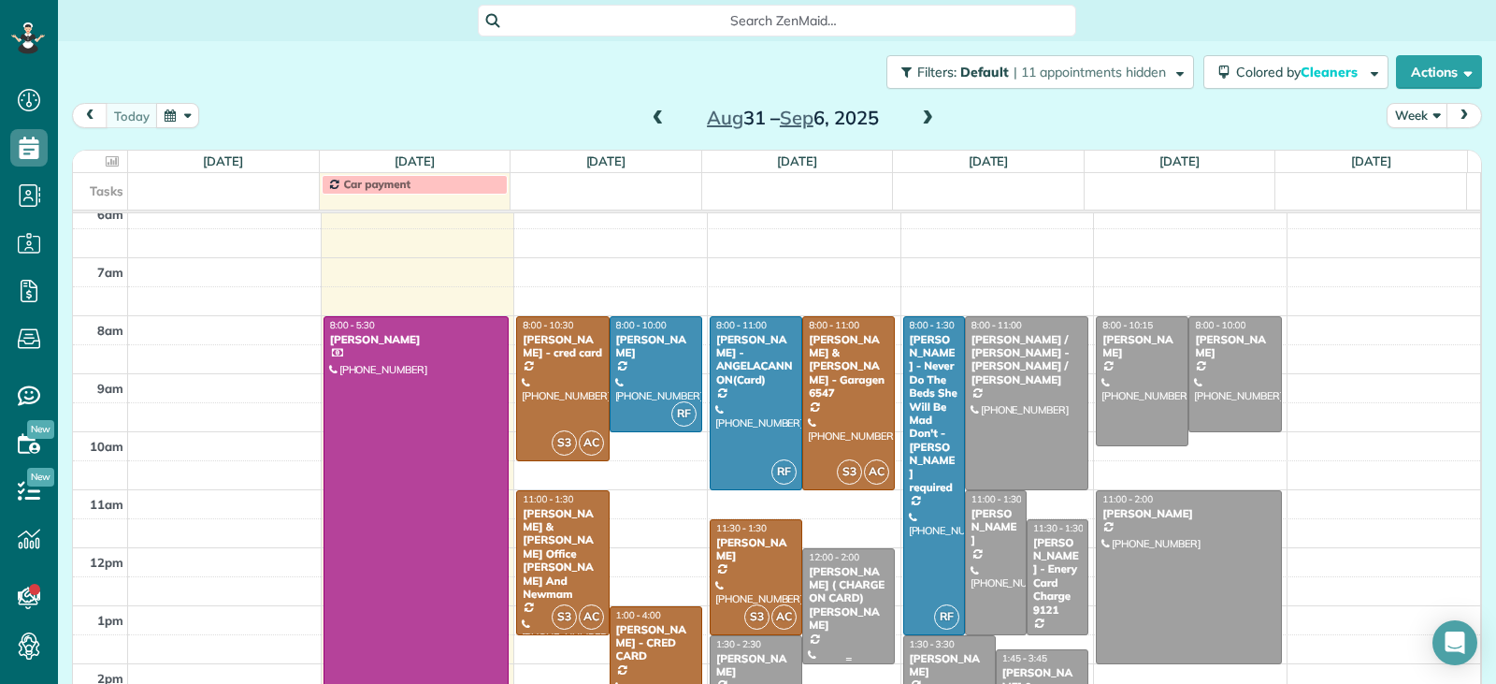
click at [821, 612] on div "[PERSON_NAME] ( CHARGE ON CARD) [PERSON_NAME]" at bounding box center [848, 598] width 81 height 67
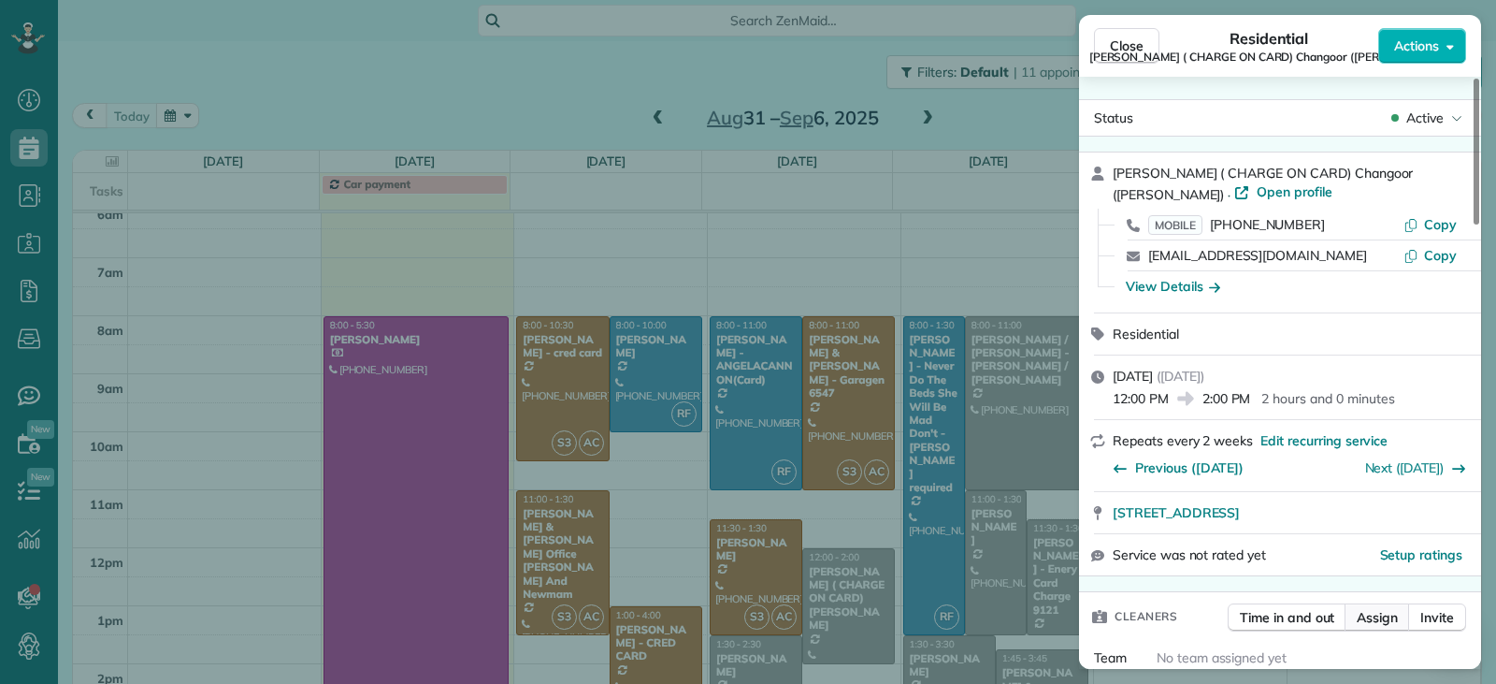
click at [981, 619] on span "Assign" at bounding box center [1377, 617] width 41 height 19
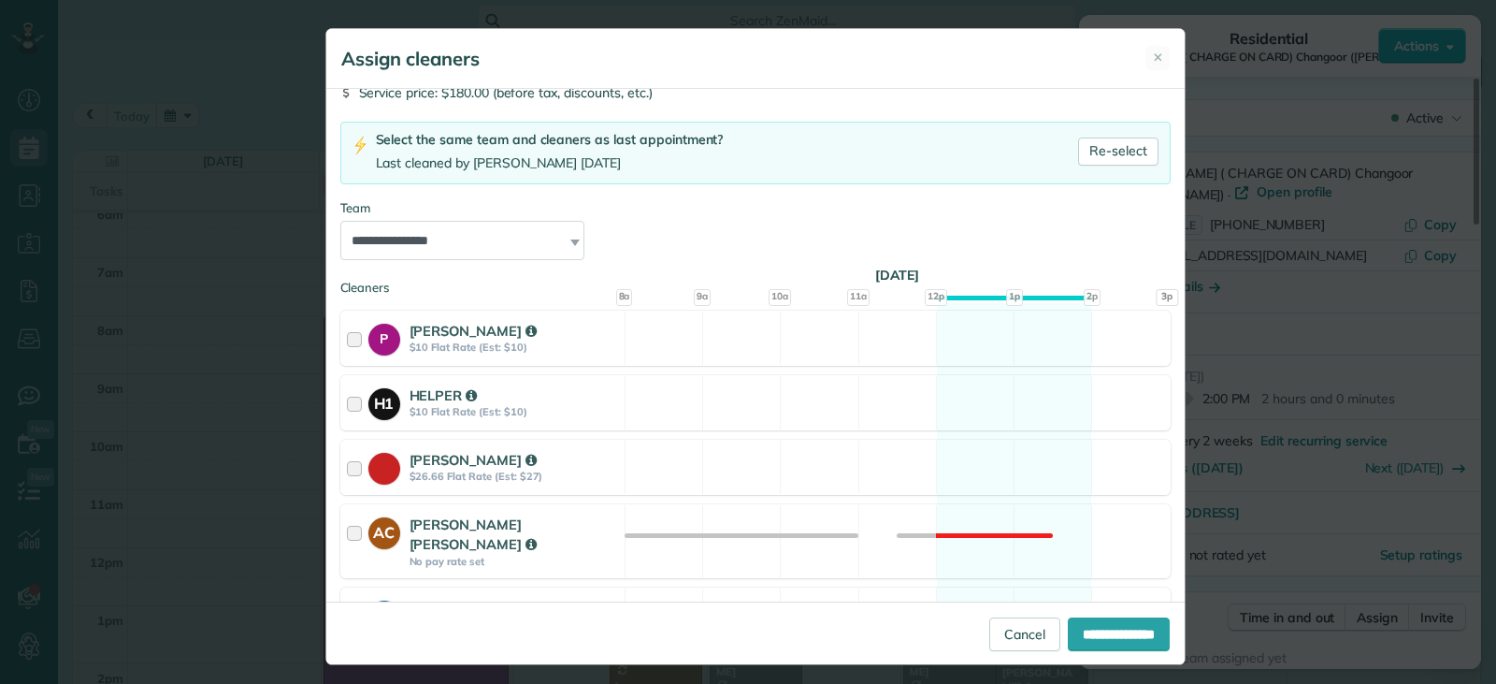
scroll to position [281, 0]
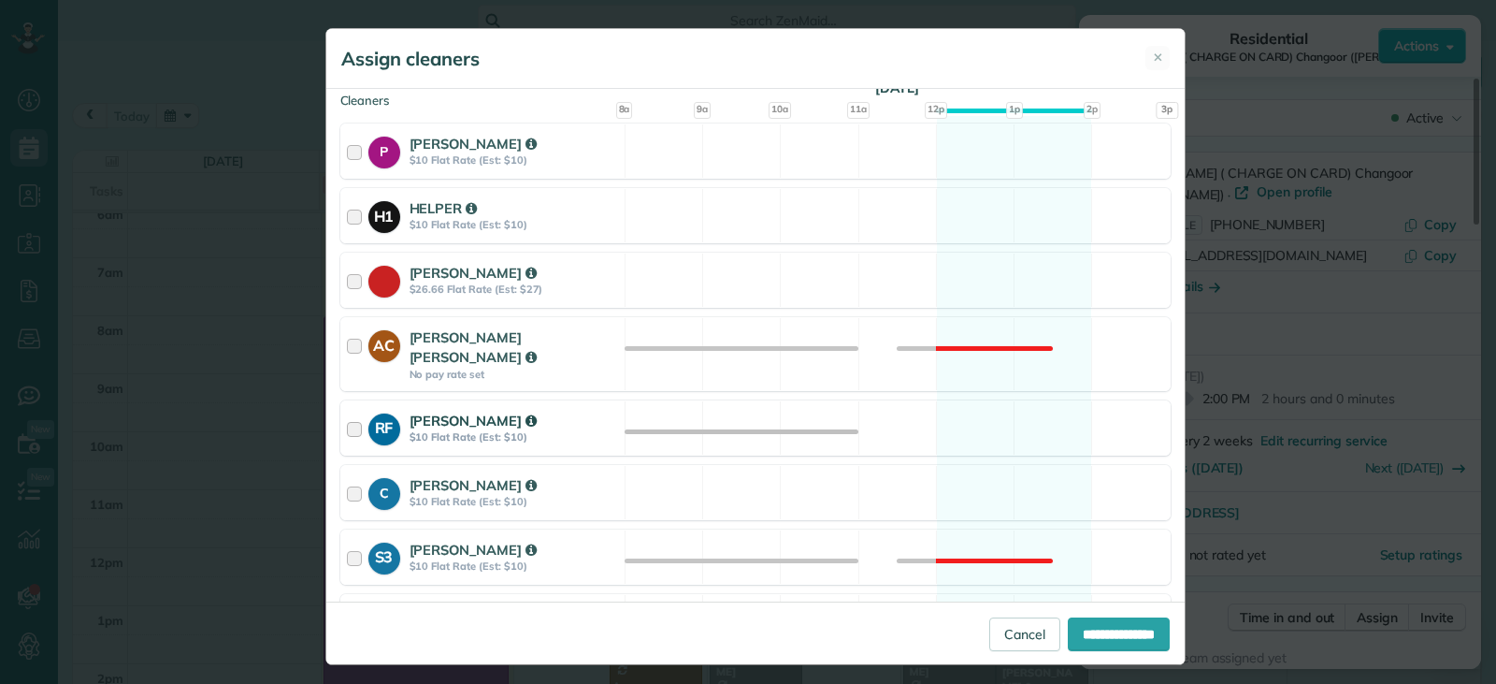
click at [355, 411] on div at bounding box center [358, 428] width 22 height 35
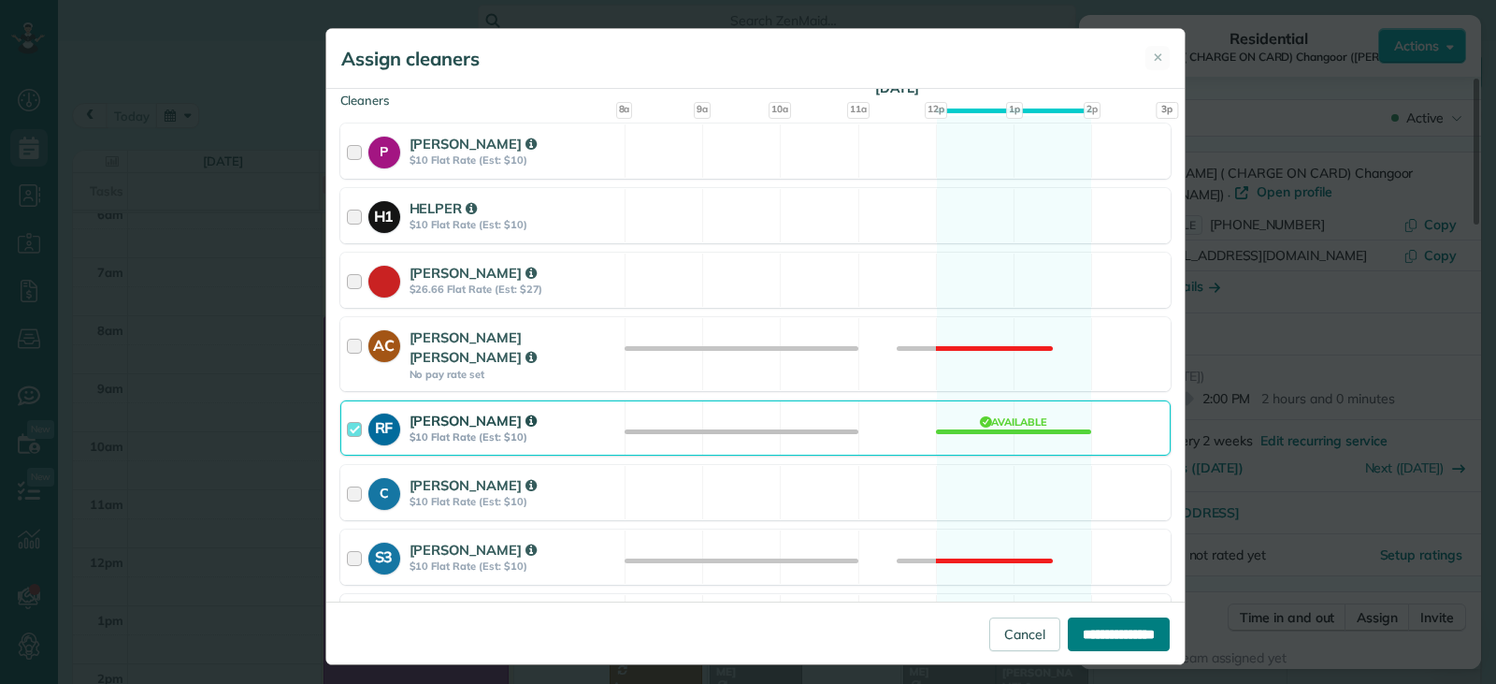
drag, startPoint x: 1088, startPoint y: 636, endPoint x: 1106, endPoint y: 596, distance: 44.0
click at [981, 635] on input "**********" at bounding box center [1119, 634] width 102 height 34
type input "**********"
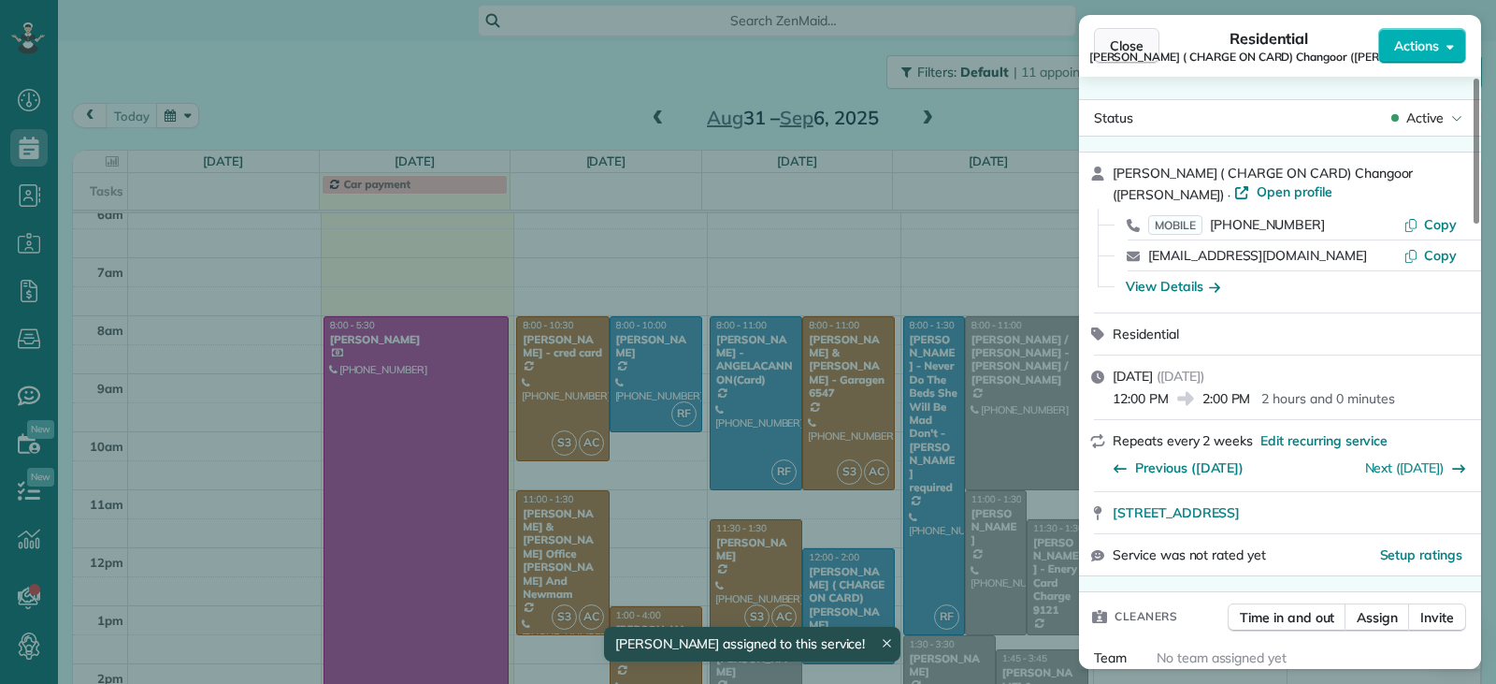
click at [981, 45] on span "Close" at bounding box center [1127, 45] width 34 height 19
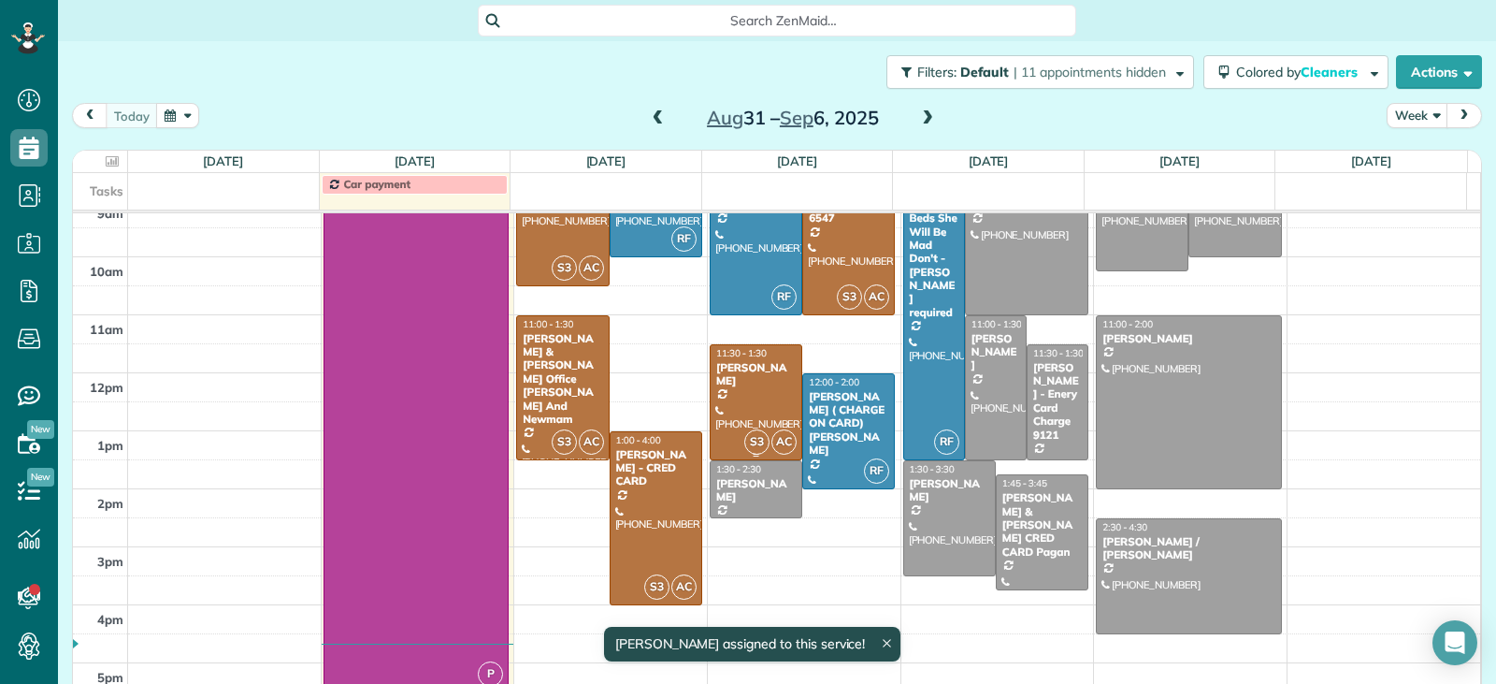
scroll to position [432, 0]
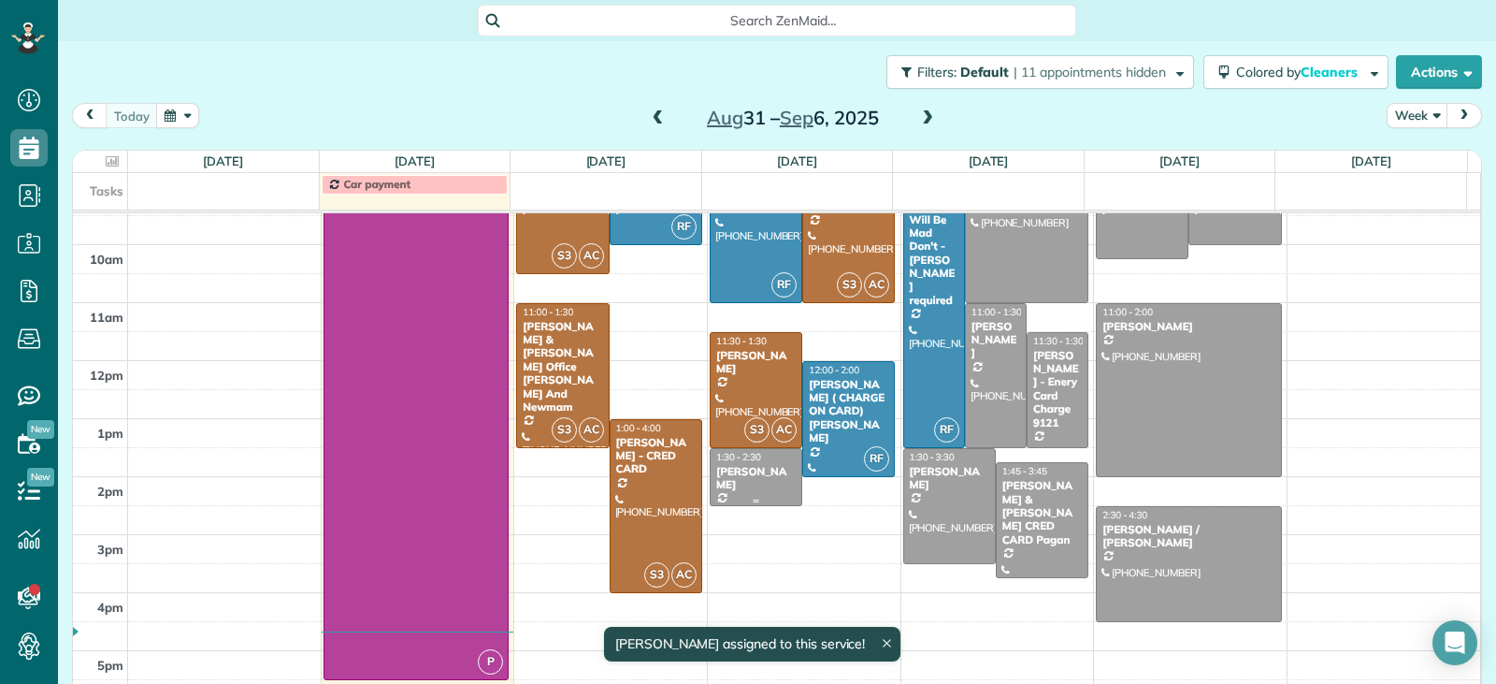
click at [745, 483] on div "[PERSON_NAME]" at bounding box center [755, 478] width 81 height 27
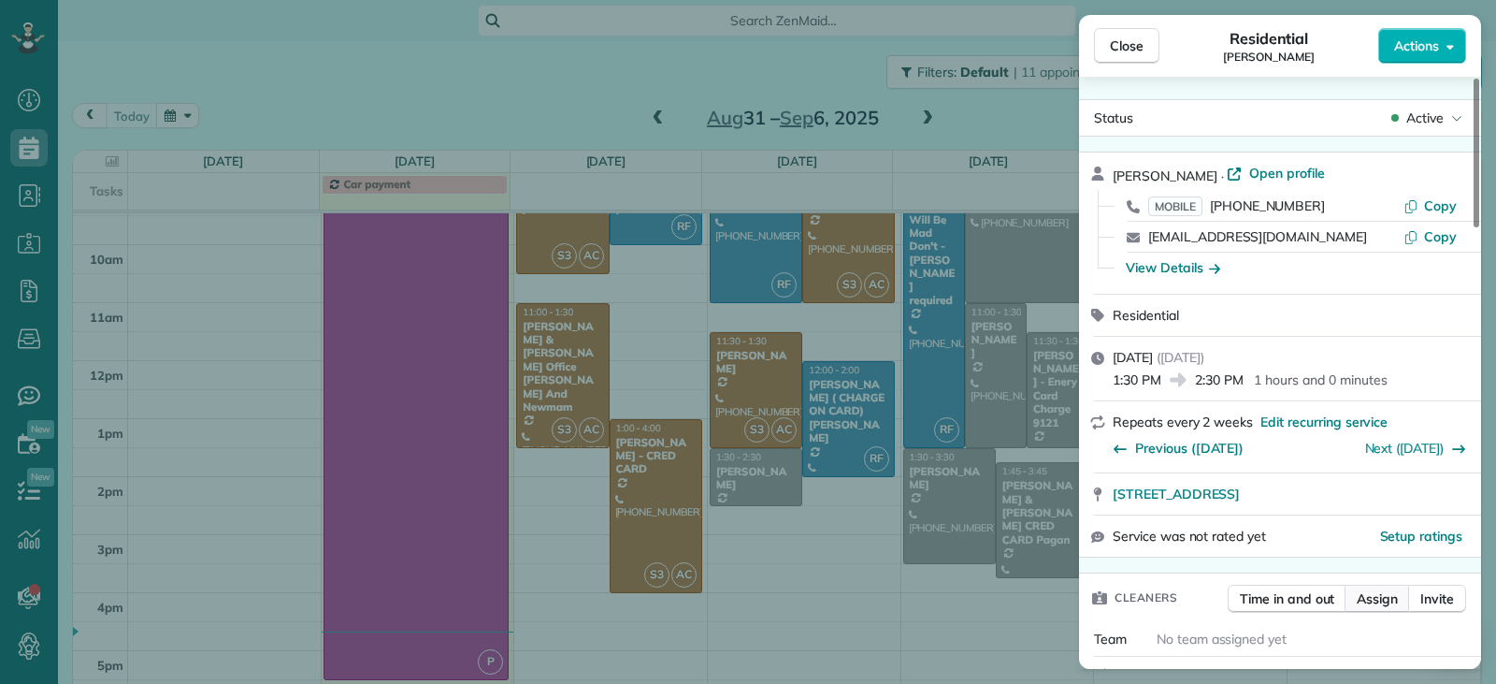
click at [981, 595] on span "Assign" at bounding box center [1377, 598] width 41 height 19
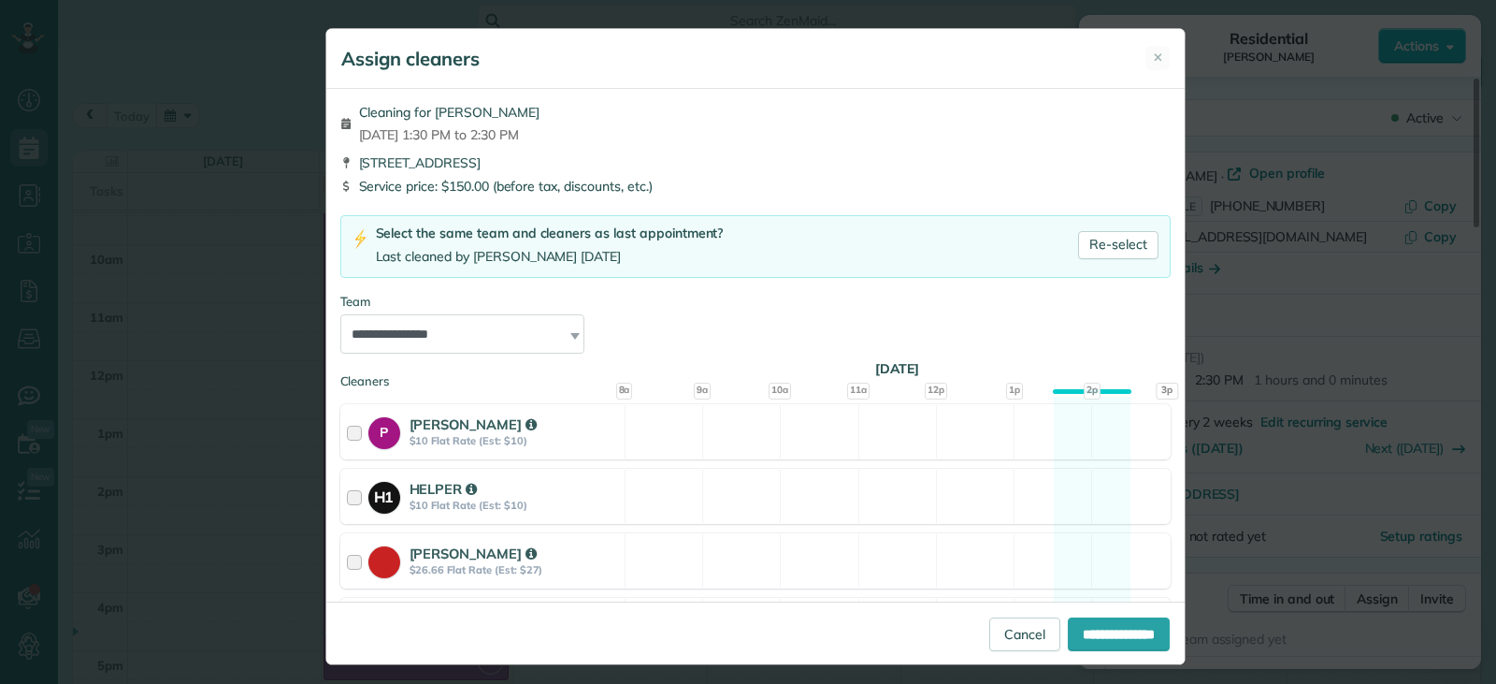
scroll to position [442, 0]
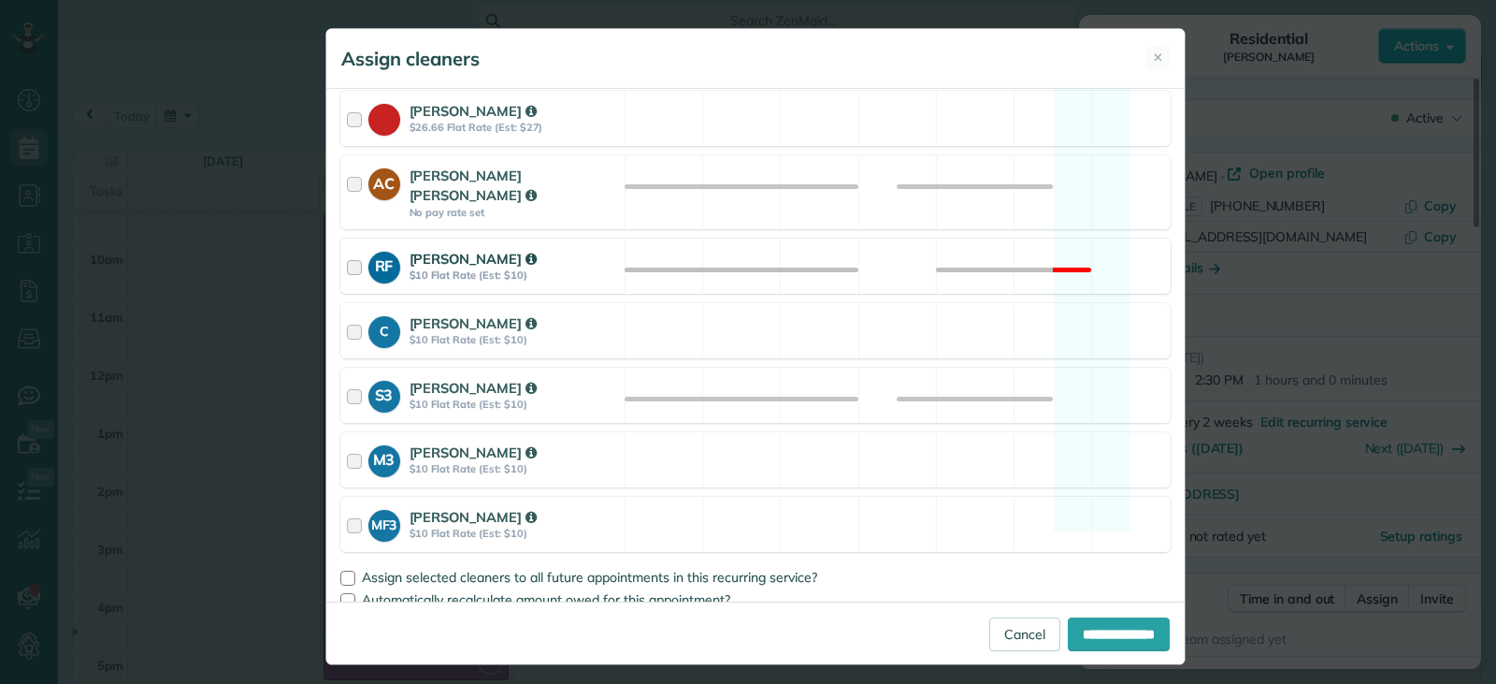
click at [348, 249] on div at bounding box center [358, 266] width 22 height 35
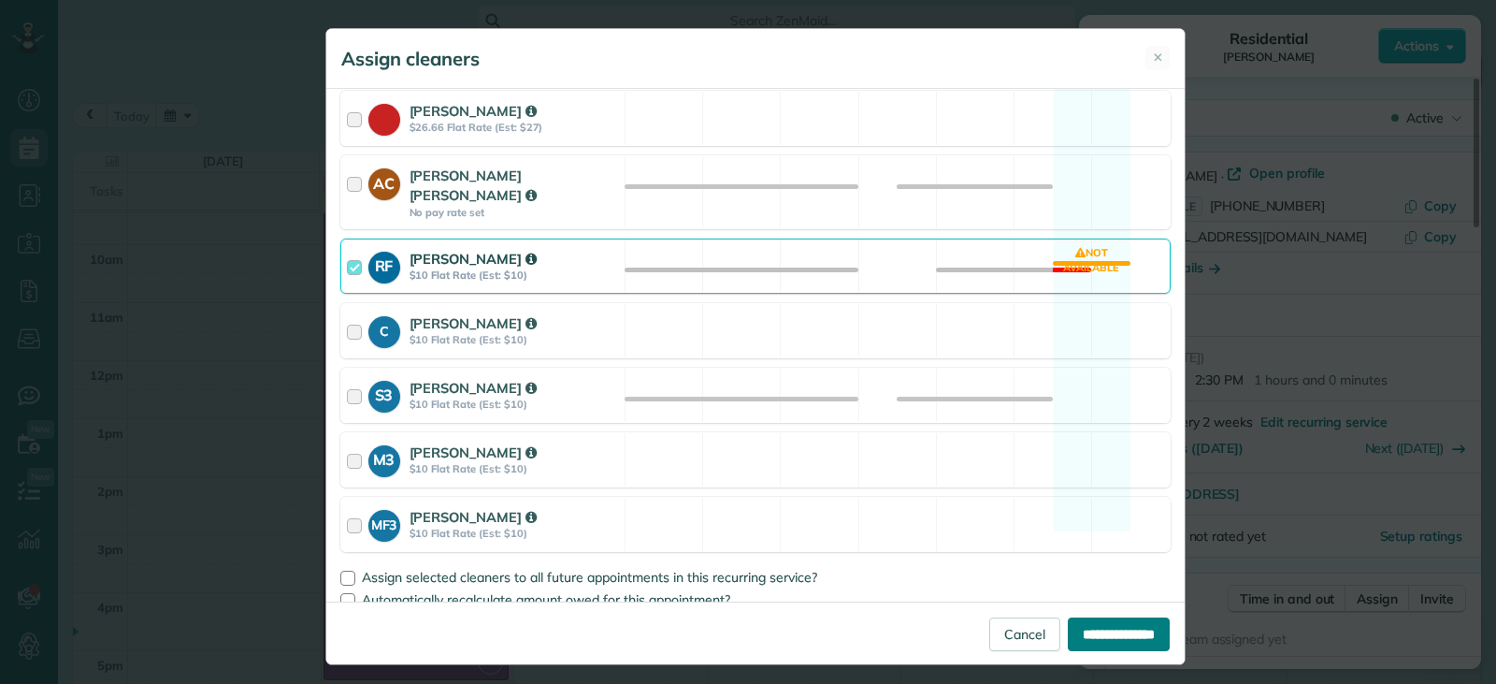
click at [981, 627] on input "**********" at bounding box center [1119, 634] width 102 height 34
type input "**********"
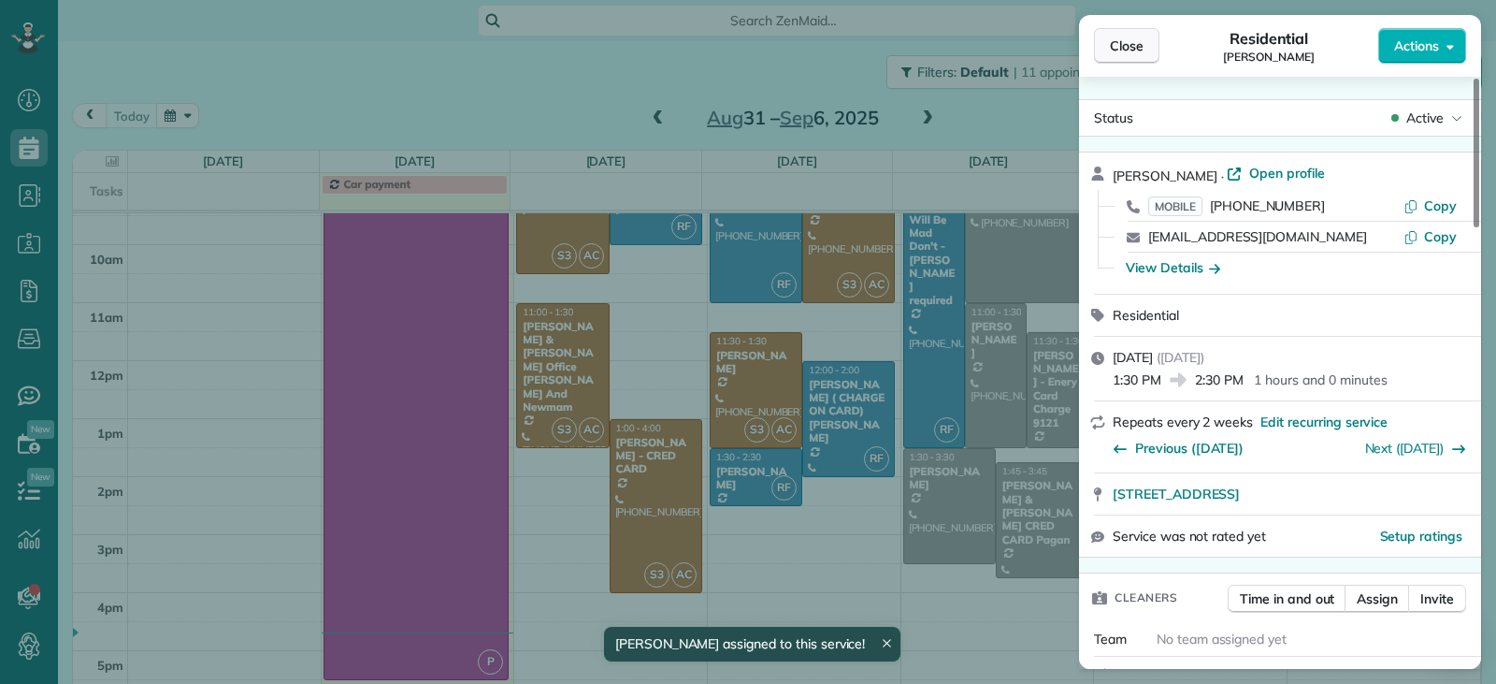
click at [981, 36] on button "Close" at bounding box center [1126, 46] width 65 height 36
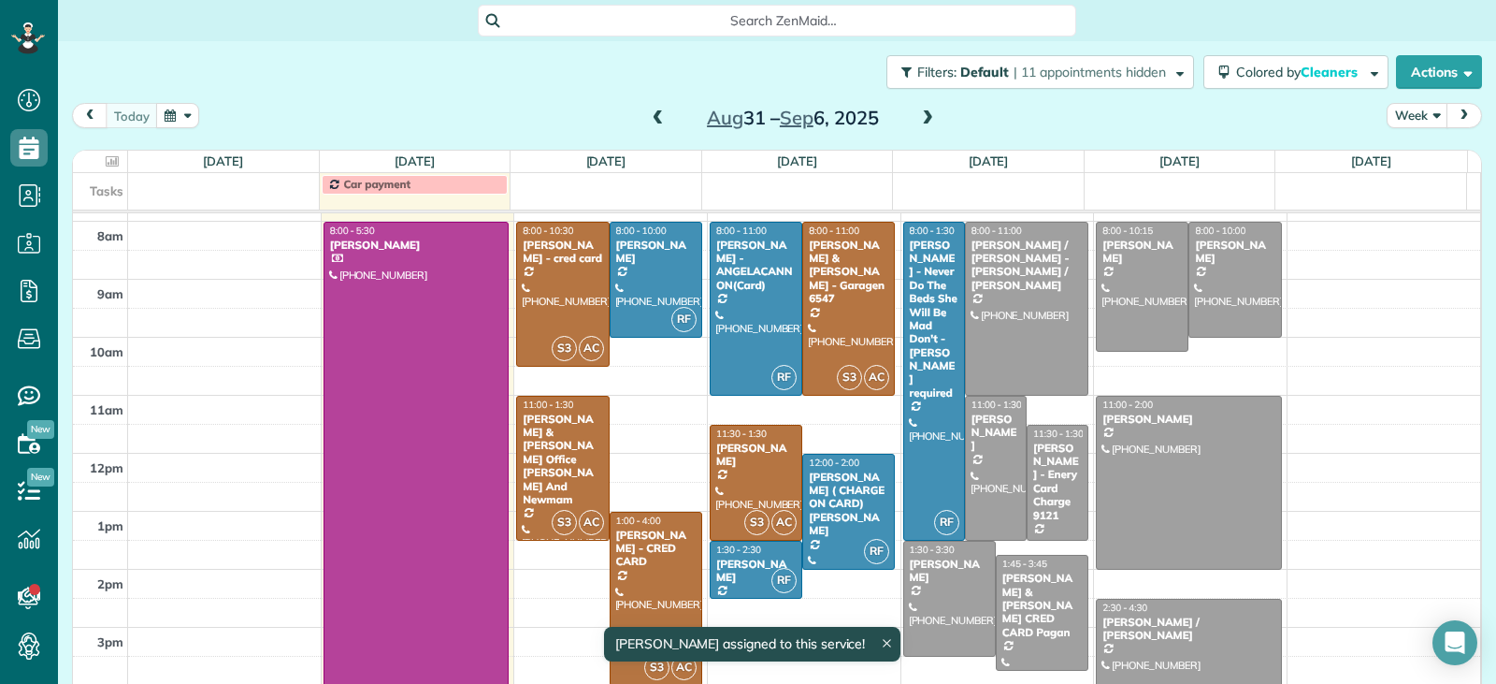
scroll to position [339, 0]
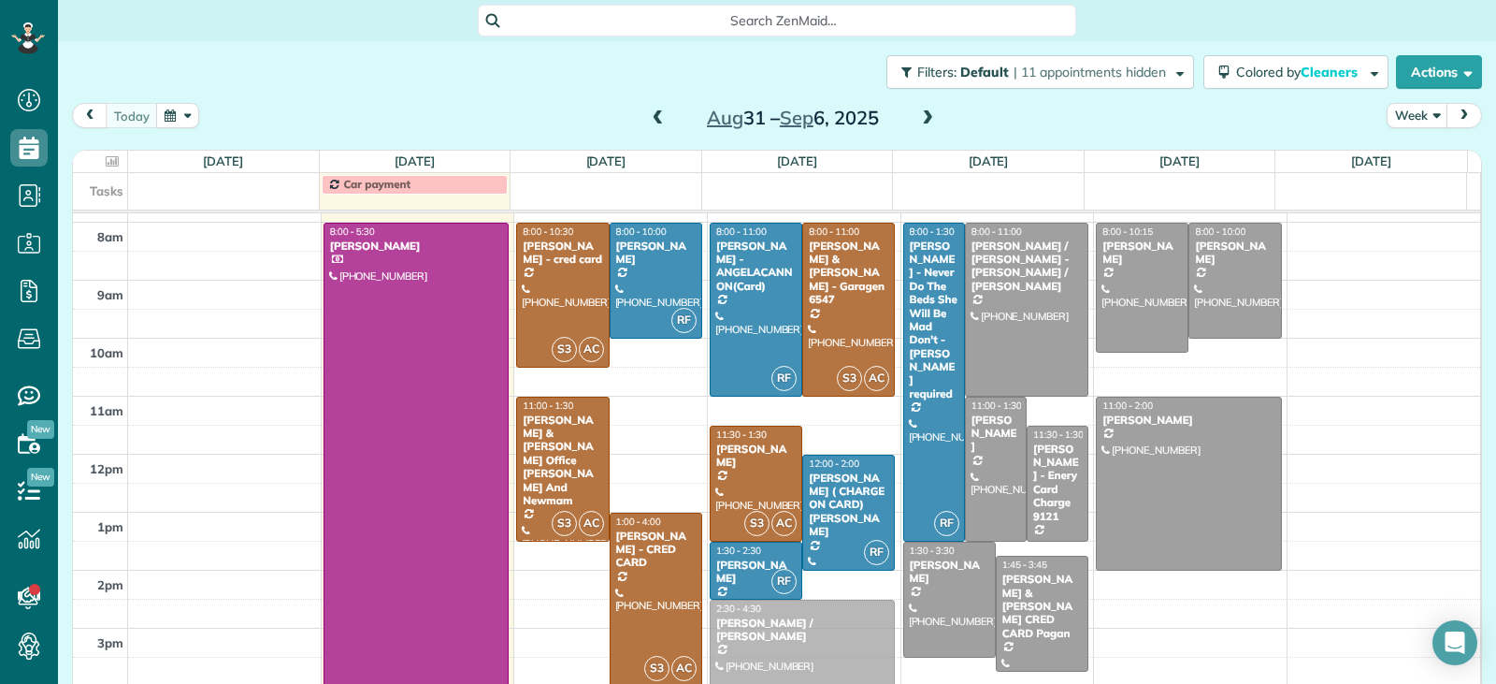
drag, startPoint x: 1125, startPoint y: 636, endPoint x: 781, endPoint y: 633, distance: 344.1
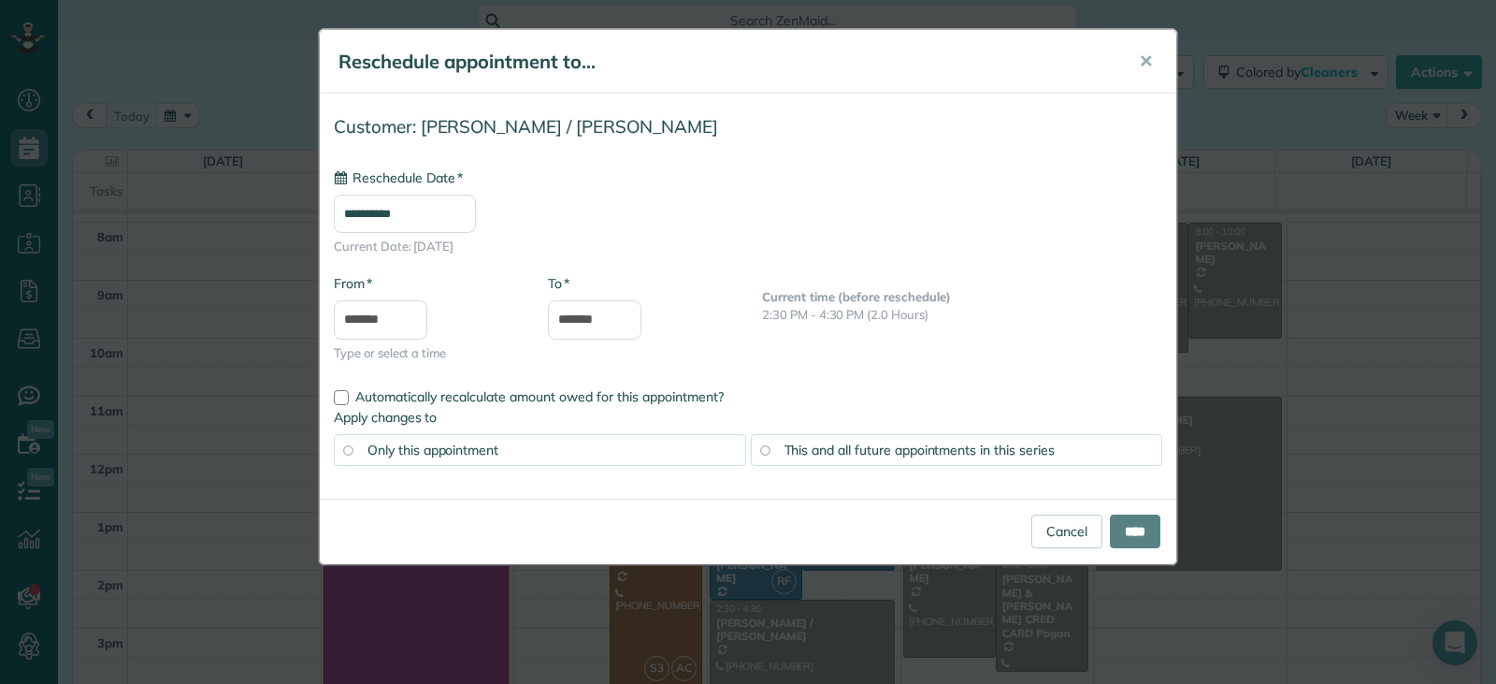
type input "**********"
click at [981, 529] on input "****" at bounding box center [1135, 531] width 50 height 34
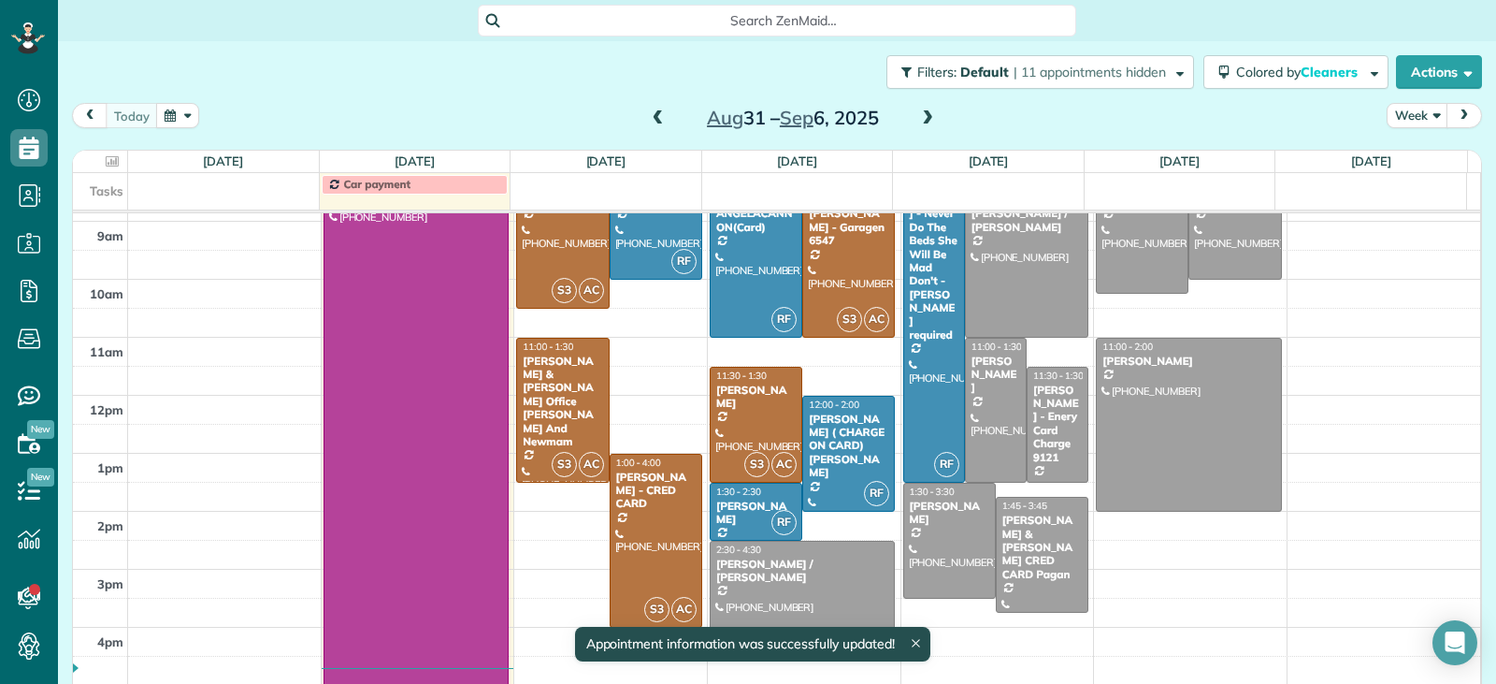
scroll to position [432, 0]
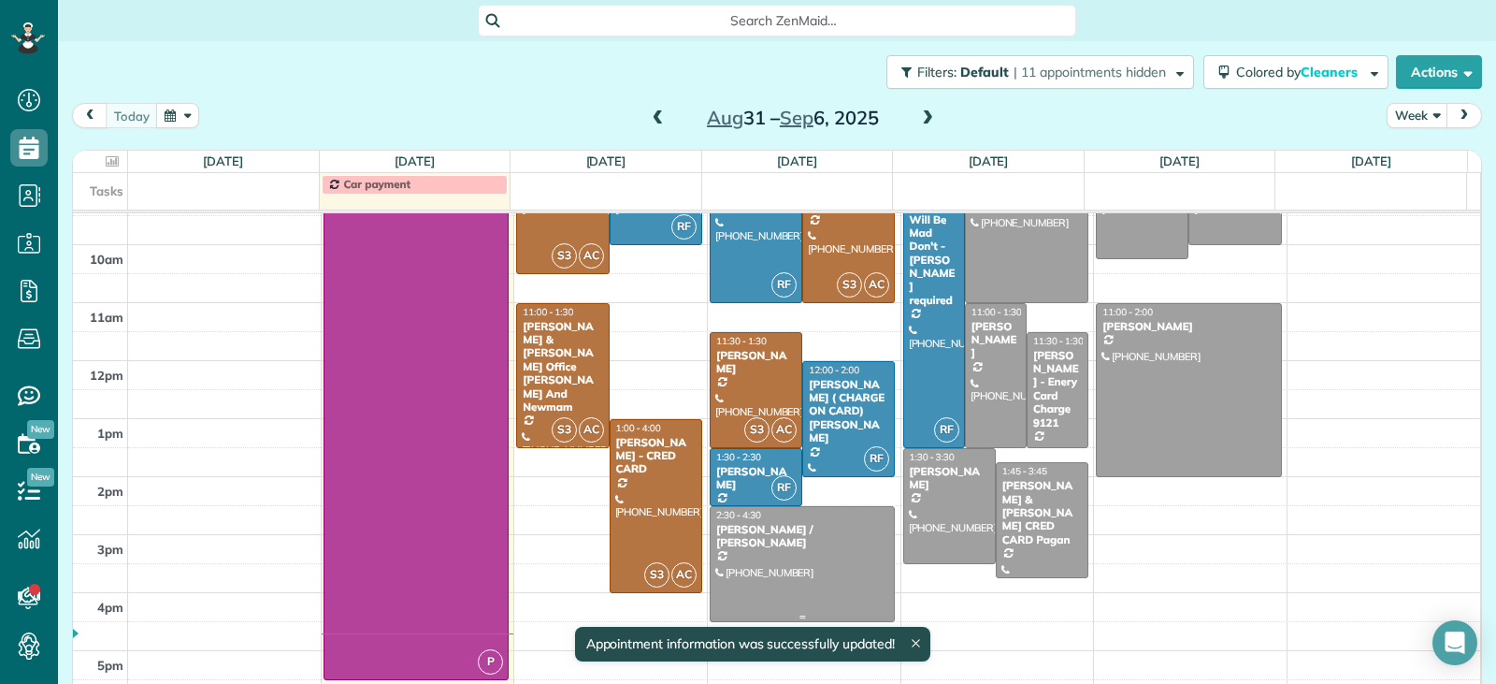
click at [814, 571] on div at bounding box center [803, 564] width 184 height 114
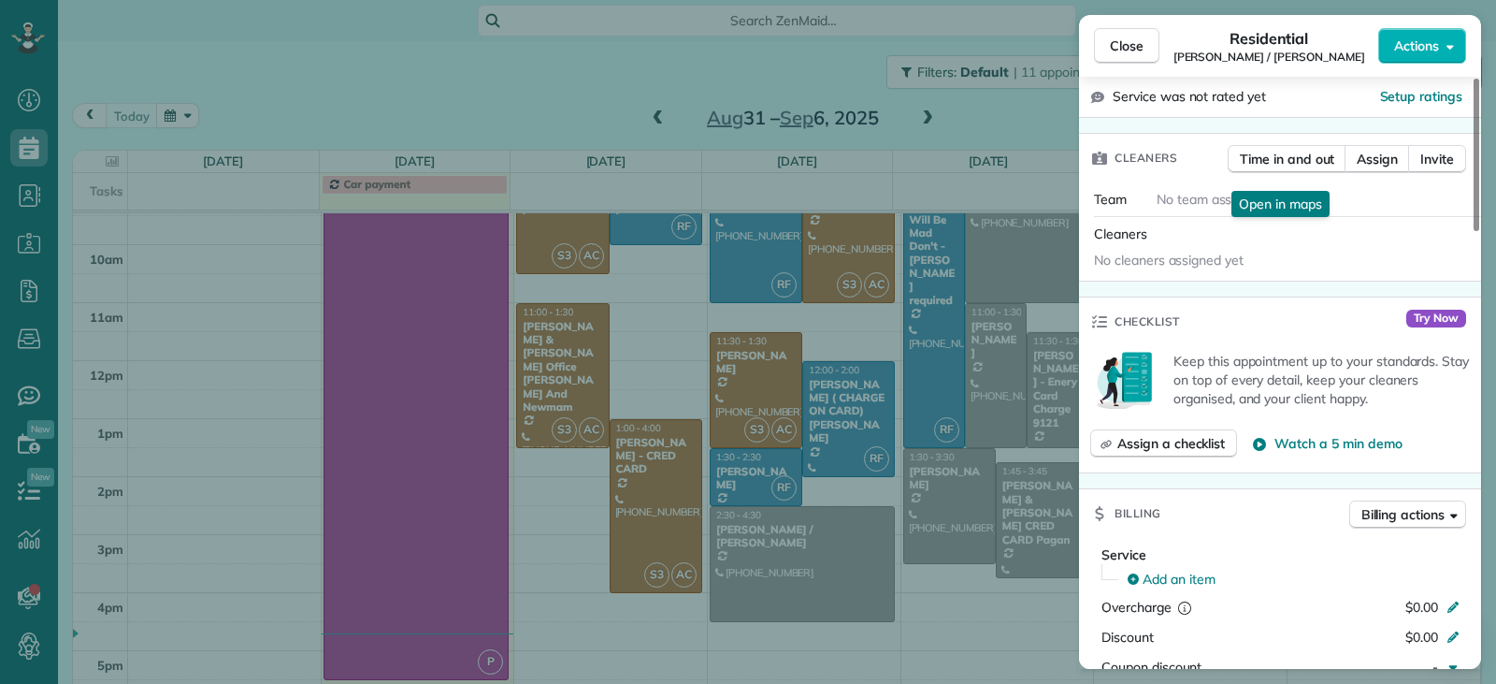
scroll to position [375, 0]
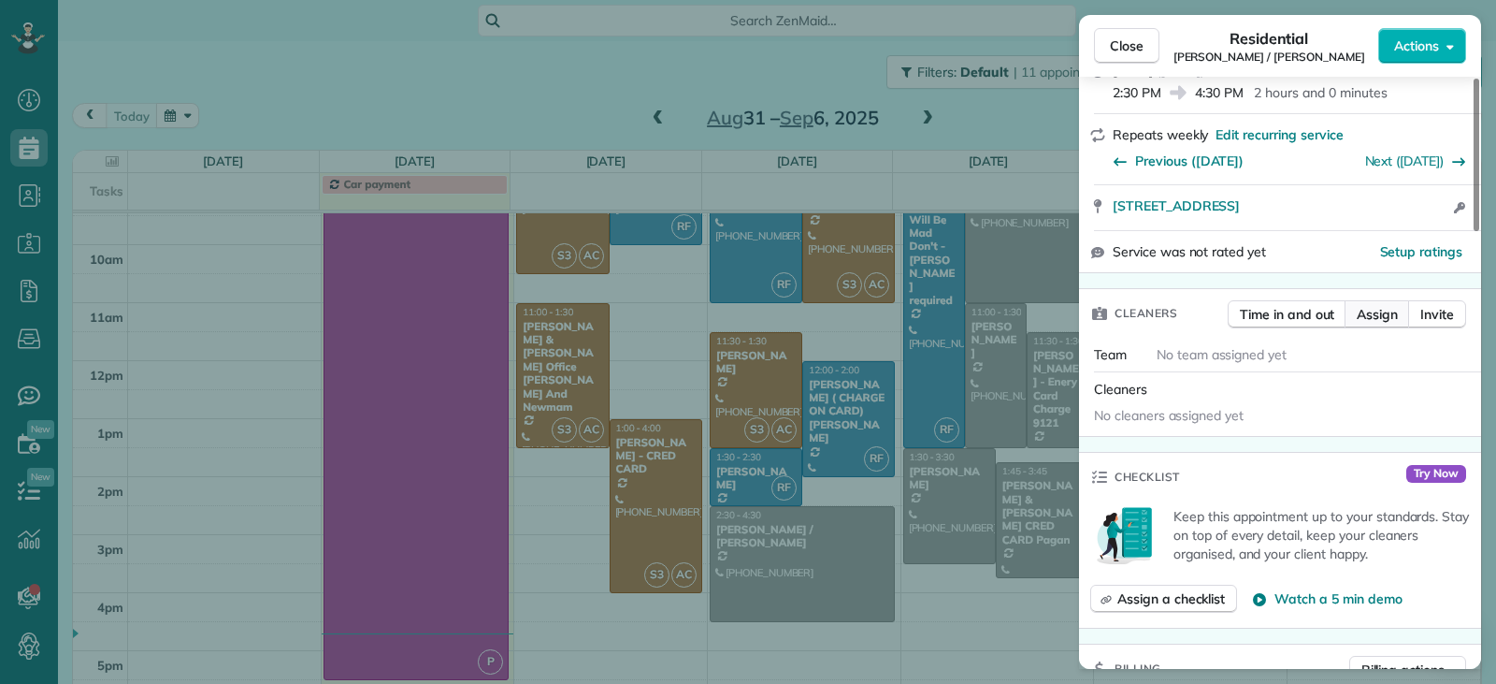
click at [981, 305] on span "Assign" at bounding box center [1377, 314] width 41 height 19
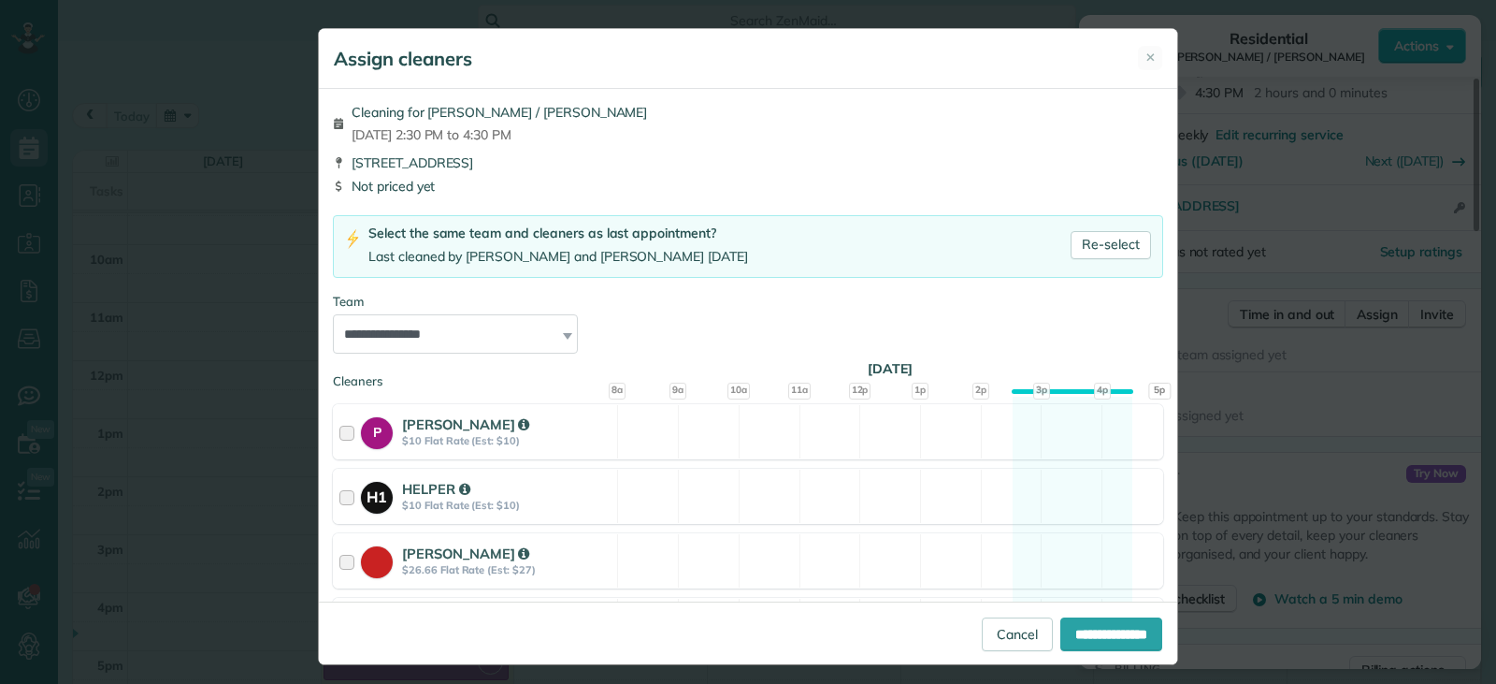
scroll to position [442, 0]
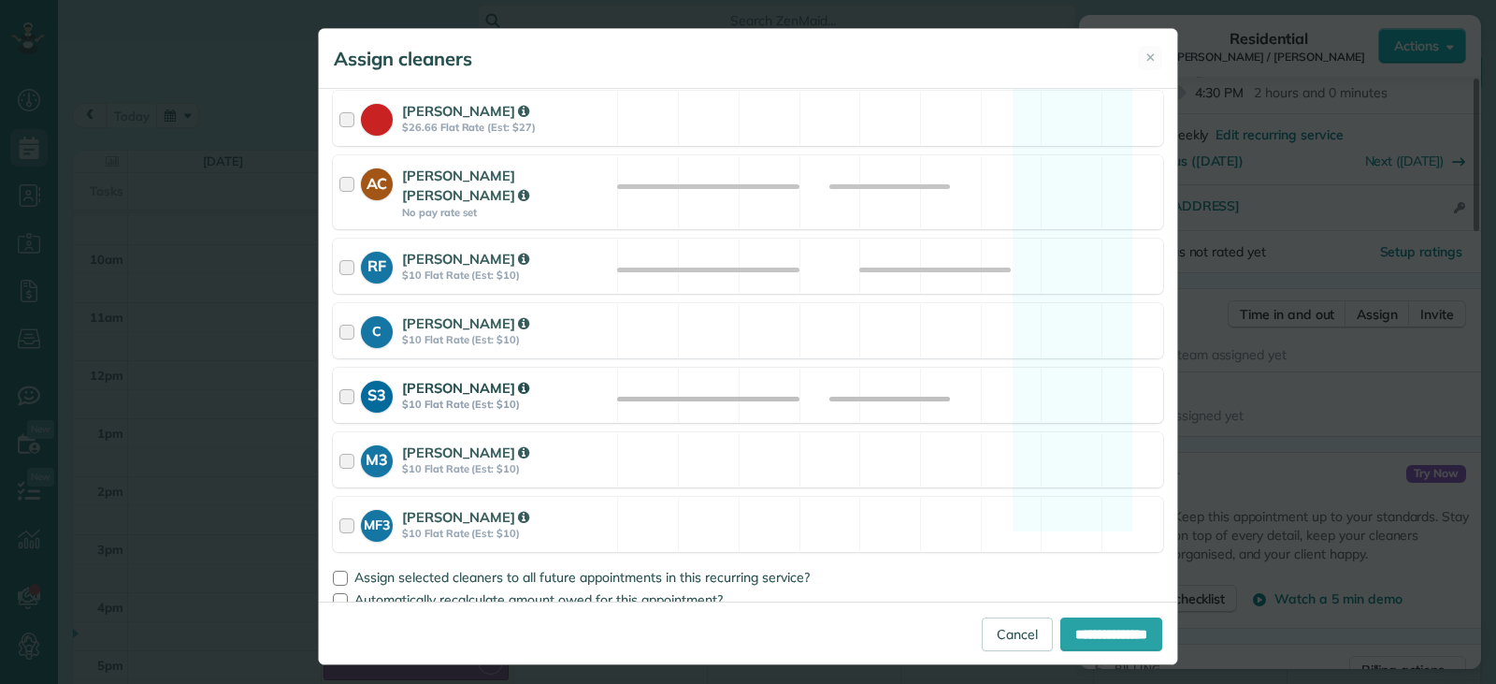
click at [343, 381] on div at bounding box center [350, 395] width 22 height 35
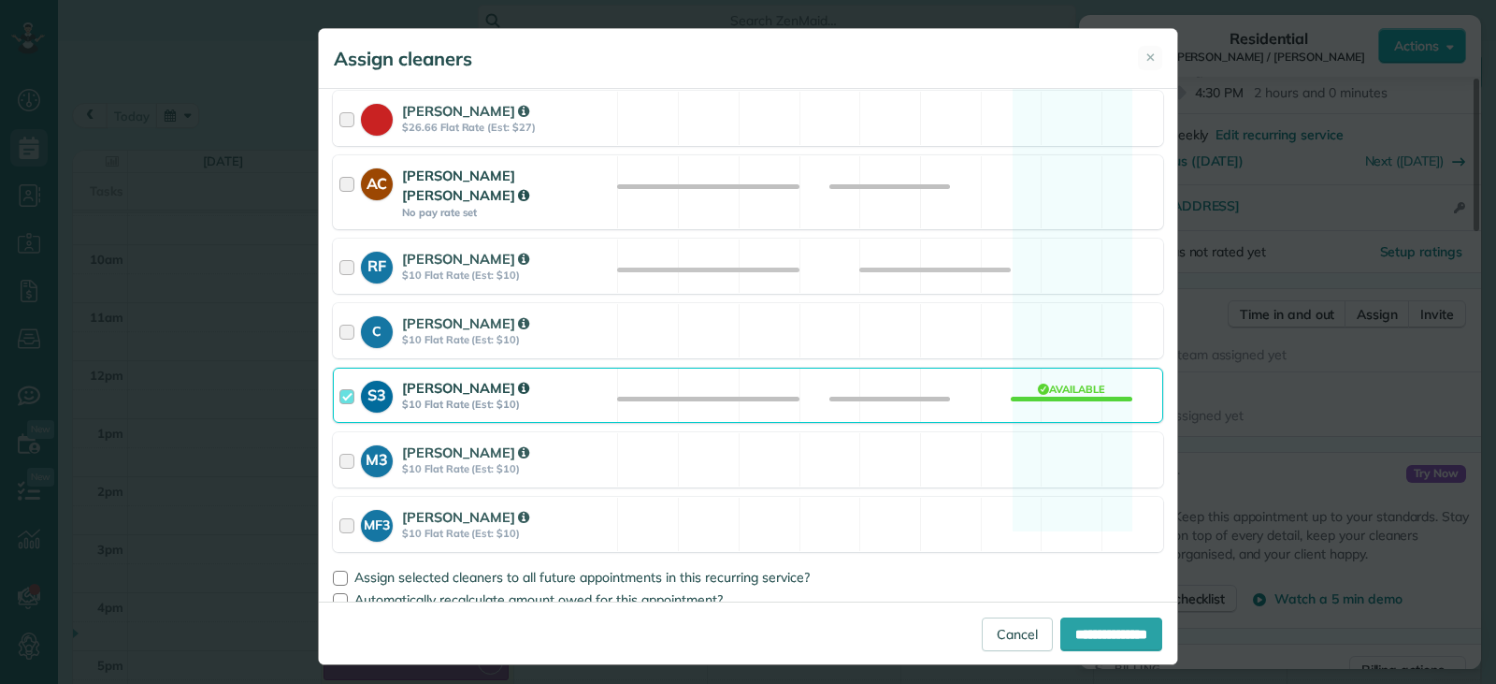
click at [347, 180] on div at bounding box center [350, 192] width 22 height 53
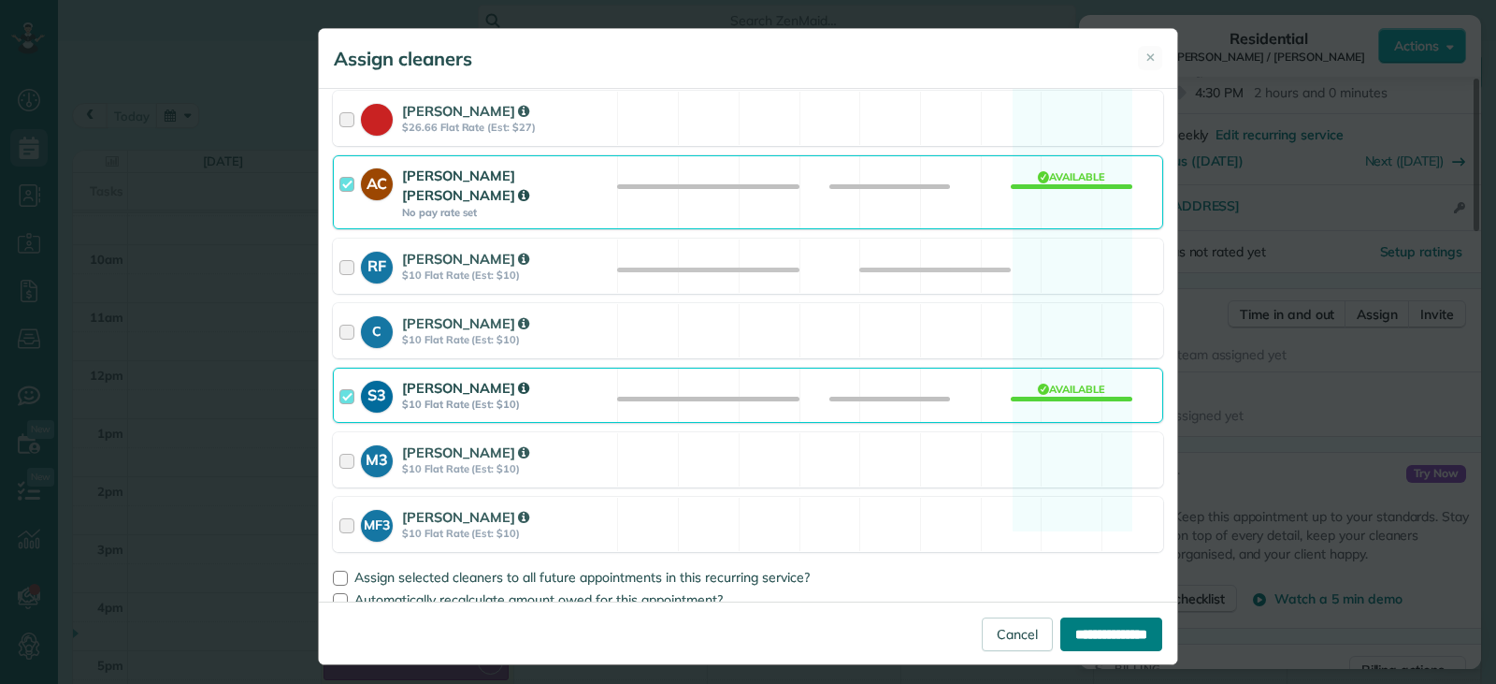
click at [981, 626] on input "**********" at bounding box center [1111, 634] width 102 height 34
type input "**********"
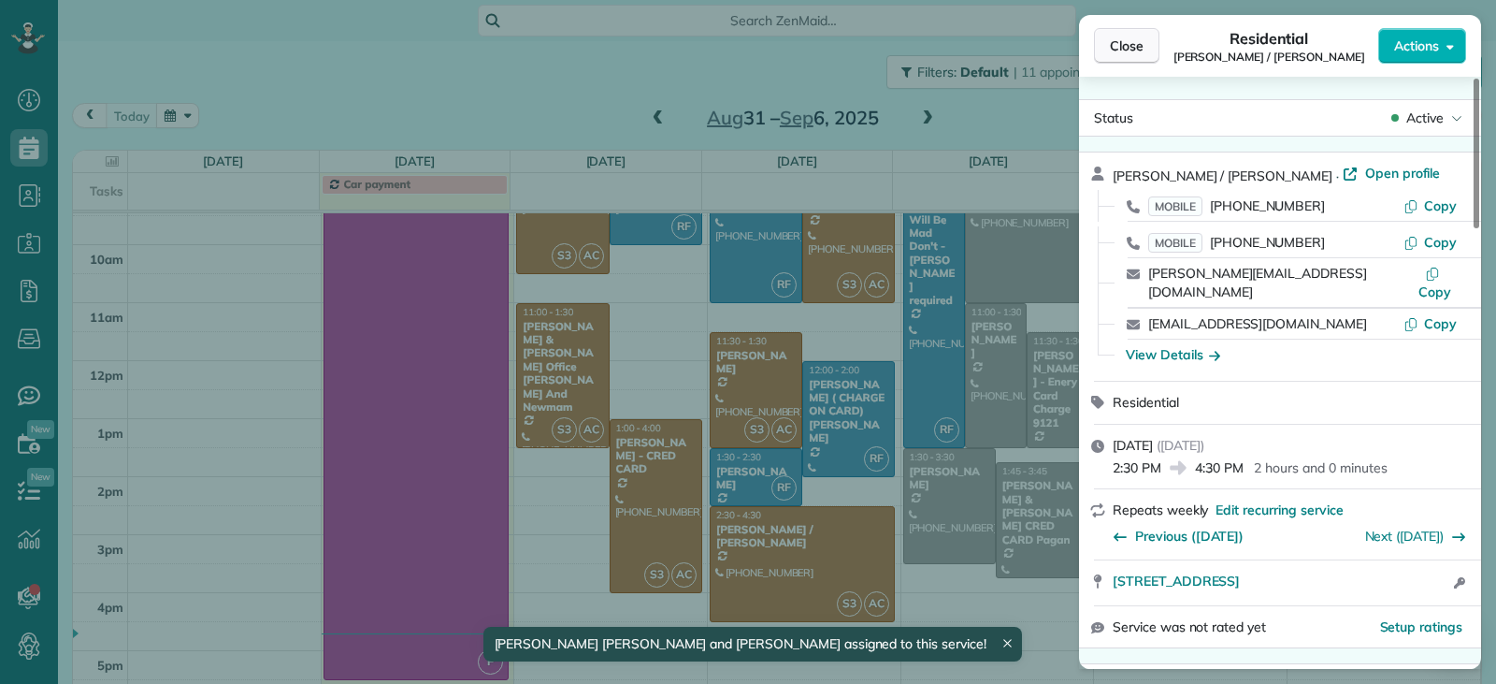
click at [981, 48] on span "Close" at bounding box center [1127, 45] width 34 height 19
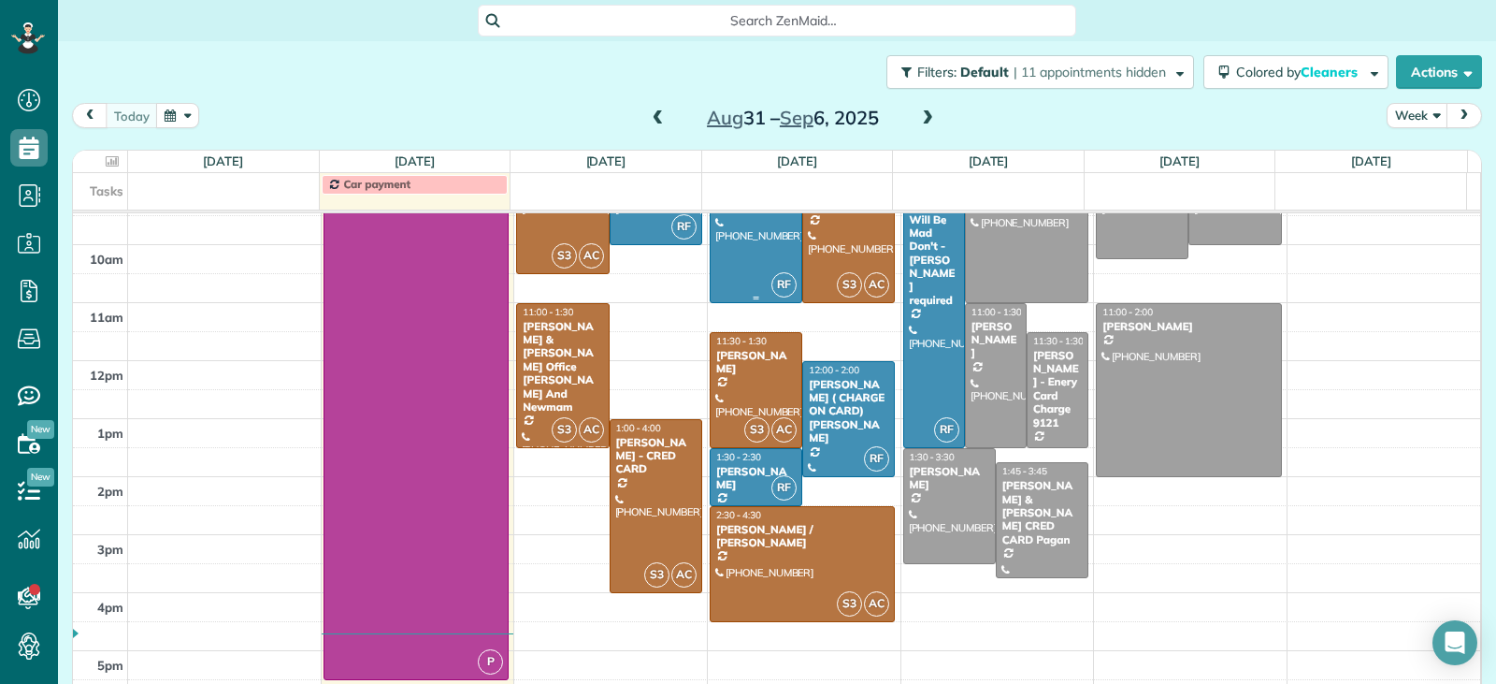
click at [735, 252] on div at bounding box center [756, 216] width 91 height 172
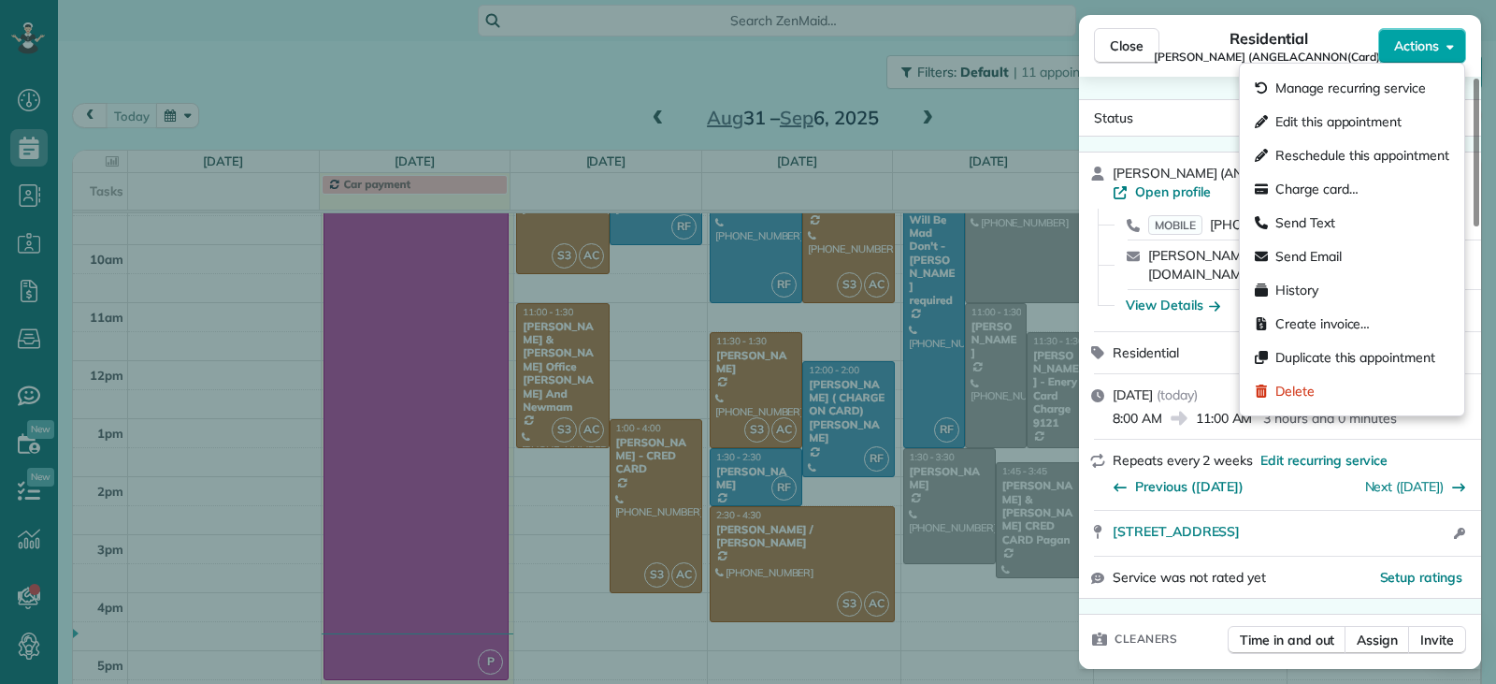
click at [981, 55] on button "Actions" at bounding box center [1422, 46] width 88 height 36
click at [981, 223] on span "Send Text" at bounding box center [1306, 222] width 60 height 19
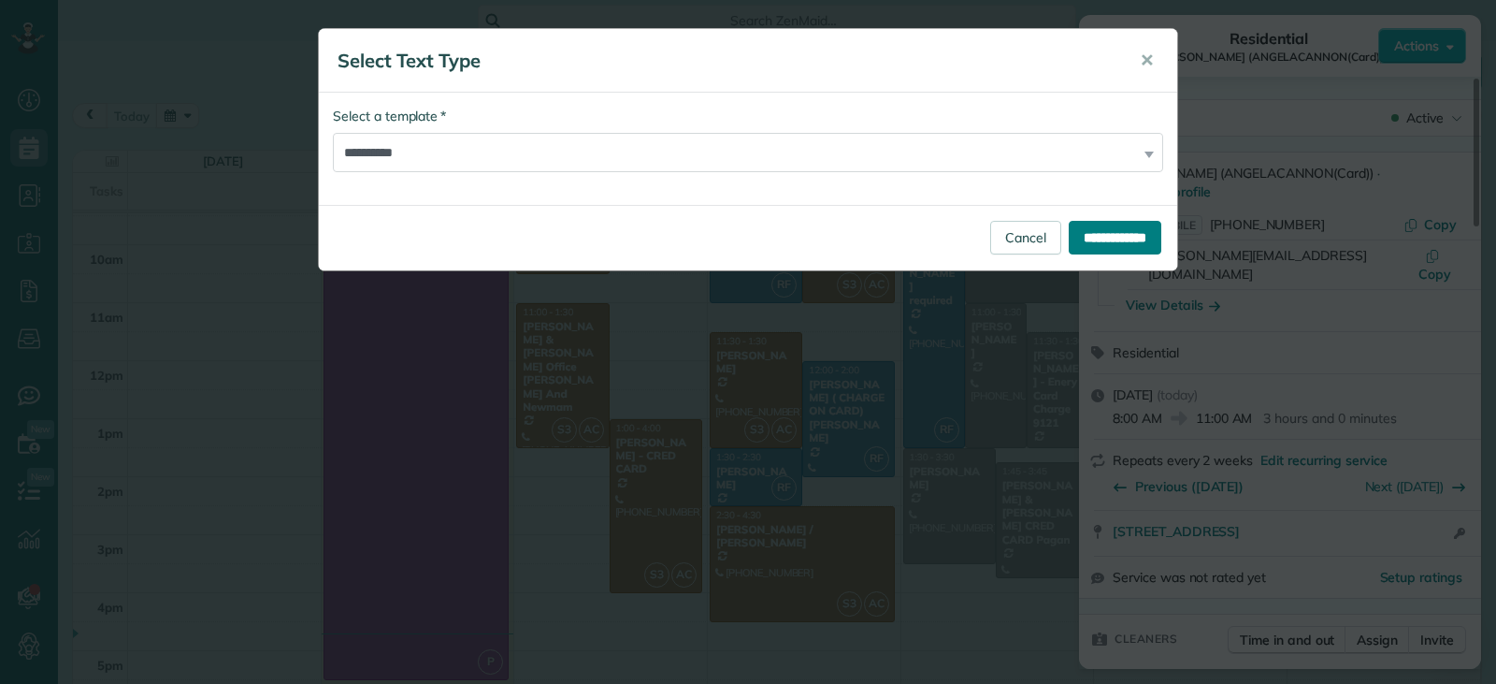
click at [981, 235] on input "**********" at bounding box center [1115, 238] width 93 height 34
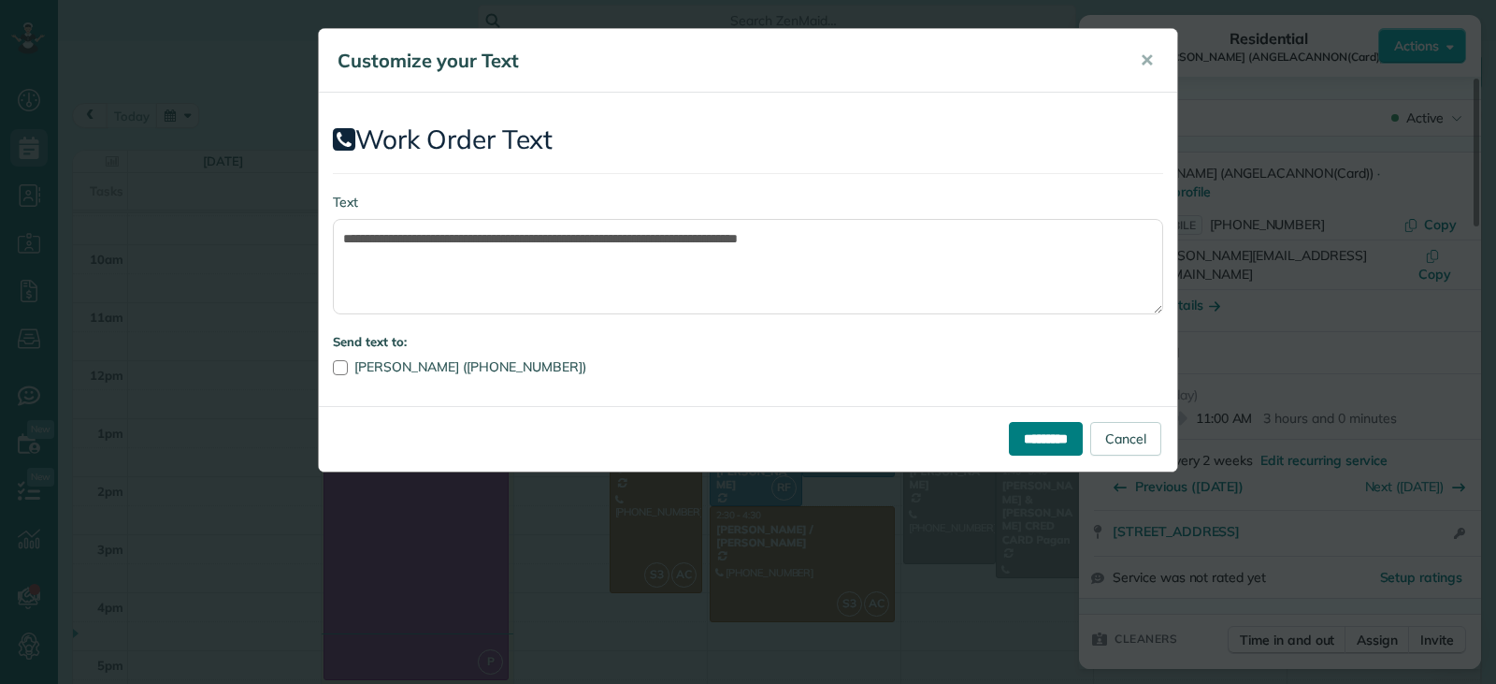
click at [981, 449] on input "*********" at bounding box center [1046, 439] width 74 height 34
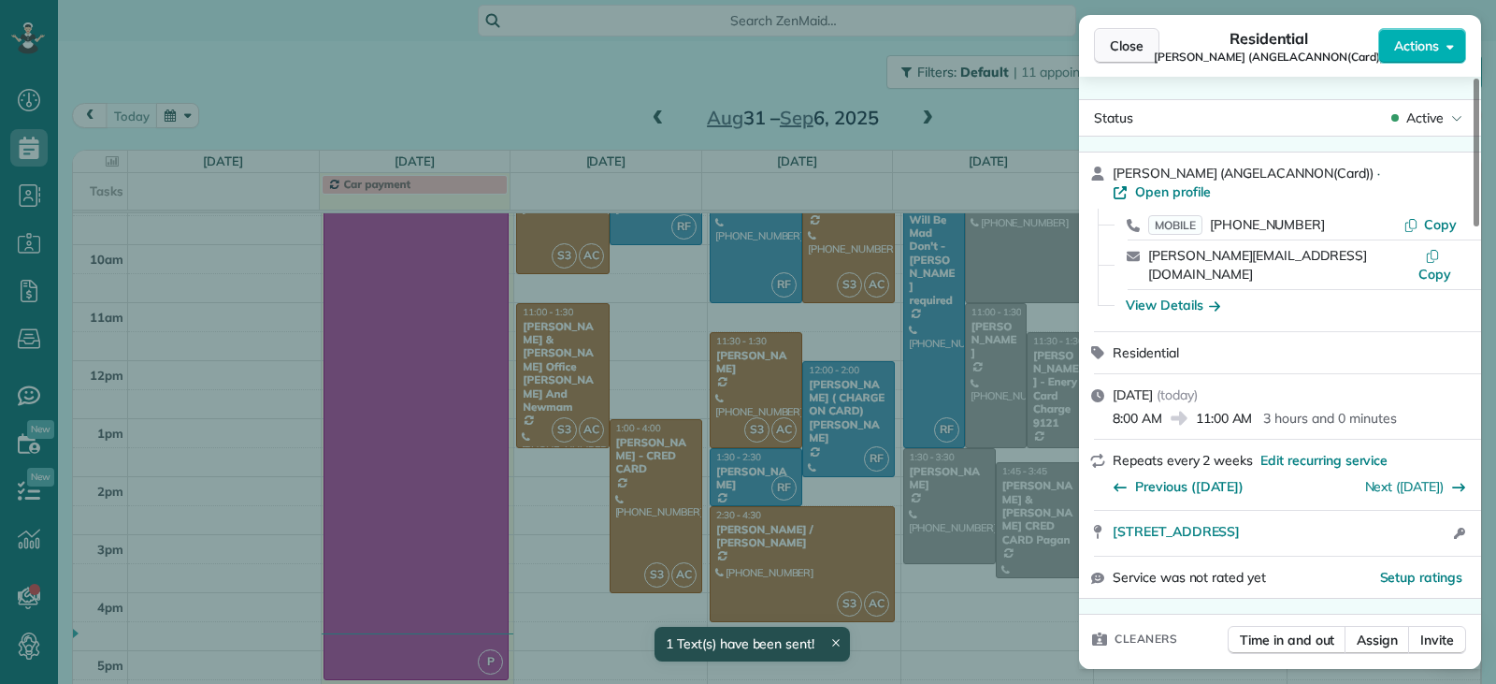
click at [981, 48] on span "Close" at bounding box center [1127, 45] width 34 height 19
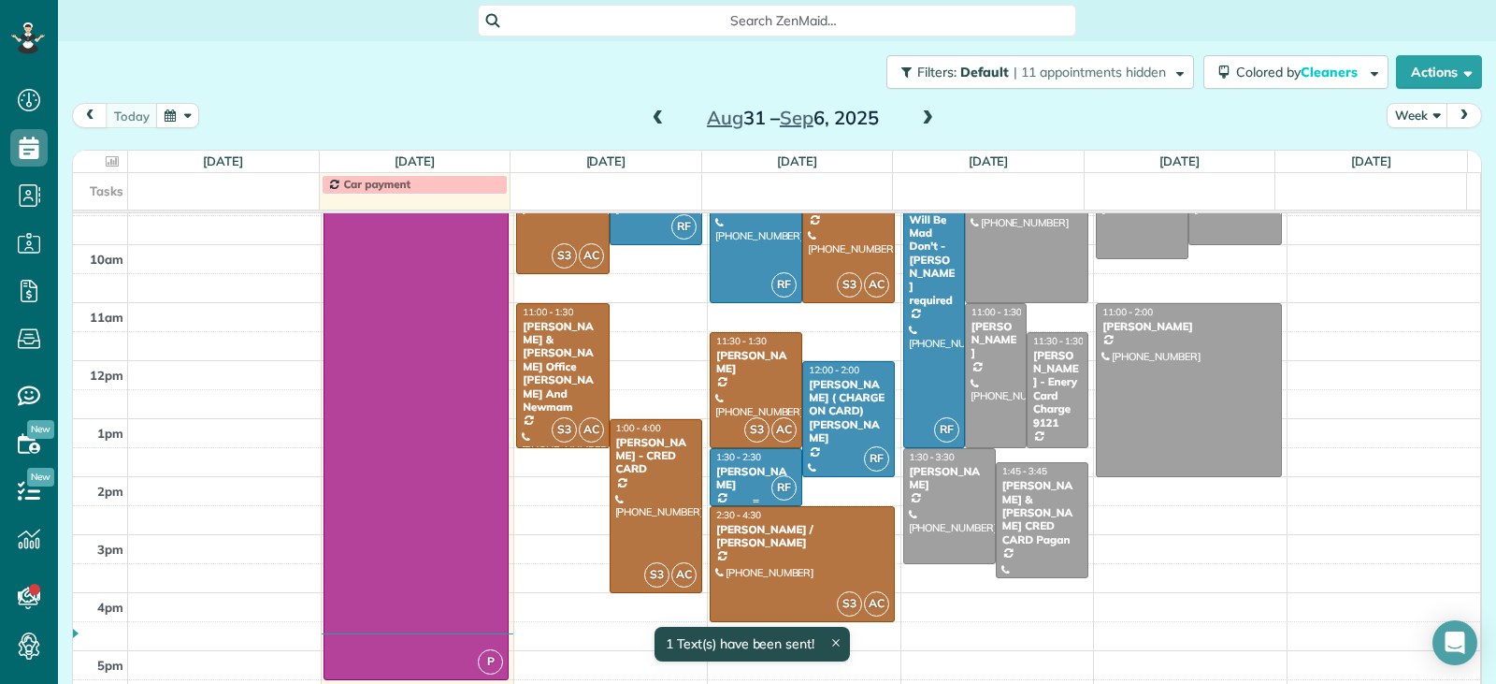
click at [752, 485] on div "[PERSON_NAME]" at bounding box center [755, 478] width 81 height 27
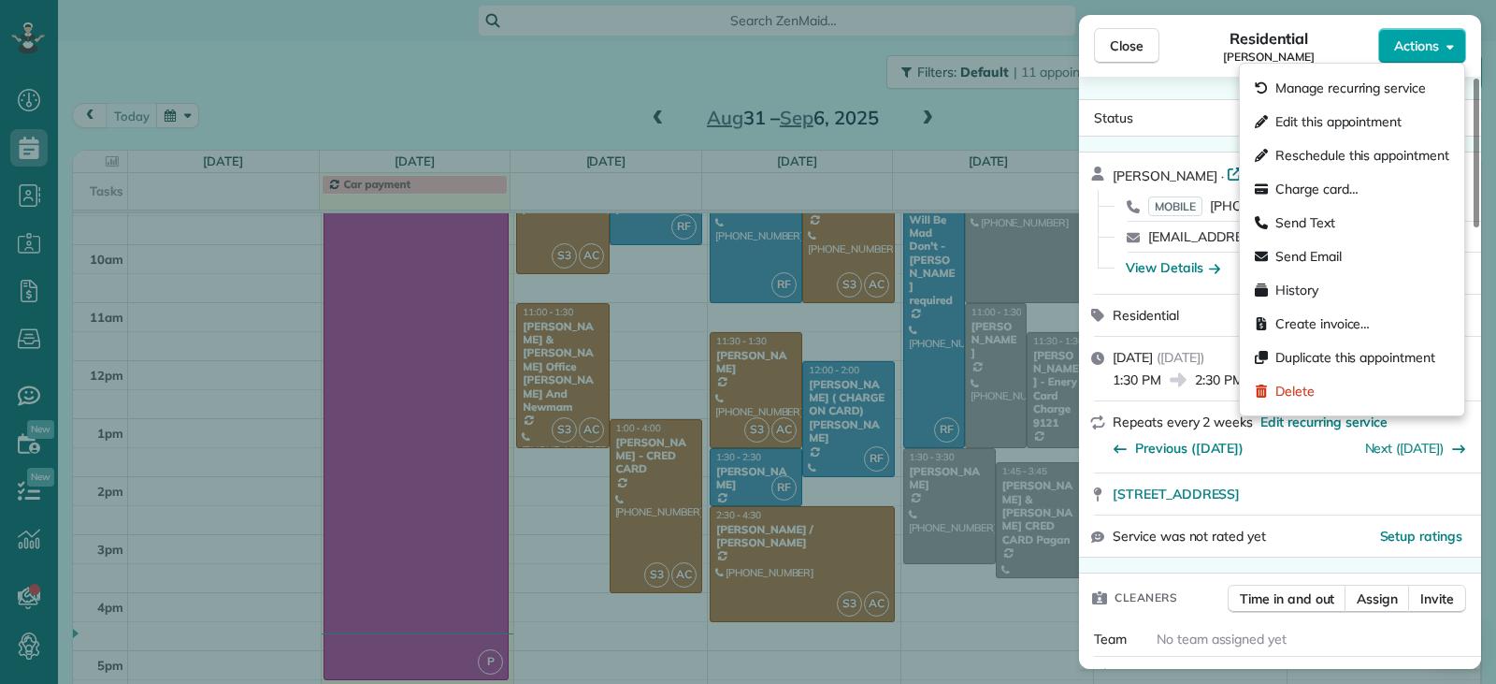
click at [981, 41] on span "Actions" at bounding box center [1416, 45] width 45 height 19
click at [981, 223] on span "Send Text" at bounding box center [1306, 222] width 60 height 19
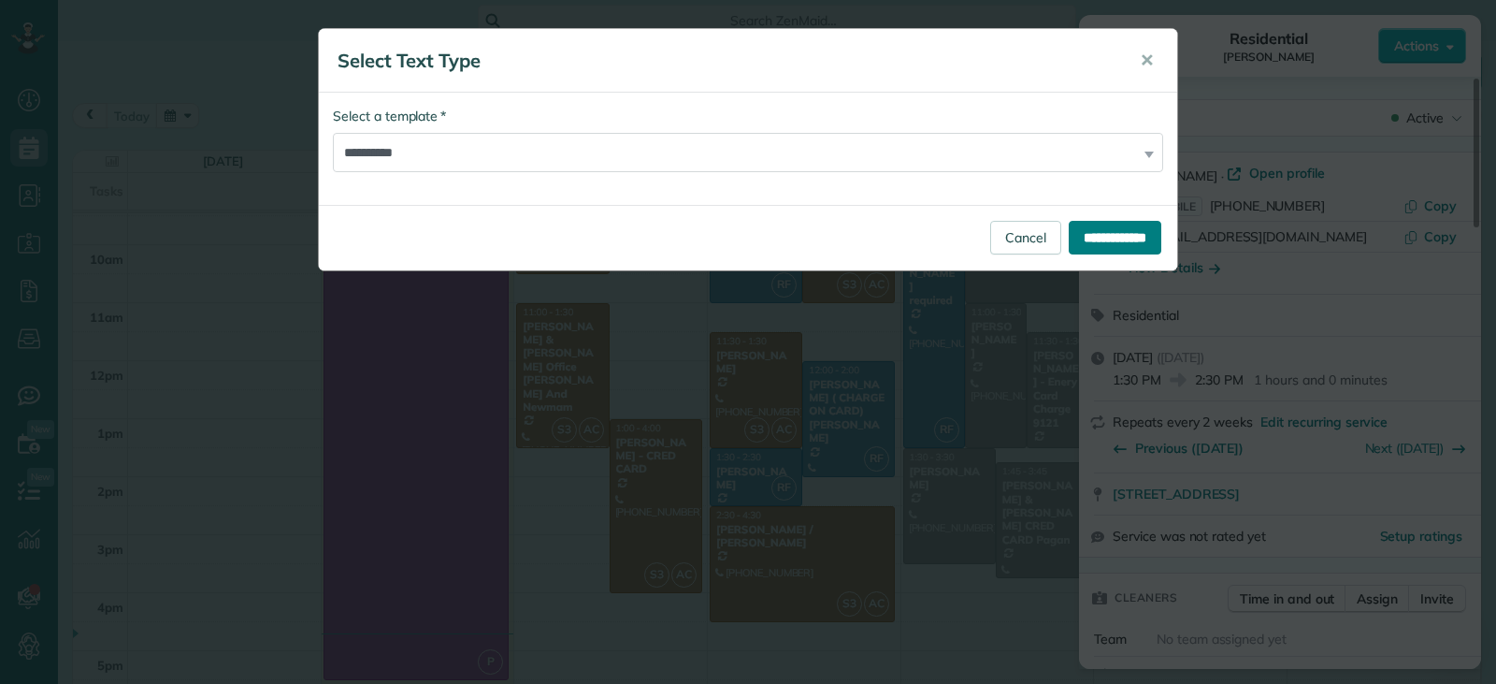
click at [981, 248] on input "**********" at bounding box center [1115, 238] width 93 height 34
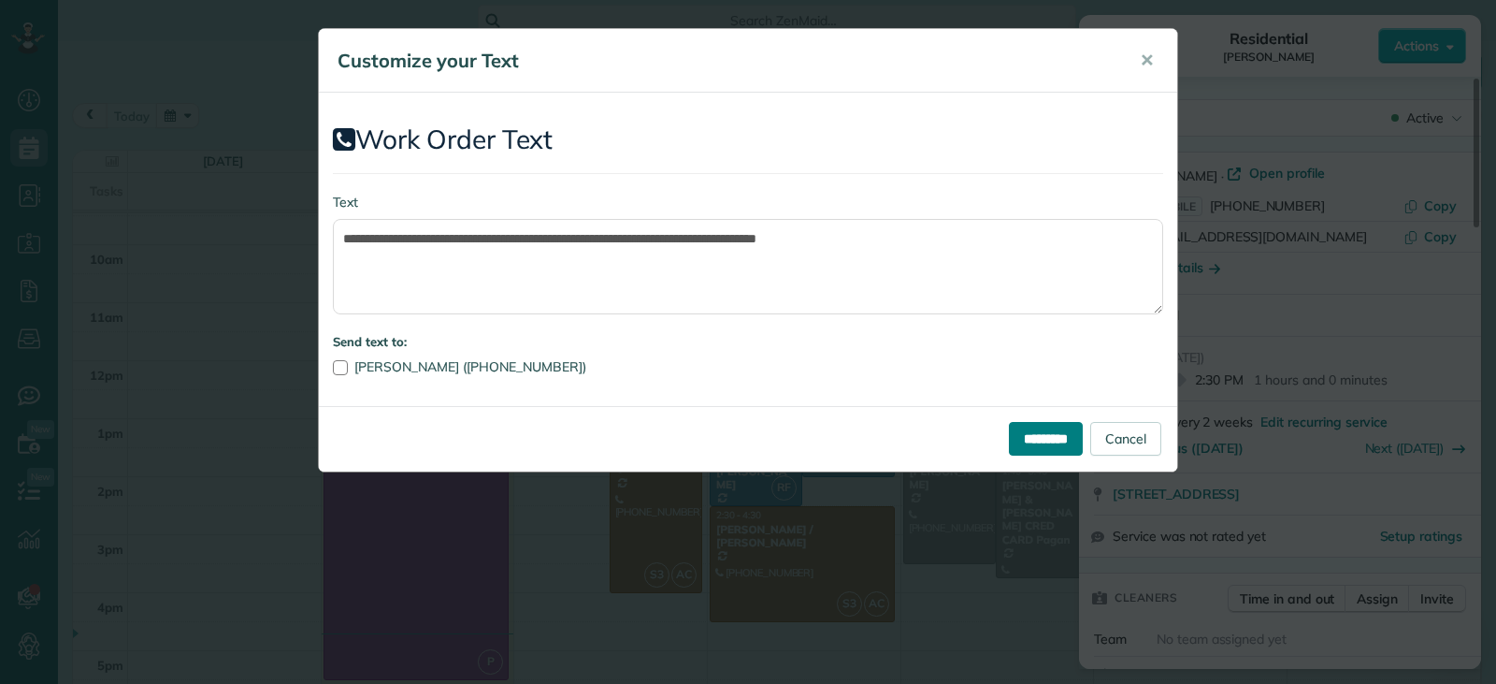
click at [981, 440] on input "*********" at bounding box center [1046, 439] width 74 height 34
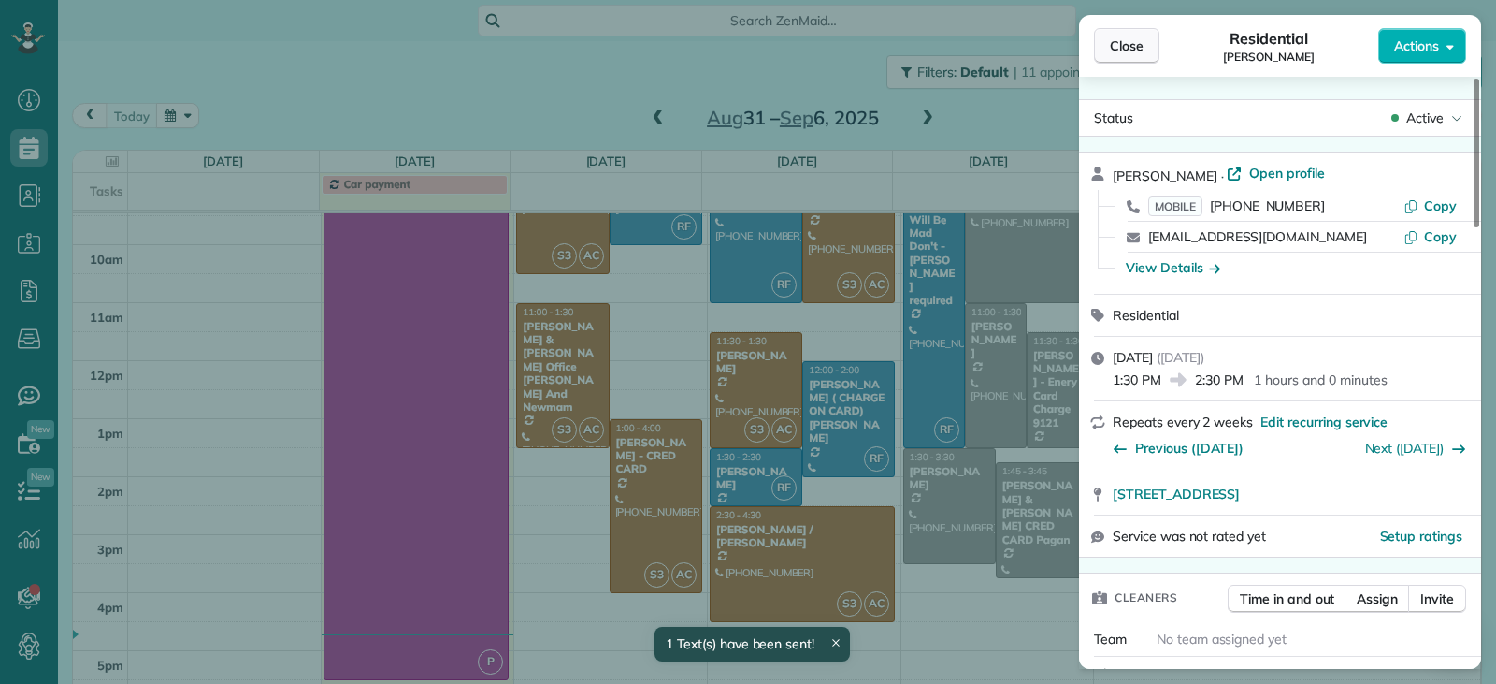
click at [981, 50] on span "Close" at bounding box center [1127, 45] width 34 height 19
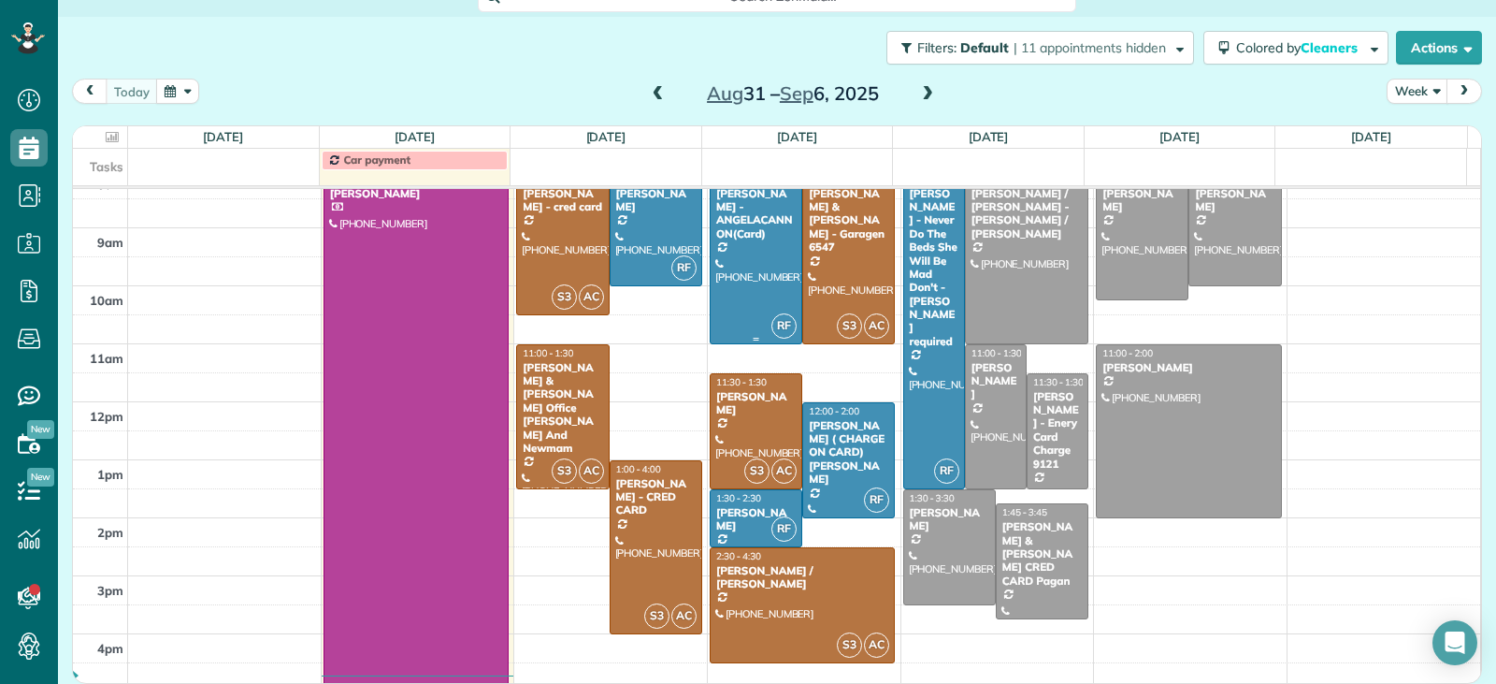
scroll to position [339, 0]
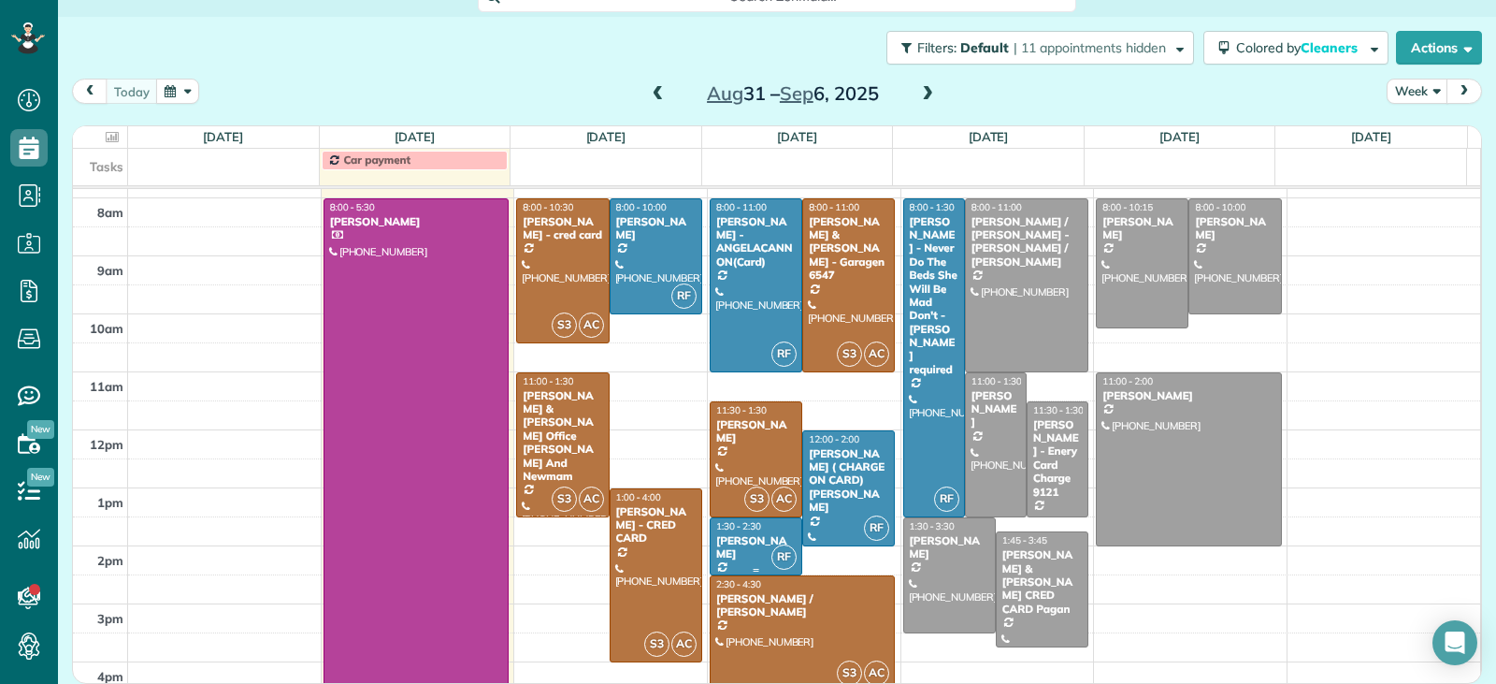
click at [739, 537] on div "[PERSON_NAME]" at bounding box center [755, 547] width 81 height 27
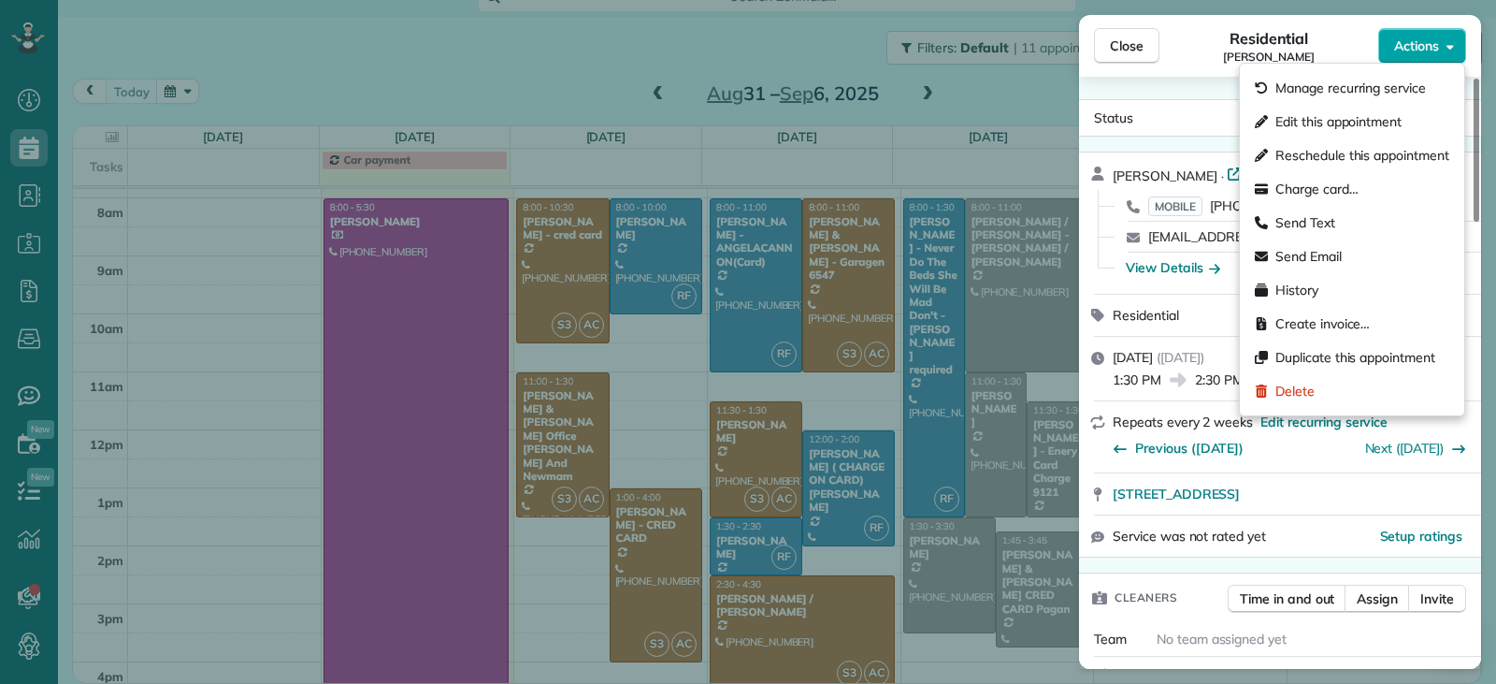
click at [981, 55] on button "Actions" at bounding box center [1422, 46] width 88 height 36
click at [981, 219] on span "Send Text" at bounding box center [1306, 222] width 60 height 19
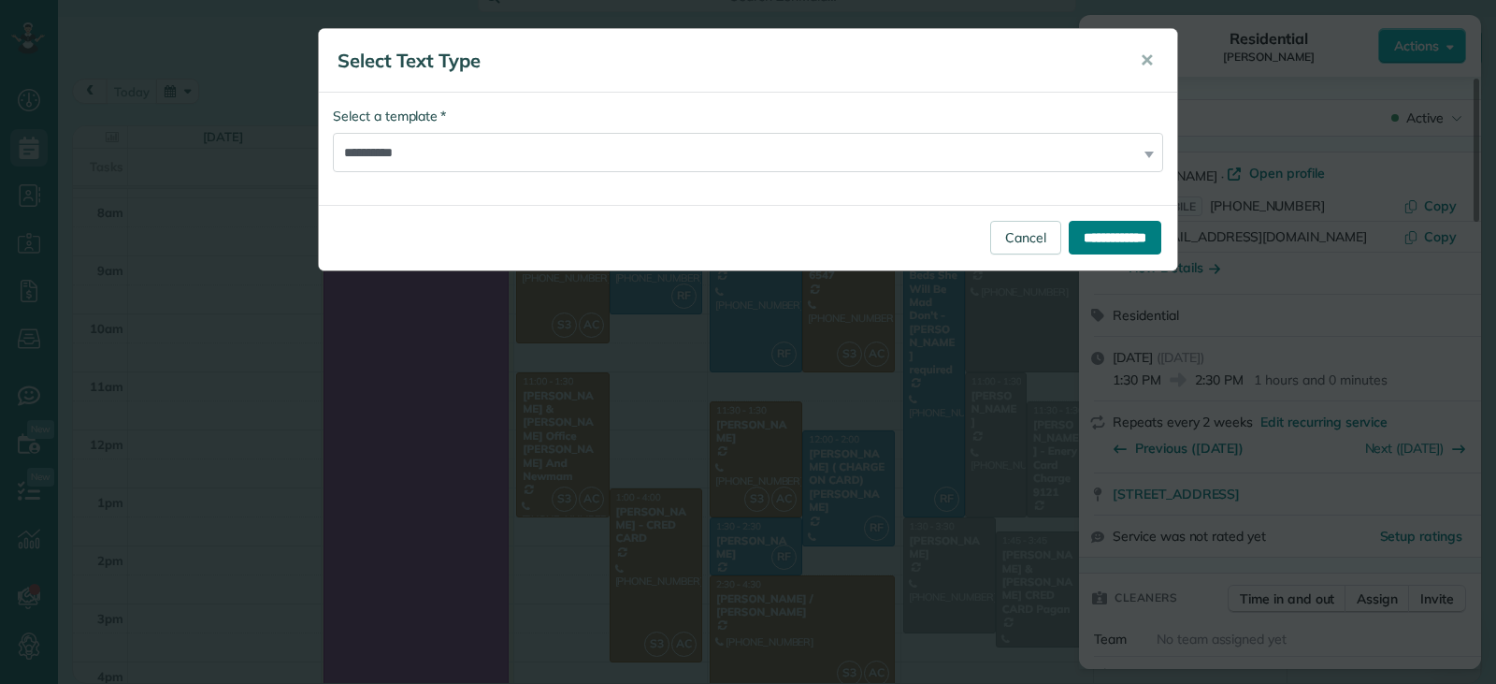
click at [981, 244] on input "**********" at bounding box center [1115, 238] width 93 height 34
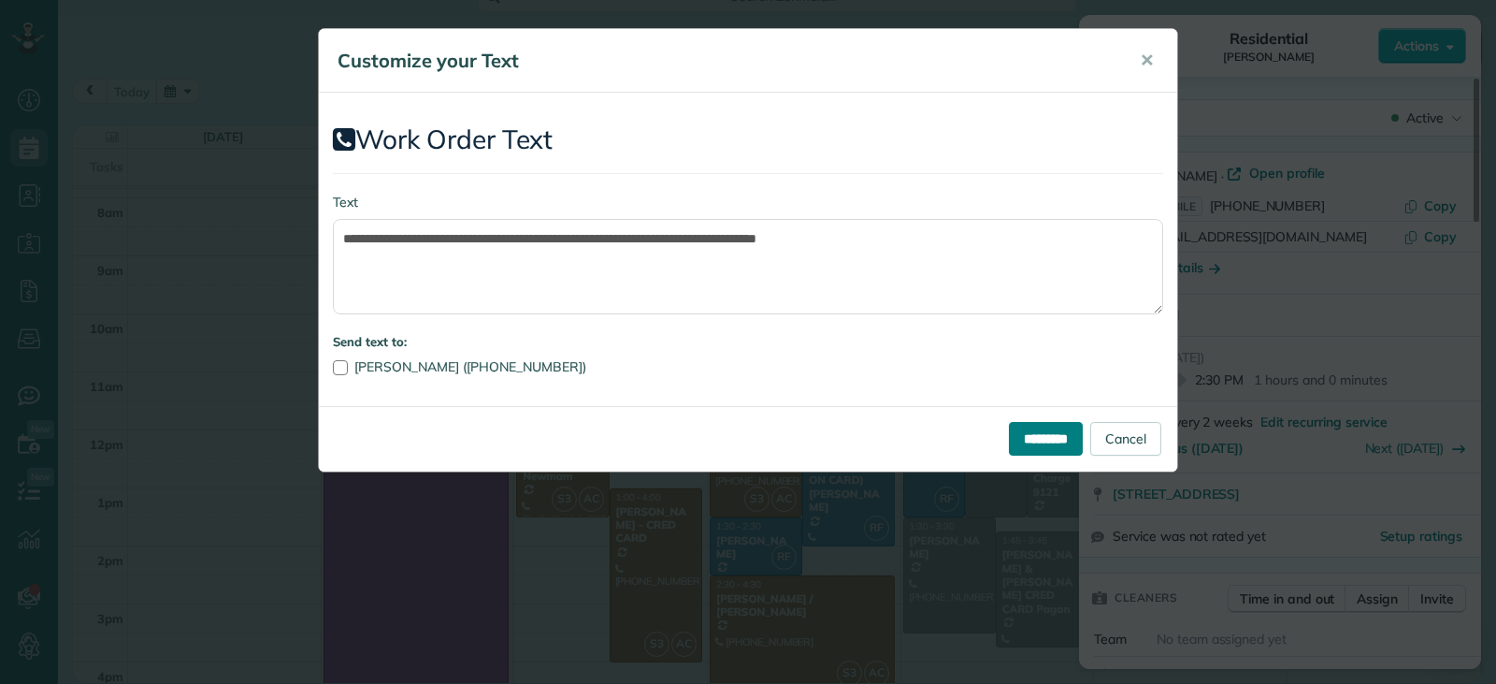
click at [981, 440] on input "*********" at bounding box center [1046, 439] width 74 height 34
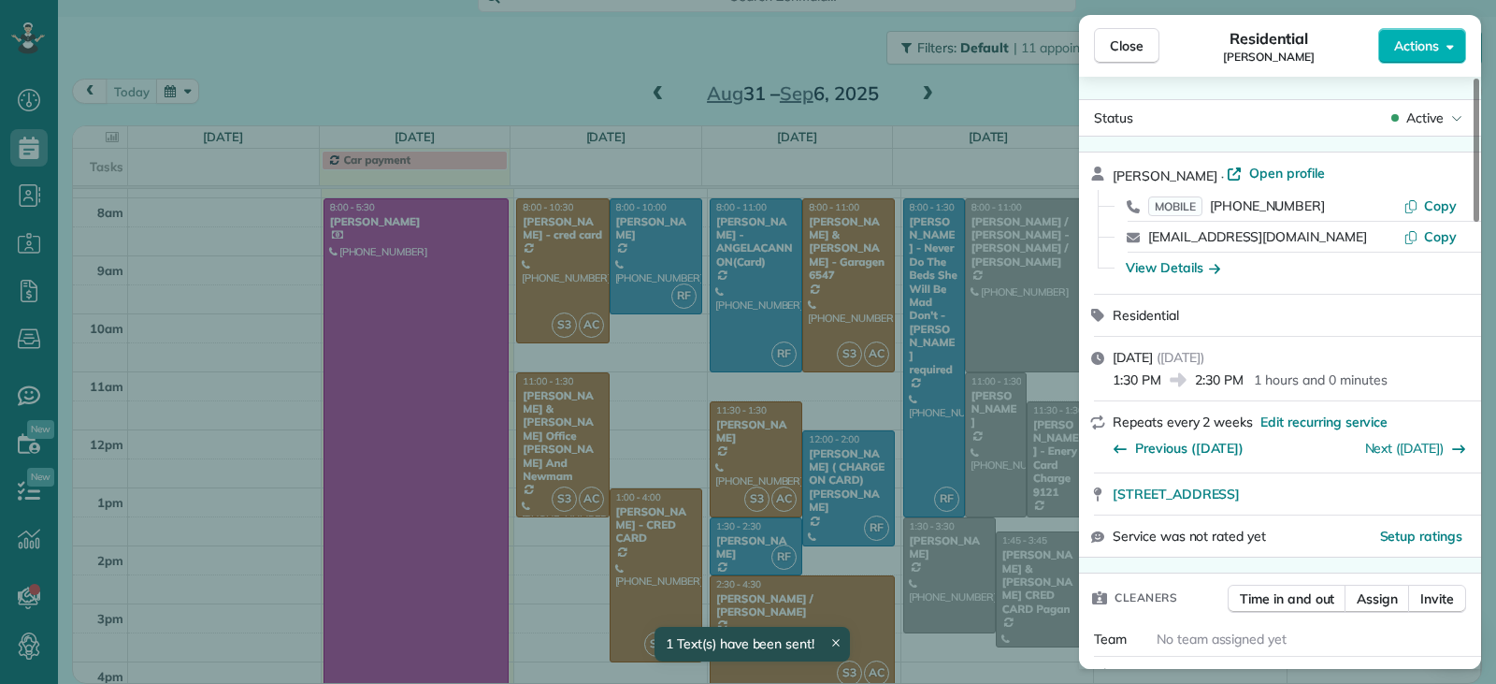
scroll to position [22, 0]
click at [981, 39] on span "Close" at bounding box center [1127, 45] width 34 height 19
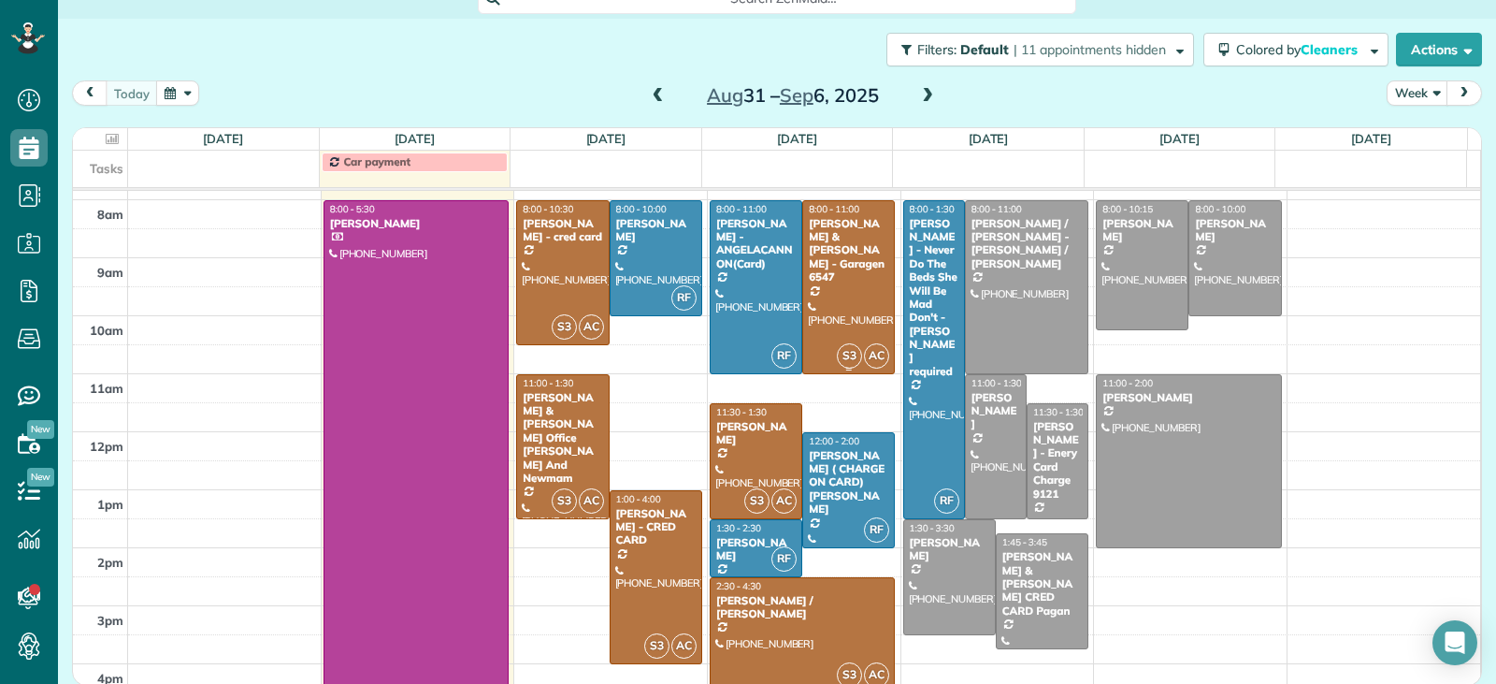
click at [836, 293] on div at bounding box center [848, 287] width 91 height 172
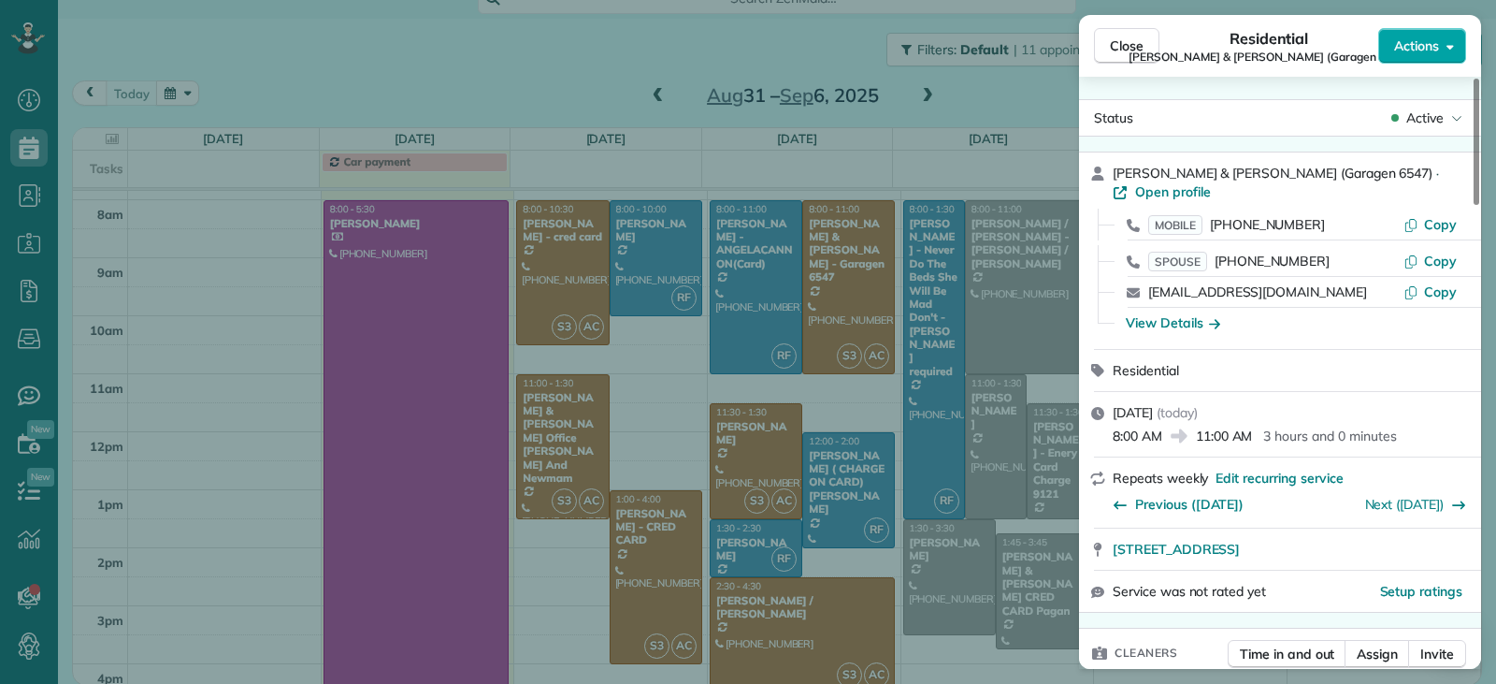
click at [981, 39] on span "Actions" at bounding box center [1416, 45] width 45 height 19
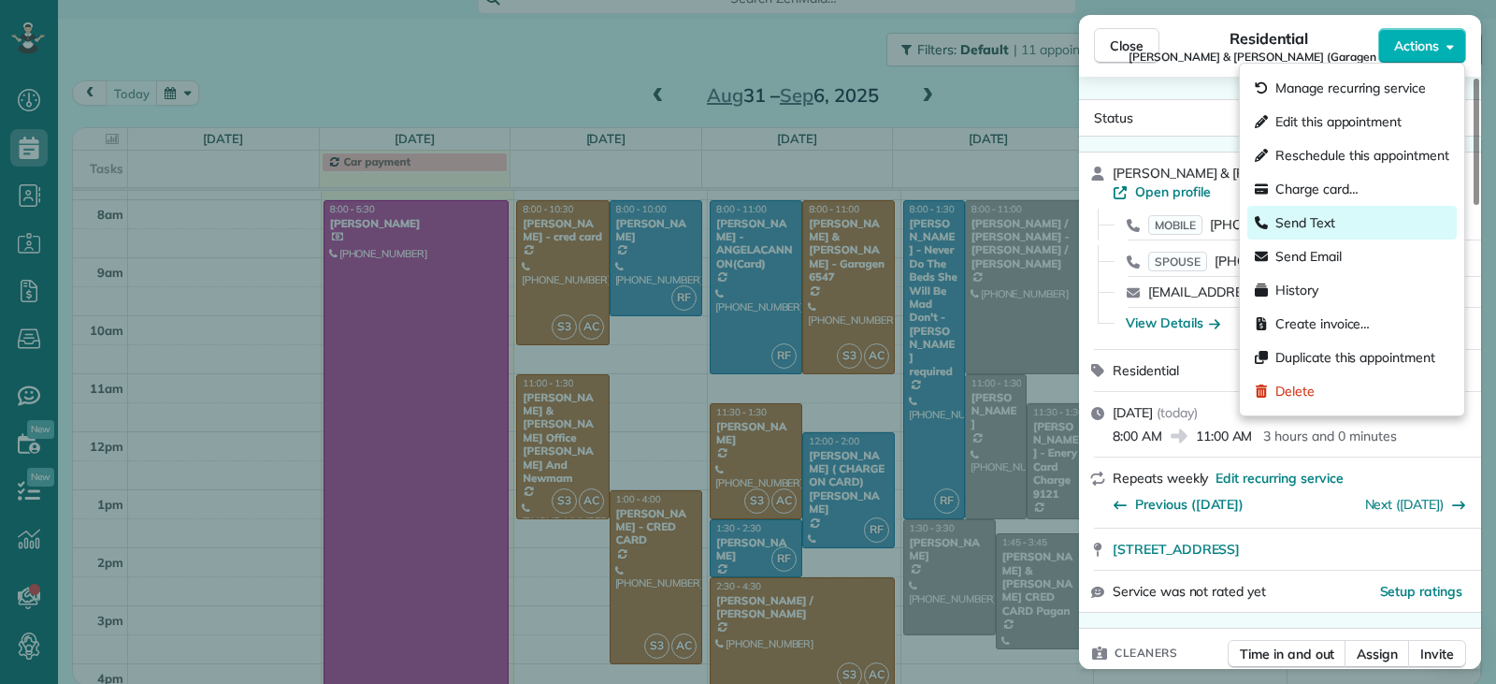
click at [981, 216] on span "Send Text" at bounding box center [1306, 222] width 60 height 19
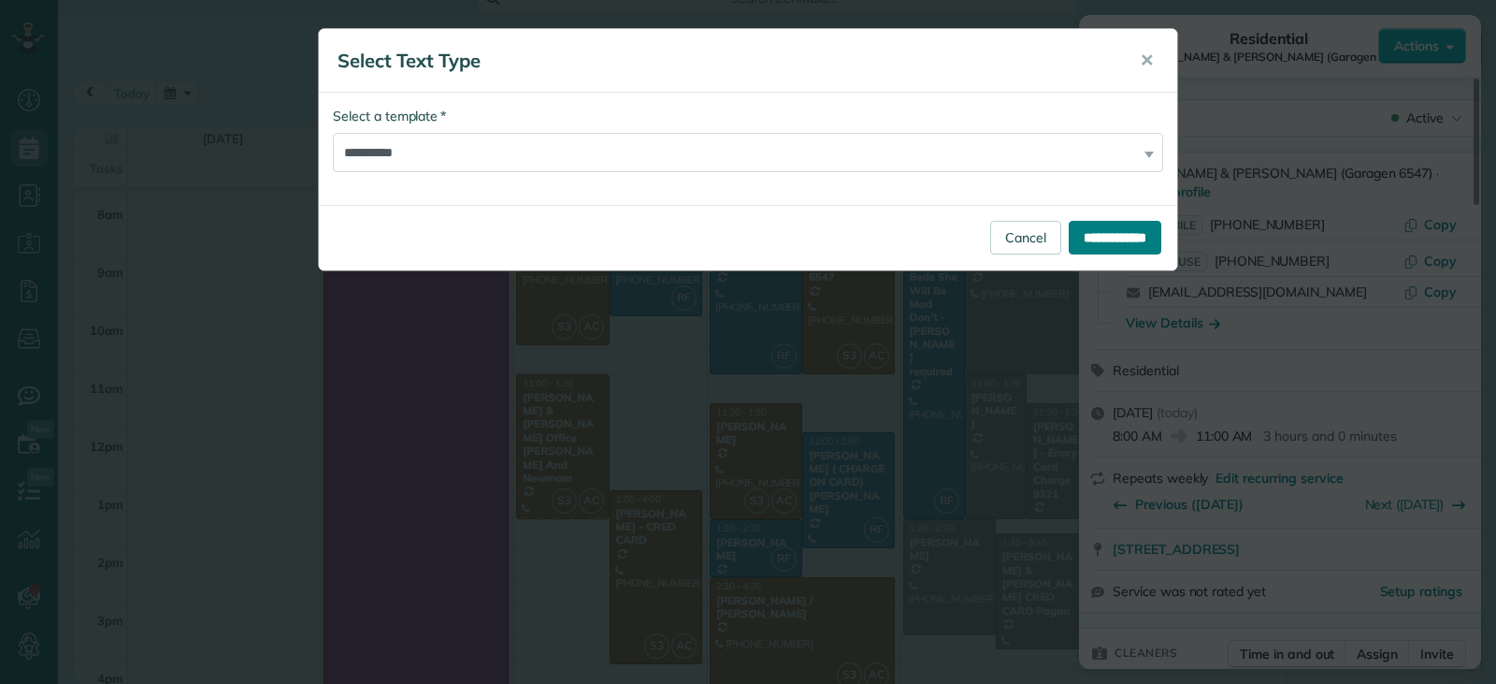
click at [981, 238] on input "**********" at bounding box center [1115, 238] width 93 height 34
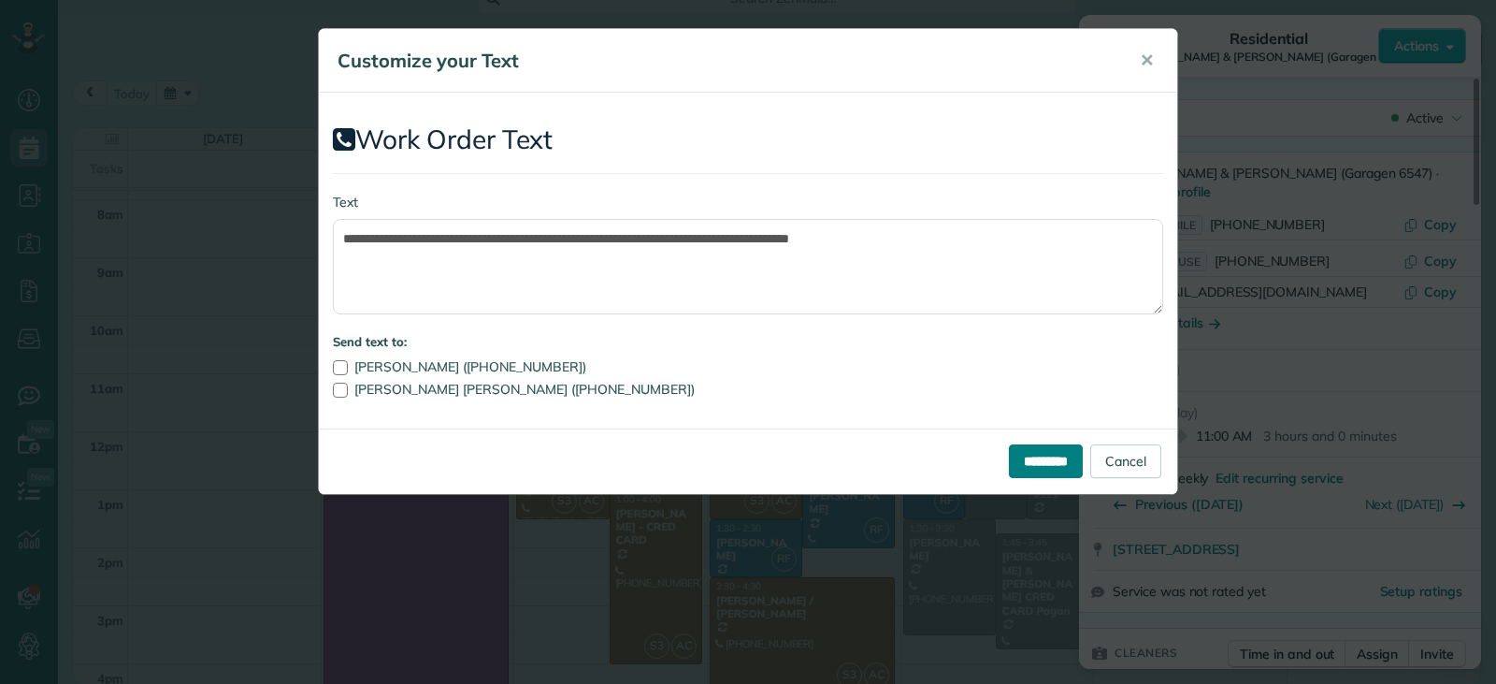
drag, startPoint x: 1025, startPoint y: 456, endPoint x: 1046, endPoint y: 440, distance: 27.3
click at [981, 456] on input "*********" at bounding box center [1046, 461] width 74 height 34
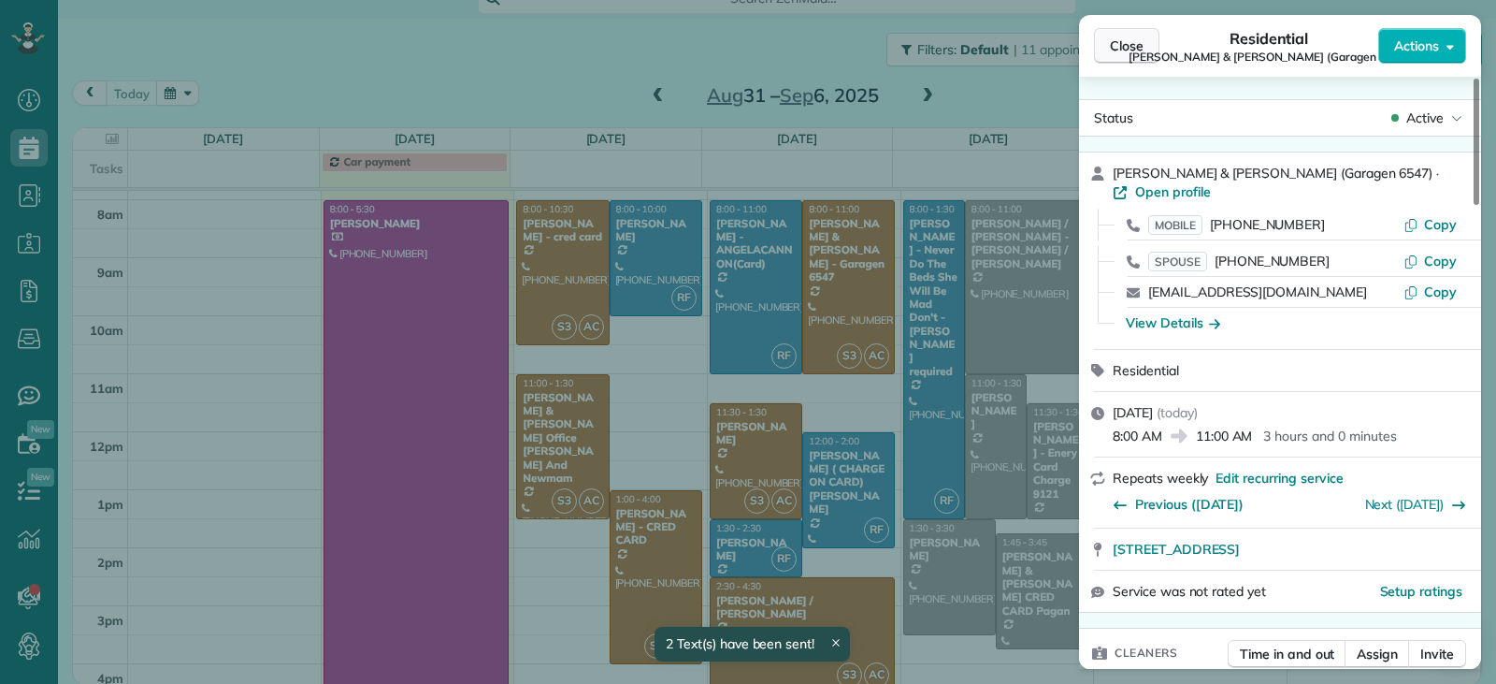
click at [981, 58] on button "Close" at bounding box center [1126, 46] width 65 height 36
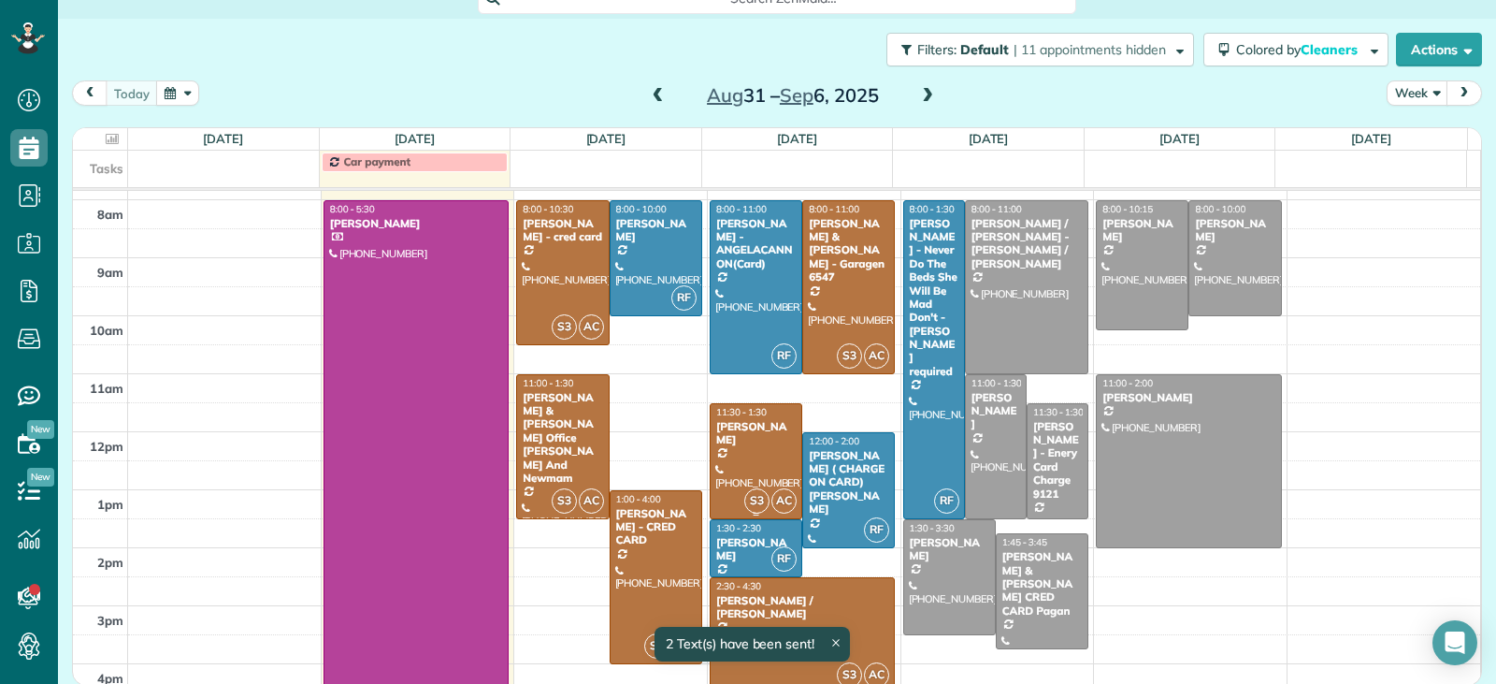
click at [753, 466] on div at bounding box center [756, 461] width 91 height 114
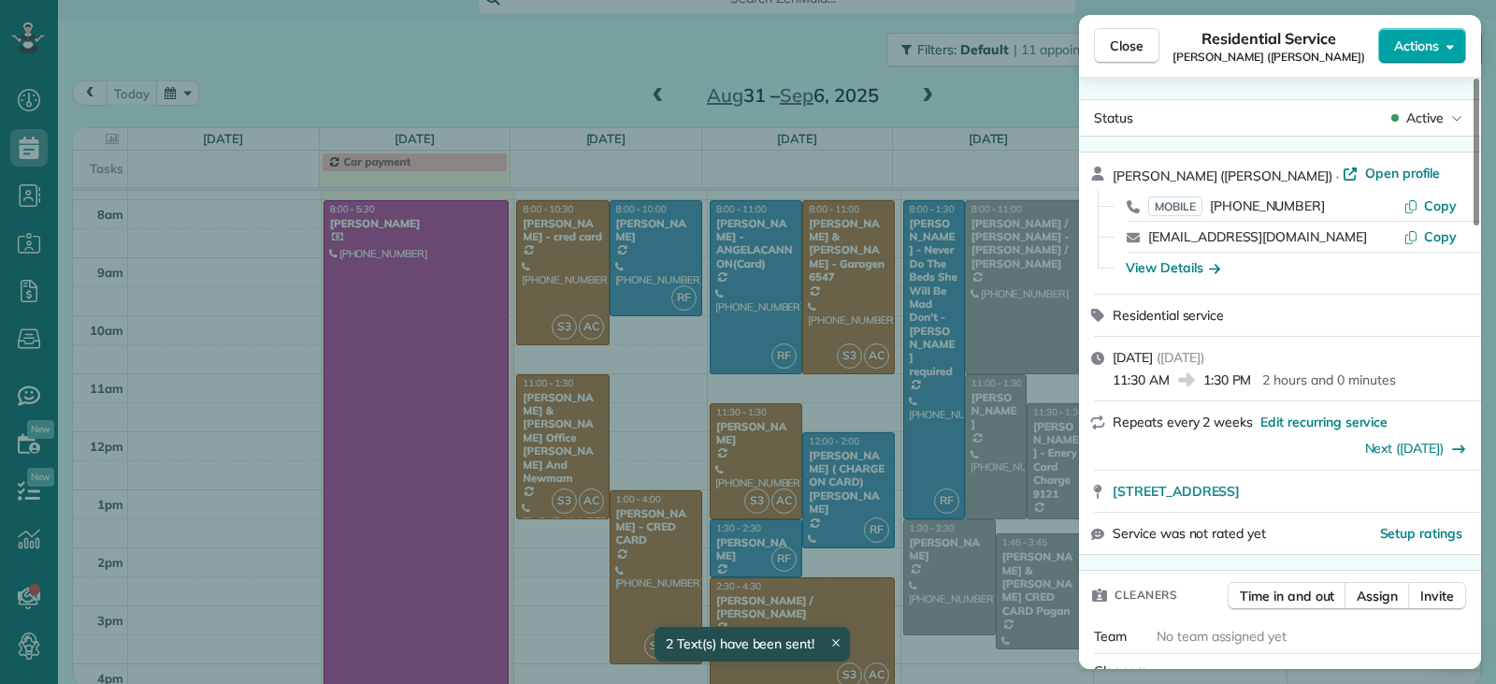
click at [981, 46] on span "Actions" at bounding box center [1416, 45] width 45 height 19
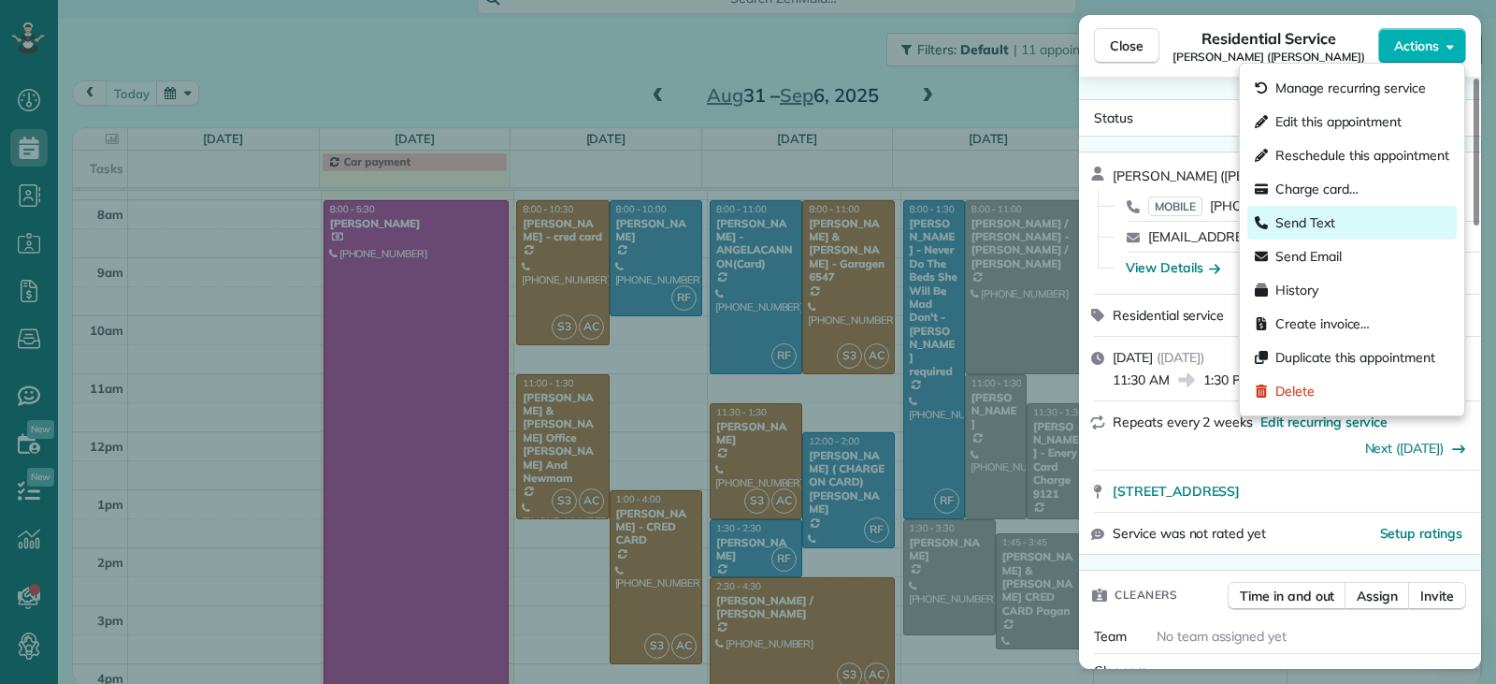
click at [981, 220] on span "Send Text" at bounding box center [1306, 222] width 60 height 19
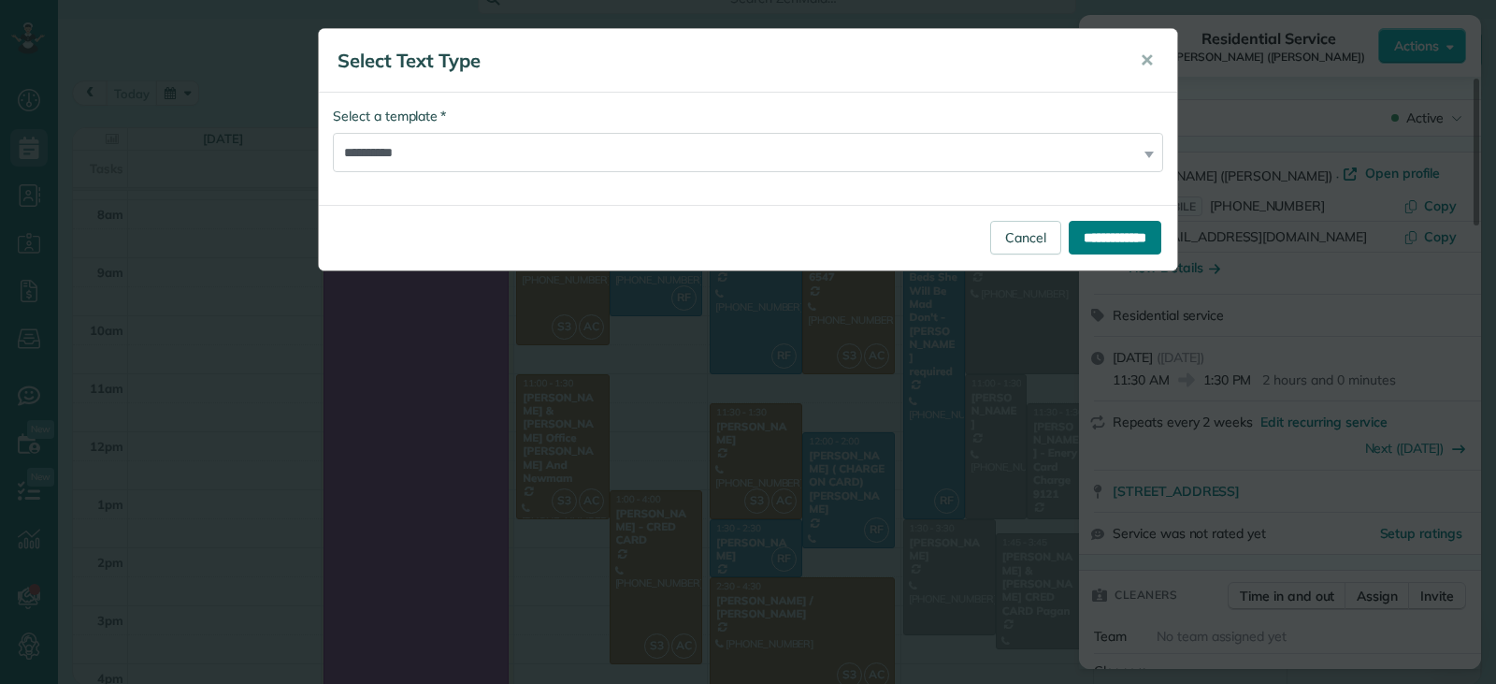
click at [981, 233] on input "**********" at bounding box center [1115, 238] width 93 height 34
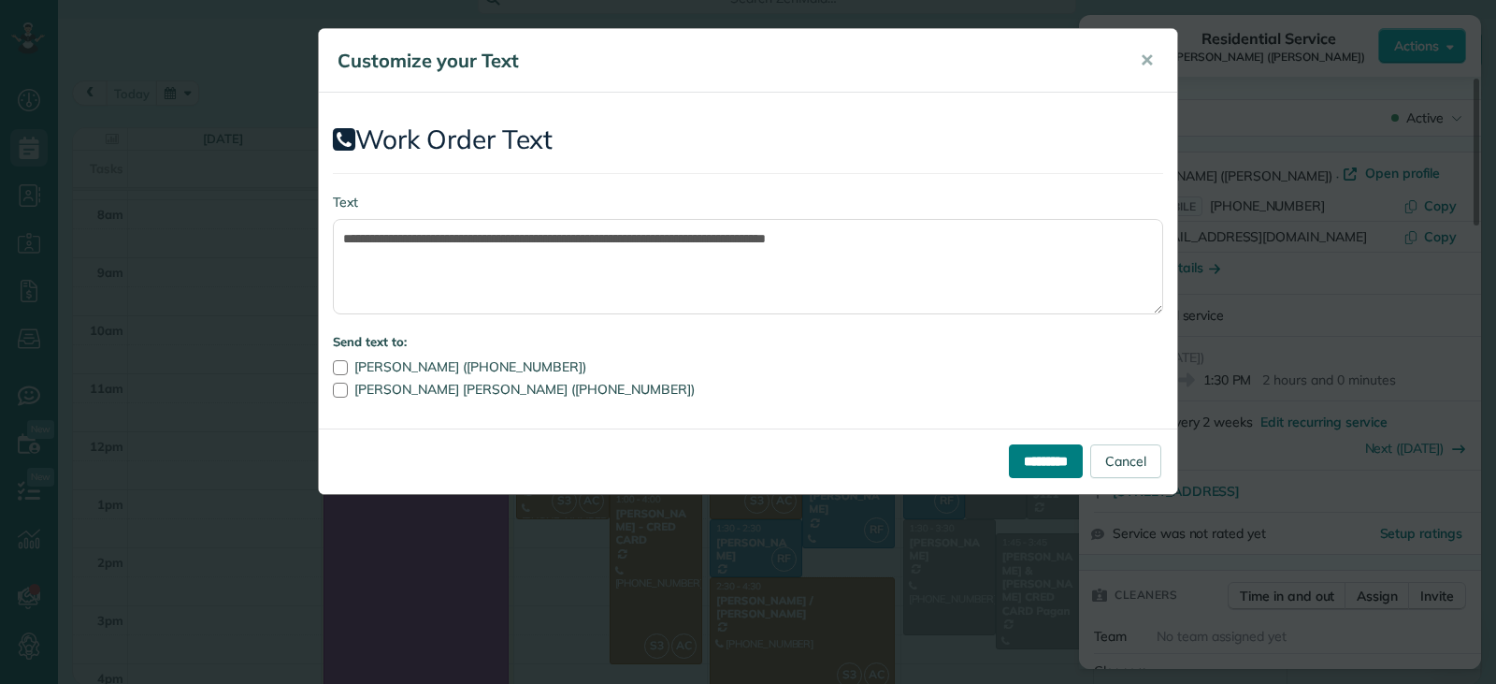
click at [981, 464] on input "*********" at bounding box center [1046, 461] width 74 height 34
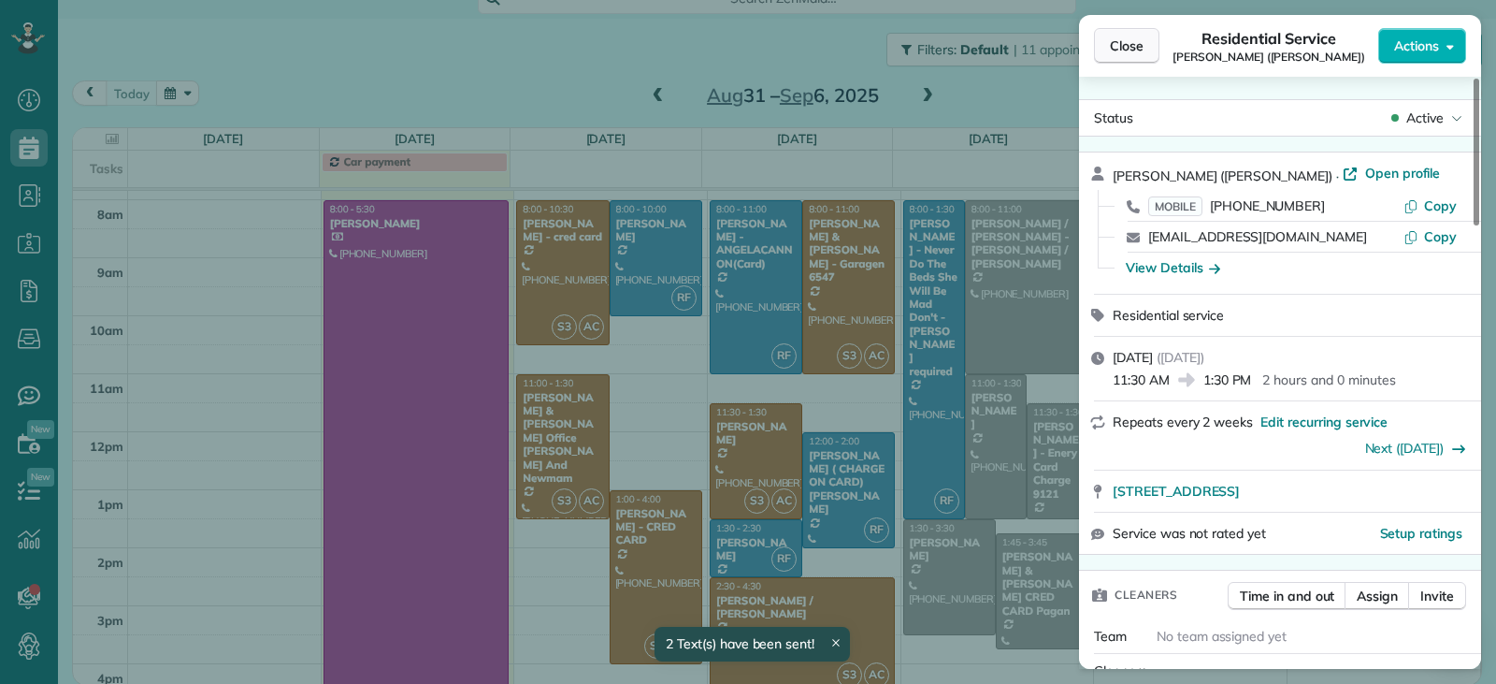
click at [981, 52] on span "Close" at bounding box center [1127, 45] width 34 height 19
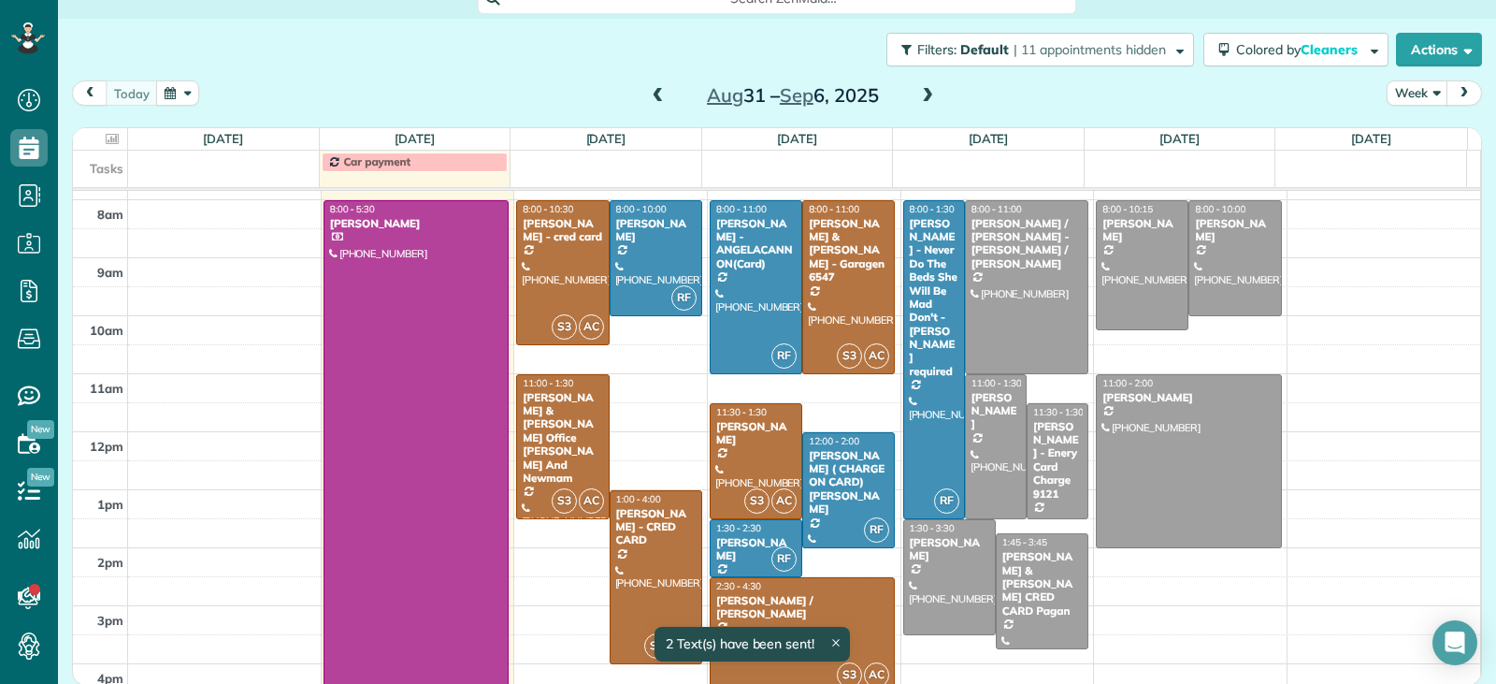
click at [806, 610] on div at bounding box center [803, 635] width 184 height 114
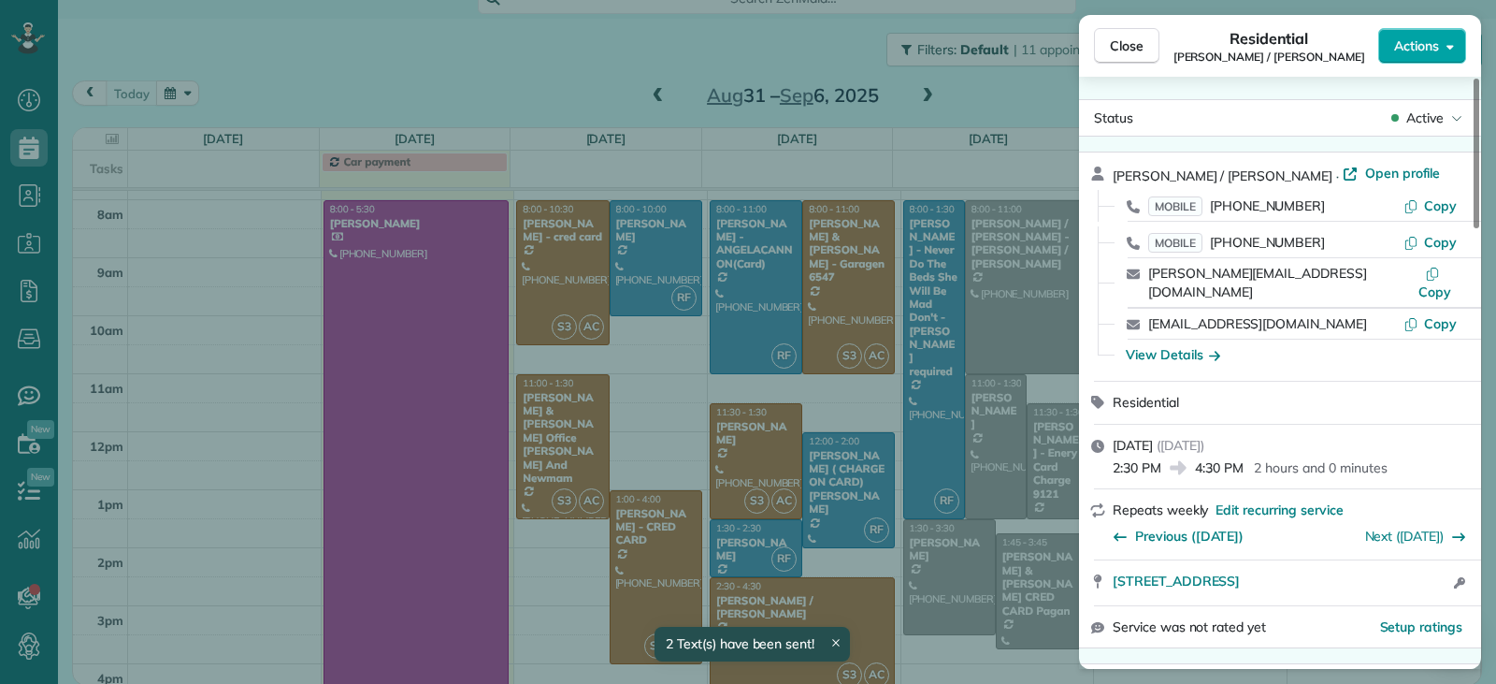
click at [981, 50] on span "Actions" at bounding box center [1416, 45] width 45 height 19
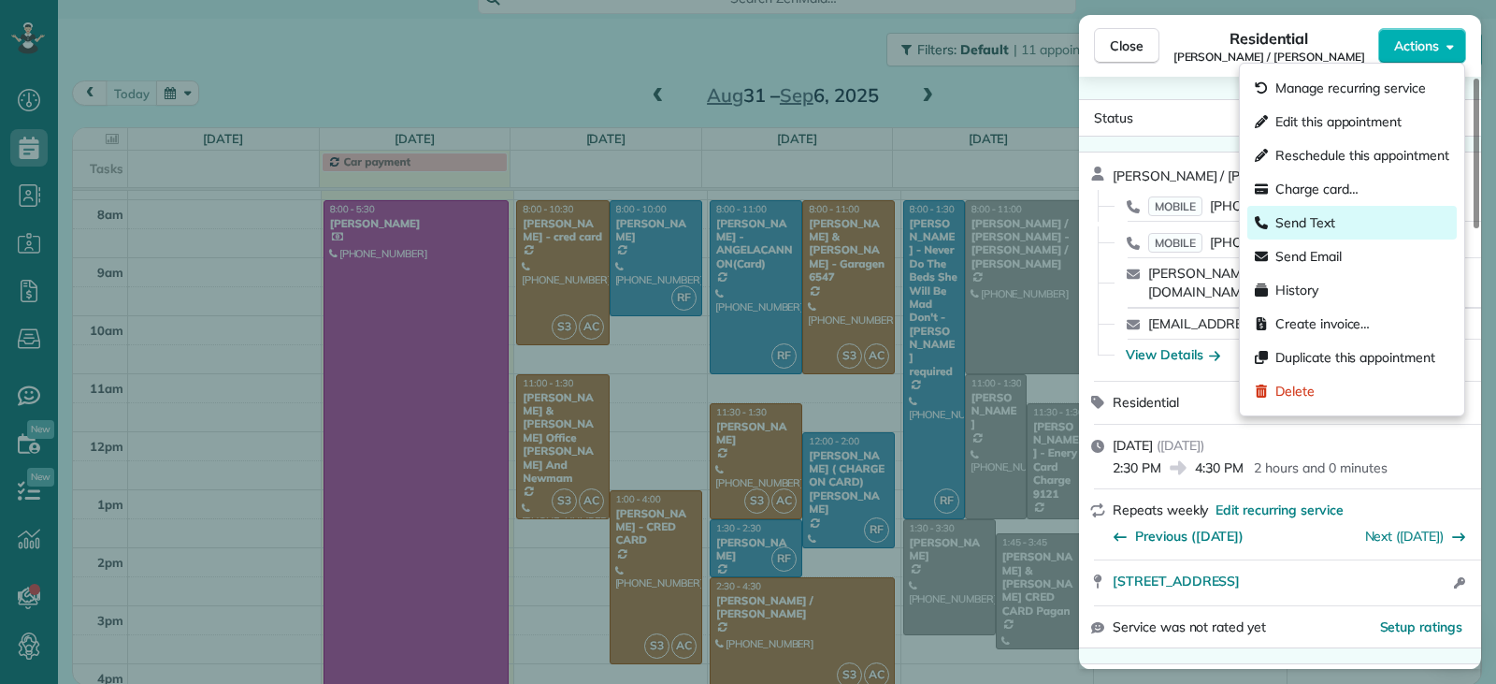
click at [981, 223] on span "Send Text" at bounding box center [1306, 222] width 60 height 19
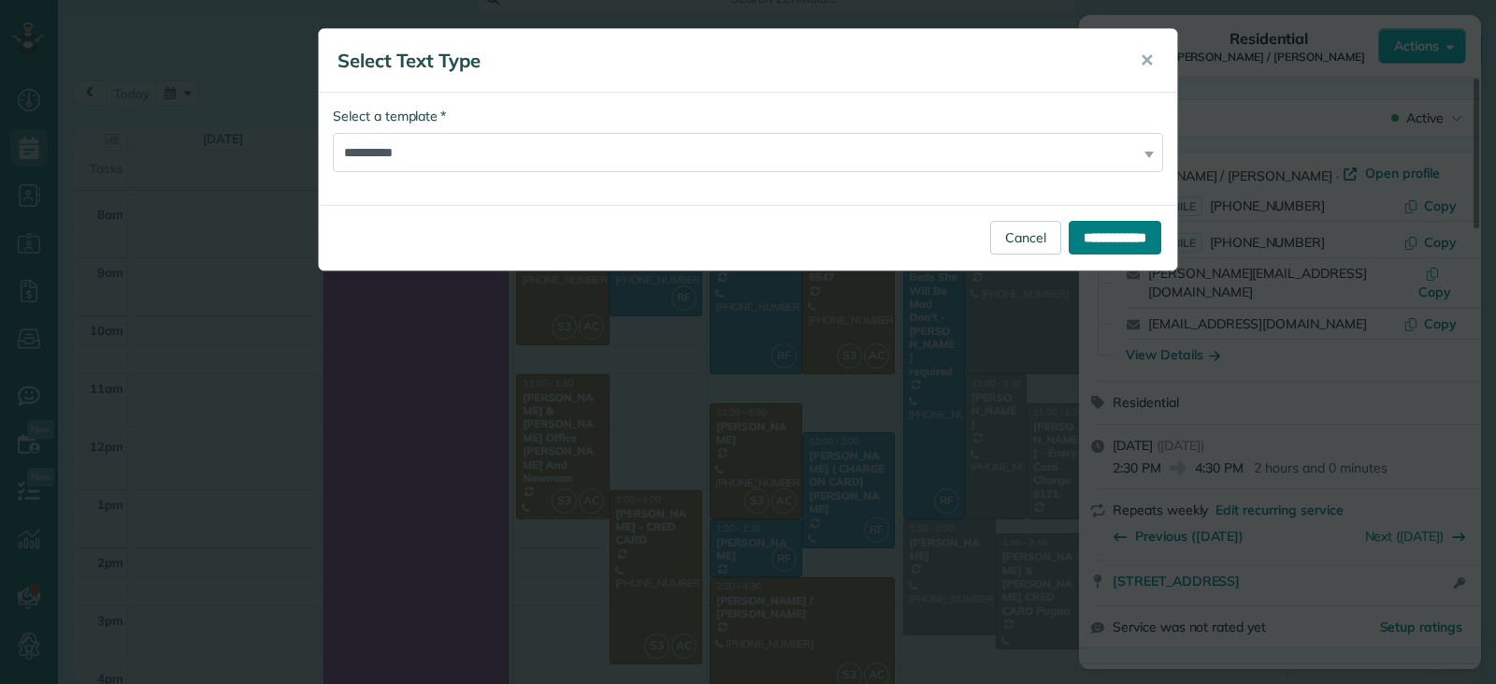
click at [981, 238] on input "**********" at bounding box center [1115, 238] width 93 height 34
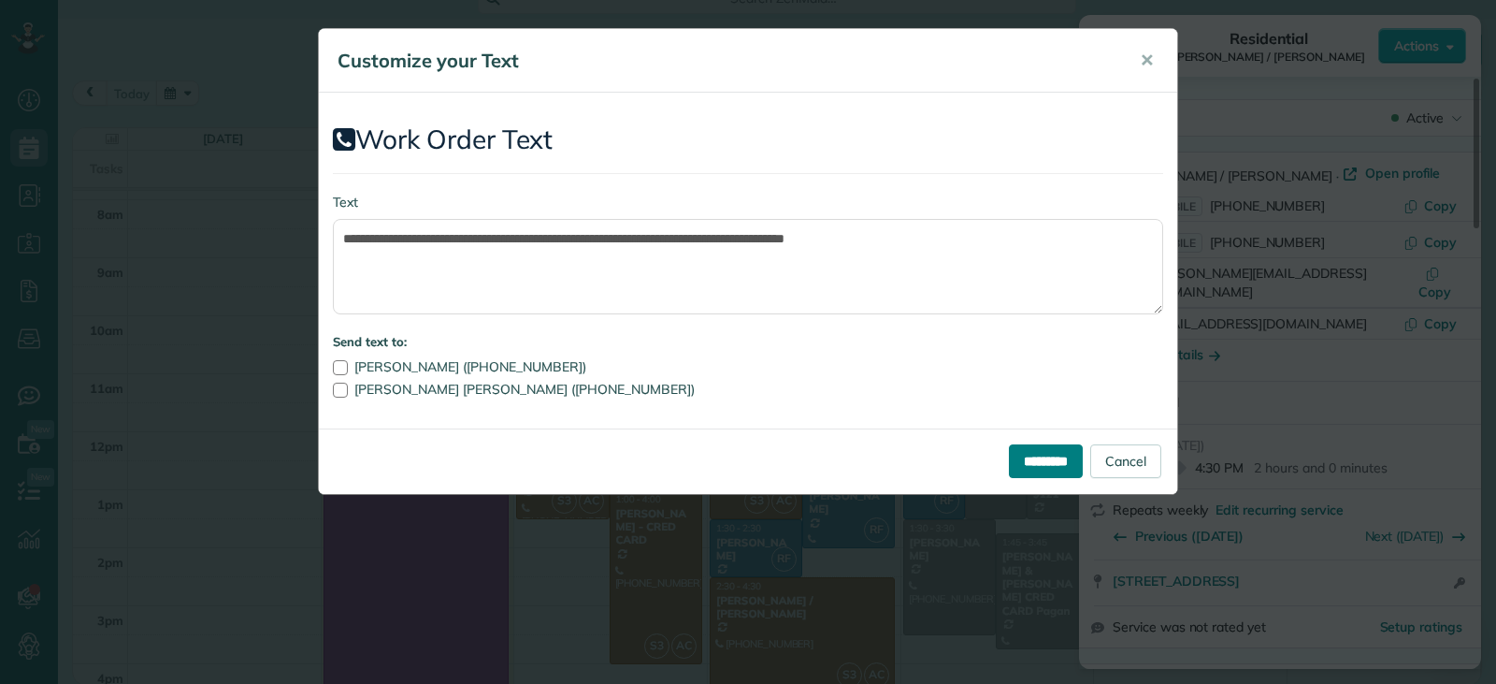
click at [981, 454] on input "*********" at bounding box center [1046, 461] width 74 height 34
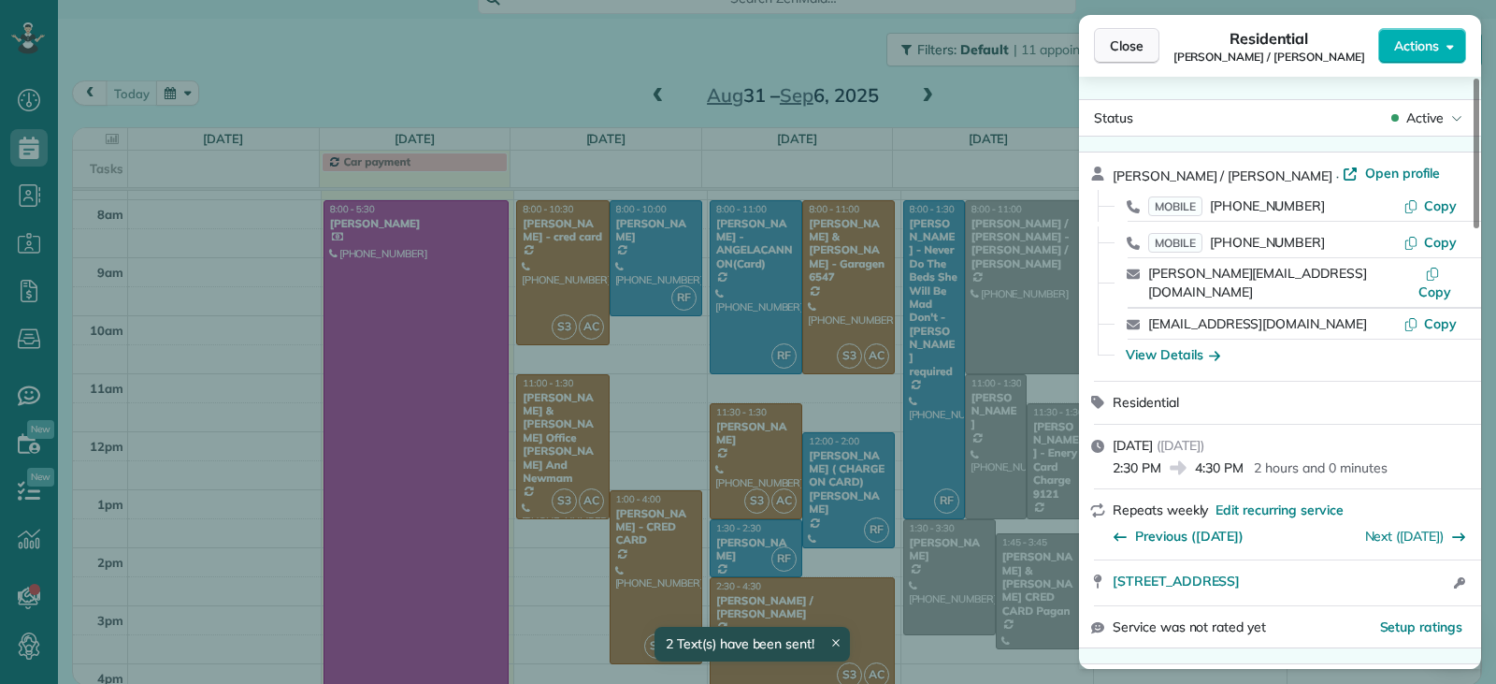
click at [981, 55] on button "Close" at bounding box center [1126, 46] width 65 height 36
